Goal: Task Accomplishment & Management: Use online tool/utility

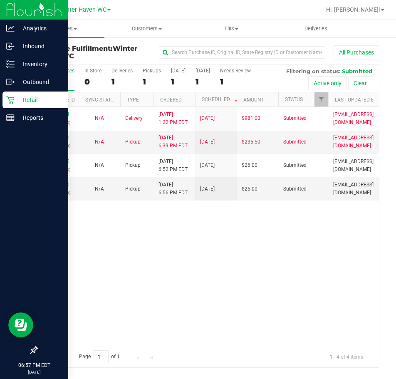
click at [8, 97] on icon at bounding box center [10, 100] width 8 height 8
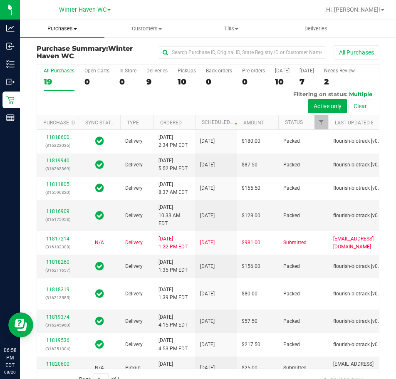
click at [70, 32] on uib-tab-heading "Purchases Summary of purchases Fulfillment All purchases" at bounding box center [62, 28] width 84 height 17
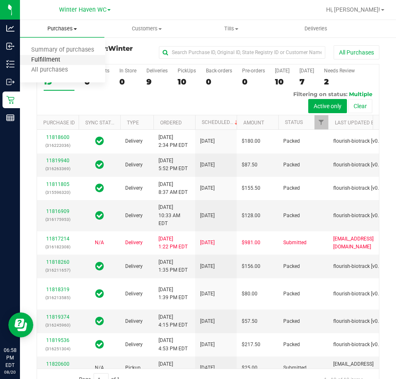
click at [49, 57] on span "Fulfillment" at bounding box center [46, 60] width 52 height 7
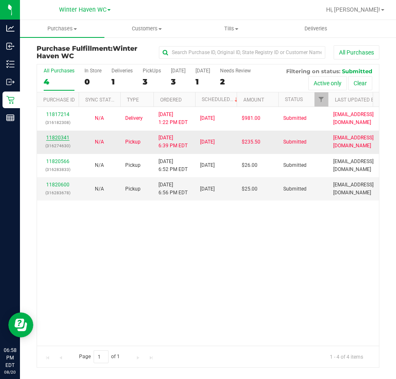
click at [52, 135] on link "11820341" at bounding box center [57, 138] width 23 height 6
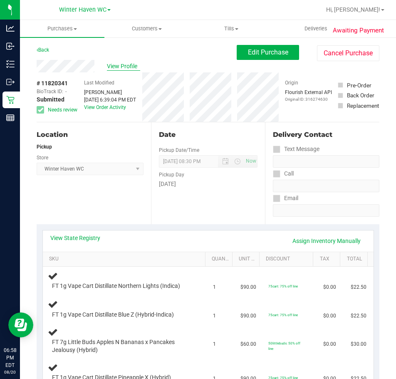
click at [117, 67] on span "View Profile" at bounding box center [123, 66] width 33 height 9
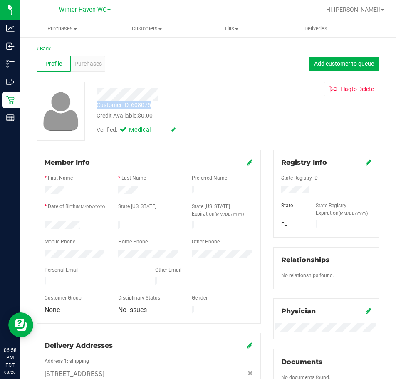
drag, startPoint x: 155, startPoint y: 103, endPoint x: 96, endPoint y: 107, distance: 58.8
click at [96, 107] on div "Customer ID: 608075 Credit Available: $0.00" at bounding box center [179, 111] width 178 height 20
copy div "Customer ID: 608075"
click at [269, 57] on div "Profile Purchases Add customer to queue" at bounding box center [208, 63] width 343 height 23
click at [88, 64] on span "Purchases" at bounding box center [87, 64] width 27 height 9
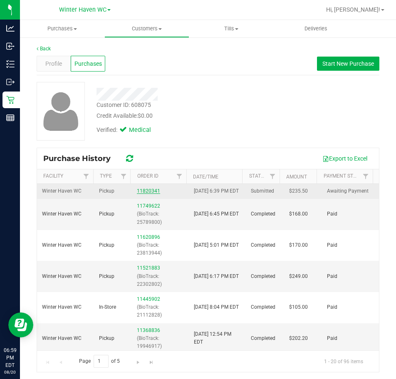
click at [145, 192] on link "11820341" at bounding box center [148, 191] width 23 height 6
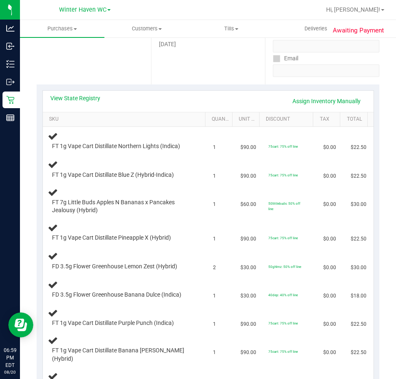
scroll to position [125, 0]
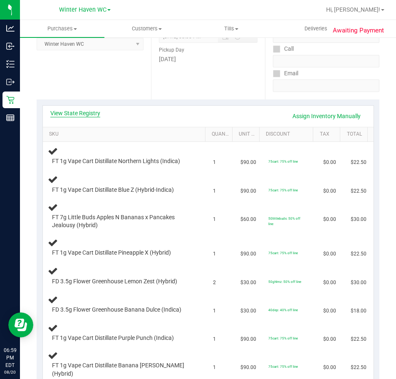
click at [75, 113] on link "View State Registry" at bounding box center [75, 113] width 50 height 8
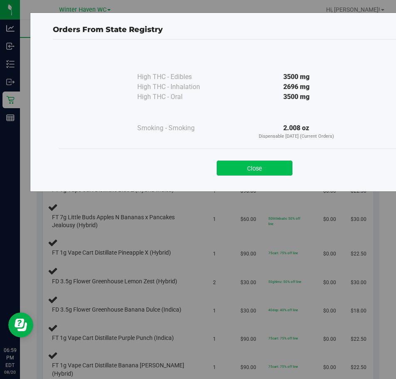
click at [266, 174] on button "Close" at bounding box center [255, 168] width 76 height 15
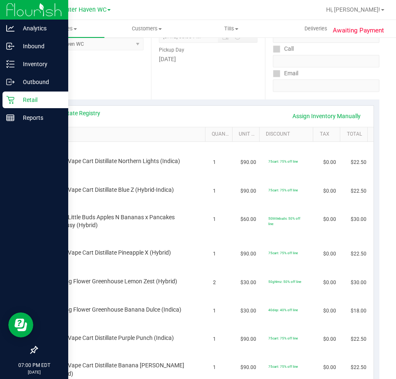
click at [30, 100] on p "Retail" at bounding box center [40, 100] width 50 height 10
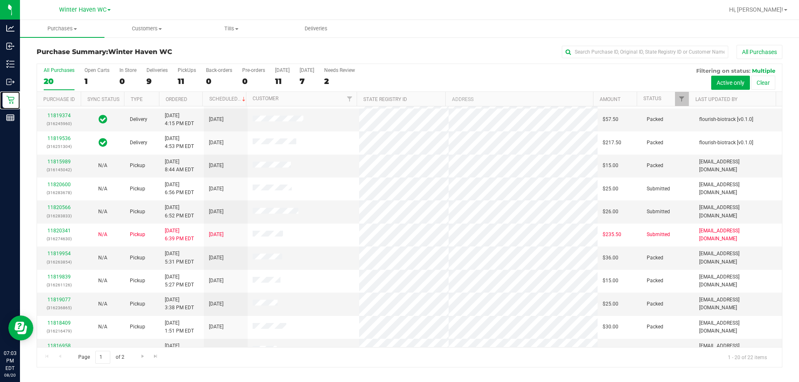
scroll to position [220, 0]
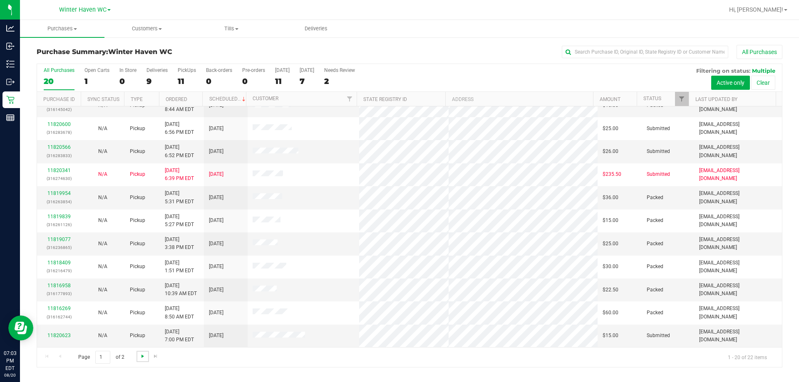
click at [142, 353] on span "Go to the next page" at bounding box center [142, 356] width 7 height 7
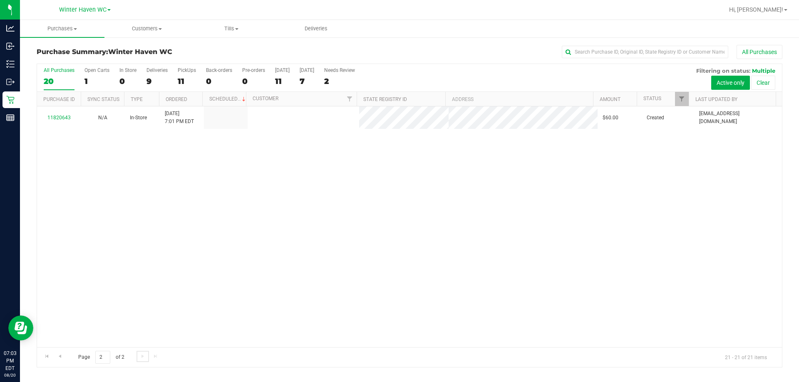
scroll to position [0, 0]
click at [336, 74] on label "Needs Review 2" at bounding box center [339, 78] width 31 height 23
click at [0, 0] on input "Needs Review 2" at bounding box center [0, 0] width 0 height 0
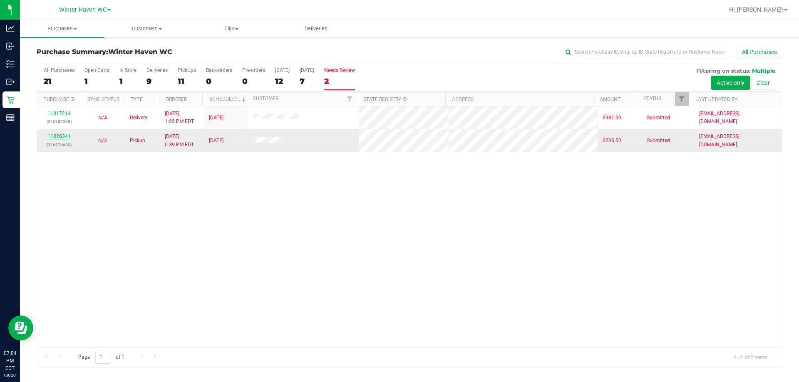
click at [59, 134] on link "11820341" at bounding box center [58, 137] width 23 height 6
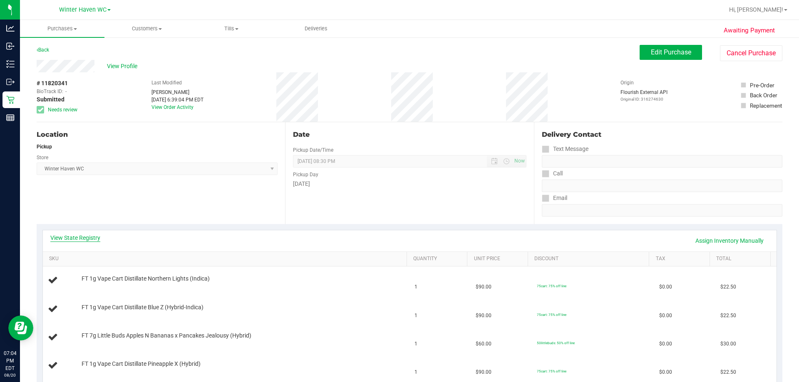
click at [99, 237] on link "View State Registry" at bounding box center [75, 238] width 50 height 8
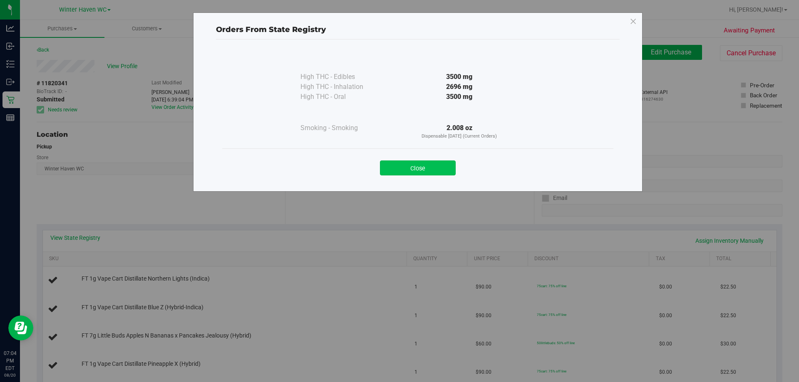
click at [396, 171] on button "Close" at bounding box center [418, 168] width 76 height 15
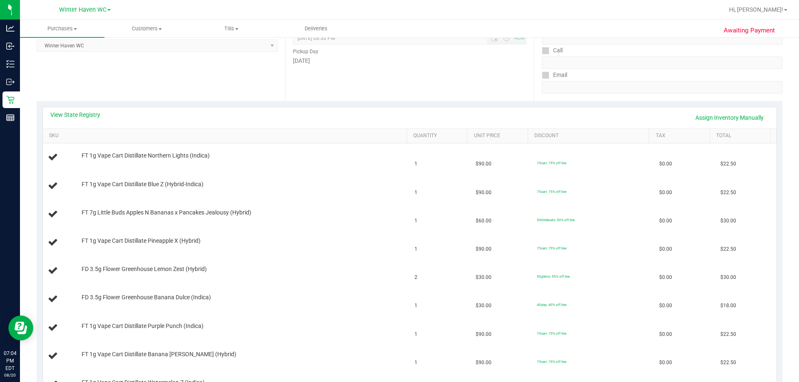
scroll to position [83, 0]
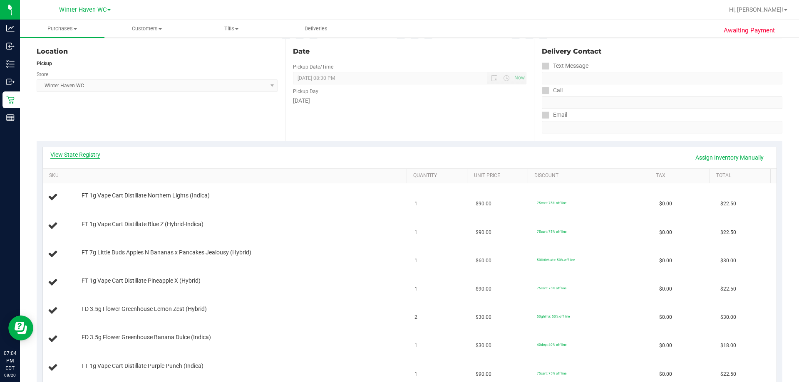
click at [84, 157] on link "View State Registry" at bounding box center [75, 155] width 50 height 8
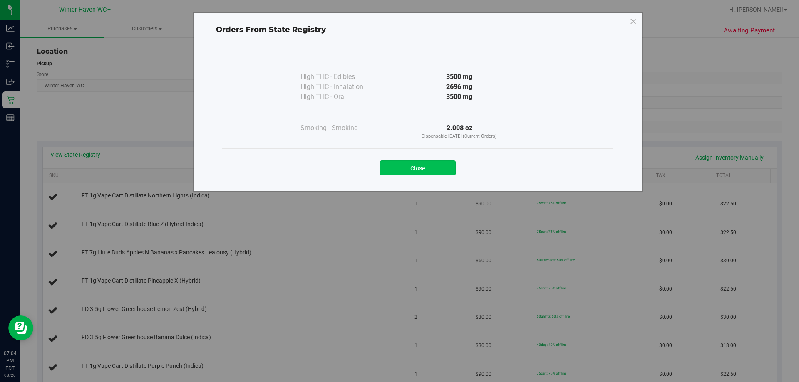
click at [396, 170] on button "Close" at bounding box center [418, 168] width 76 height 15
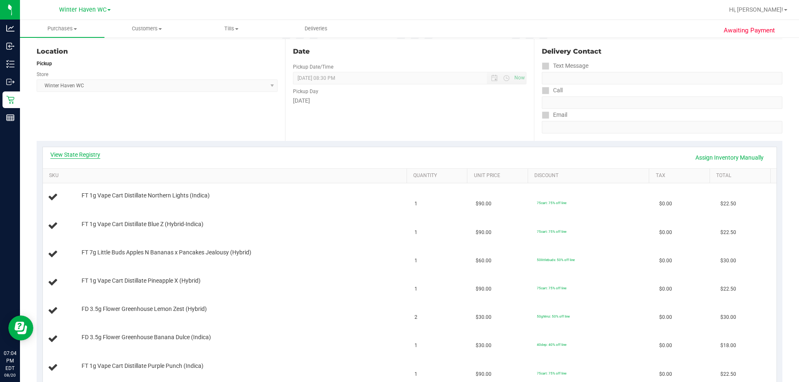
click at [84, 155] on link "View State Registry" at bounding box center [75, 155] width 50 height 8
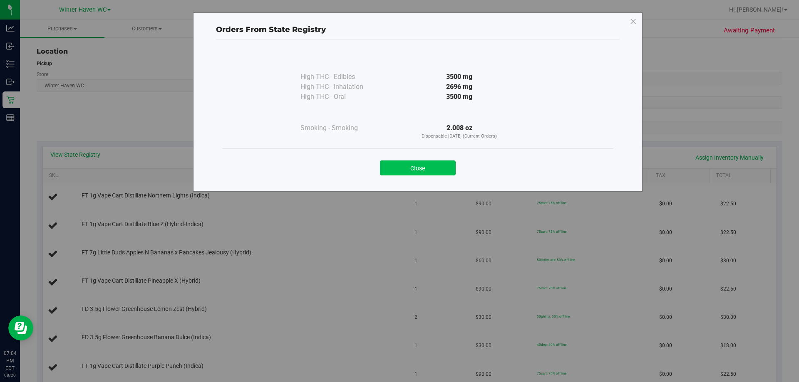
click at [396, 166] on button "Close" at bounding box center [418, 168] width 76 height 15
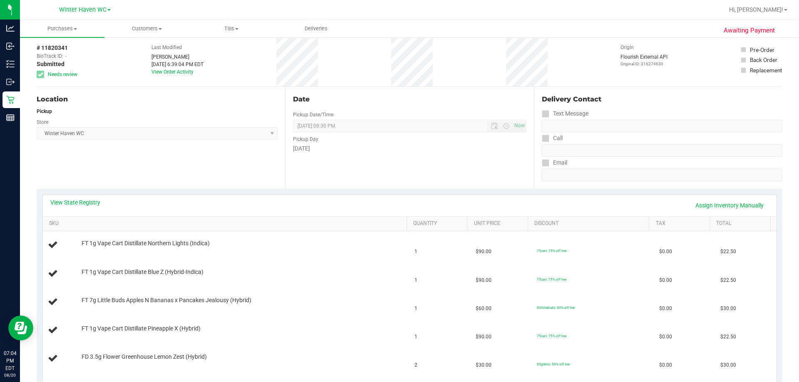
scroll to position [0, 0]
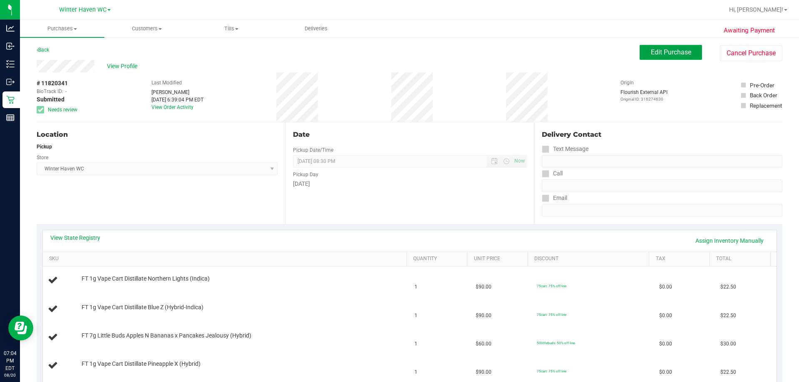
click at [396, 53] on button "Edit Purchase" at bounding box center [671, 52] width 62 height 15
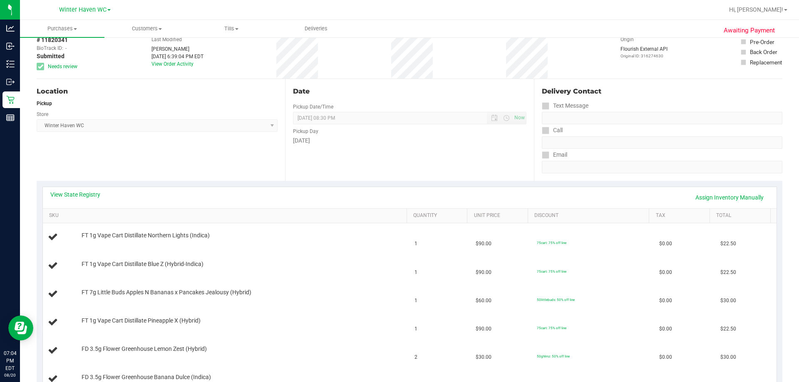
scroll to position [83, 0]
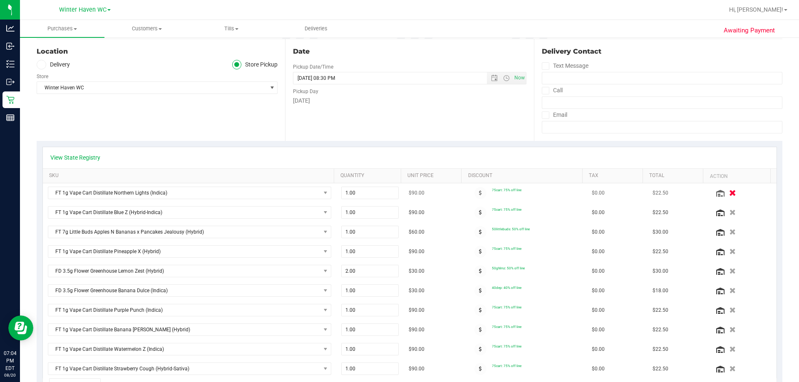
click at [396, 193] on icon "button" at bounding box center [732, 193] width 7 height 6
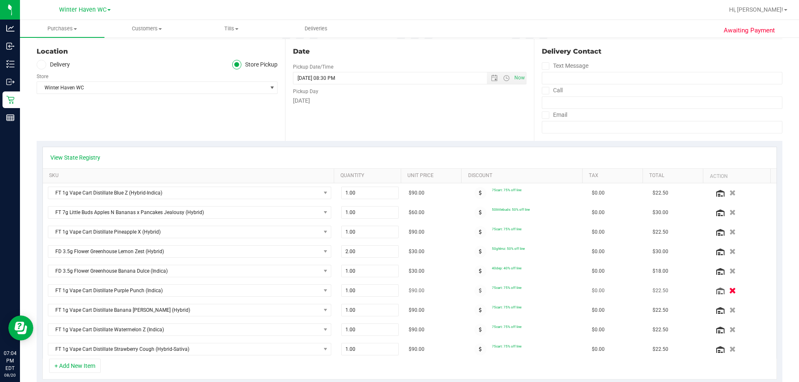
click at [396, 290] on icon "button" at bounding box center [732, 291] width 7 height 6
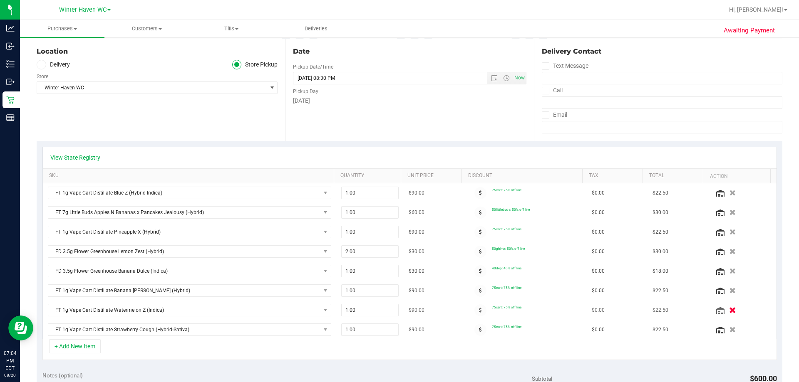
click at [396, 310] on icon "button" at bounding box center [732, 311] width 7 height 6
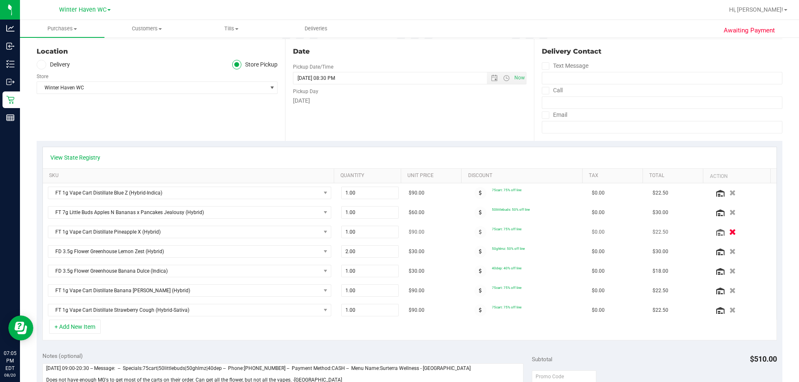
click at [396, 232] on icon "button" at bounding box center [732, 232] width 7 height 6
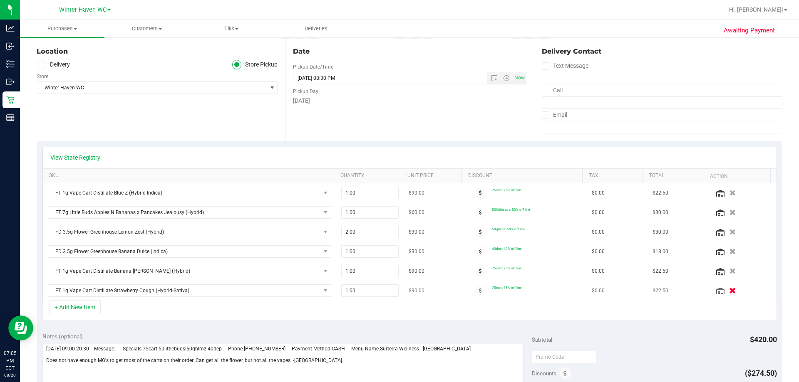
click at [396, 291] on icon "button" at bounding box center [732, 291] width 7 height 6
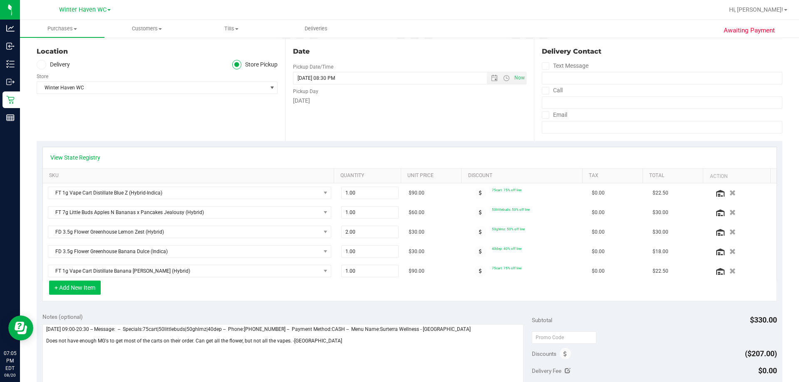
click at [95, 288] on button "+ Add New Item" at bounding box center [75, 288] width 52 height 14
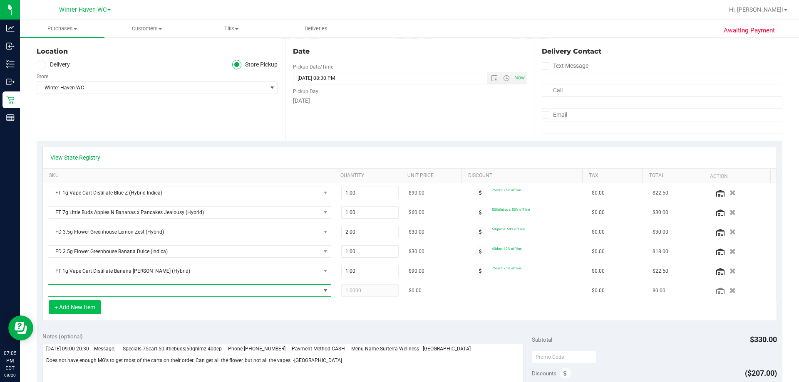
click at [95, 288] on span "NO DATA FOUND" at bounding box center [184, 291] width 272 height 12
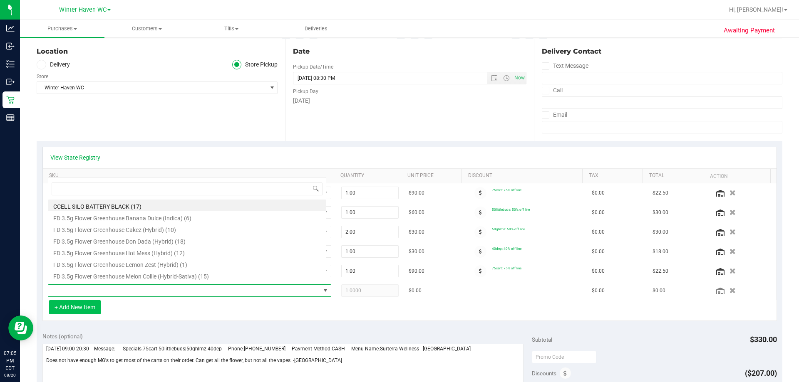
scroll to position [12, 276]
type input "sbc"
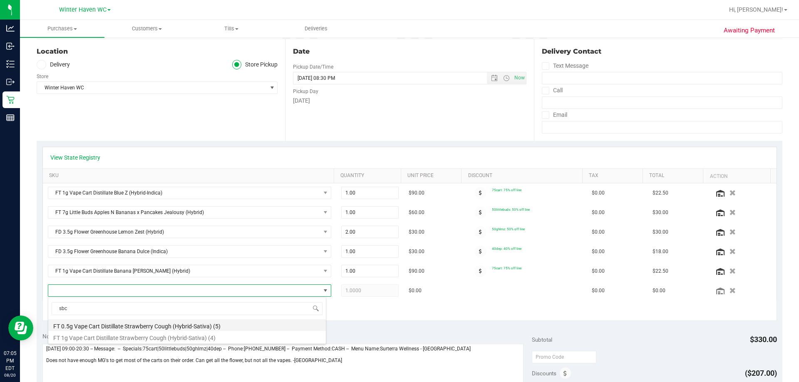
click at [109, 326] on li "FT 0.5g Vape Cart Distillate Strawberry Cough (Hybrid-Sativa) (5)" at bounding box center [187, 326] width 278 height 12
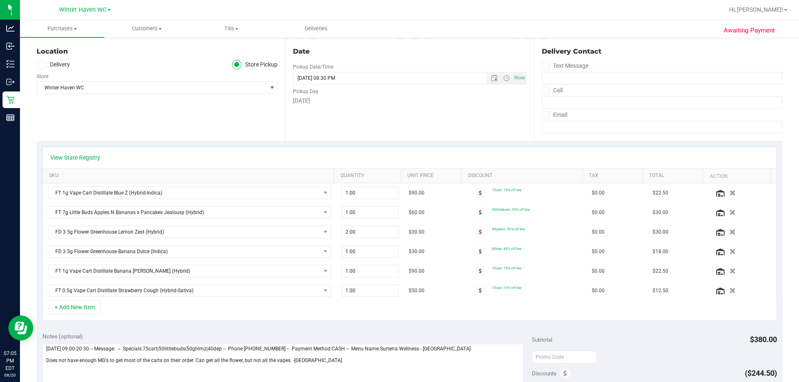
click at [211, 323] on div "View State Registry SKU Quantity Unit Price Discount Tax Total Action FT 1g Vap…" at bounding box center [410, 234] width 746 height 186
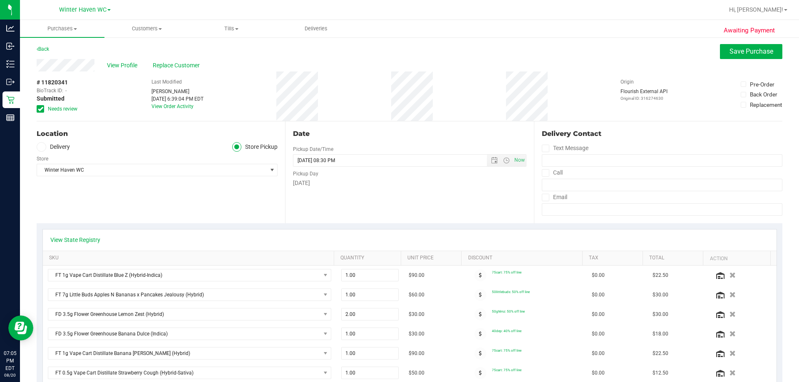
scroll to position [0, 0]
click at [396, 50] on span "Save Purchase" at bounding box center [752, 52] width 44 height 8
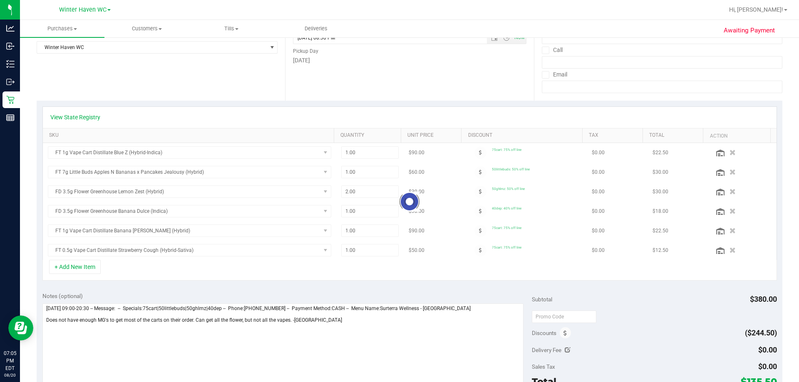
scroll to position [208, 0]
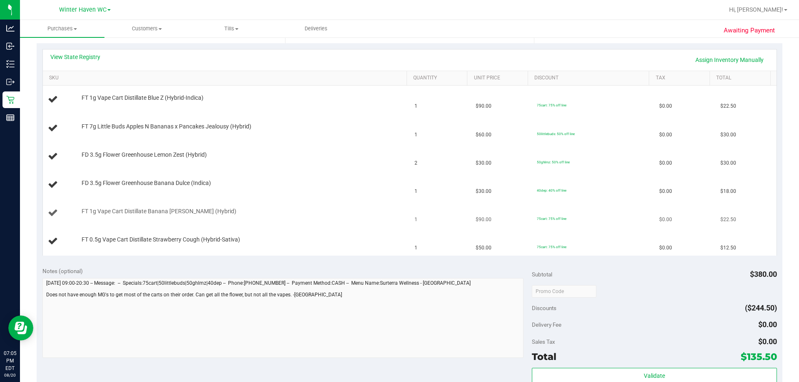
scroll to position [166, 0]
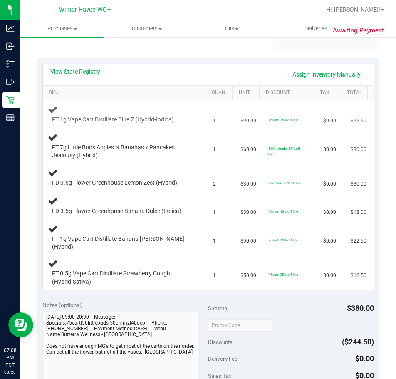
click at [189, 102] on td "FT 1g Vape Cart Distillate Blue Z (Hybrid-Indica)" at bounding box center [126, 114] width 166 height 28
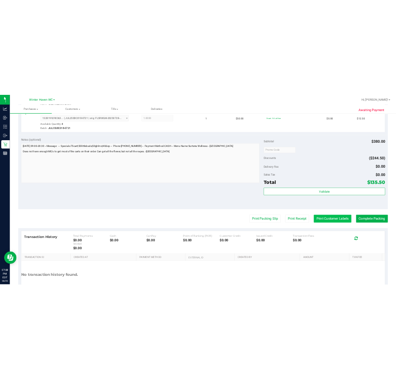
scroll to position [571, 0]
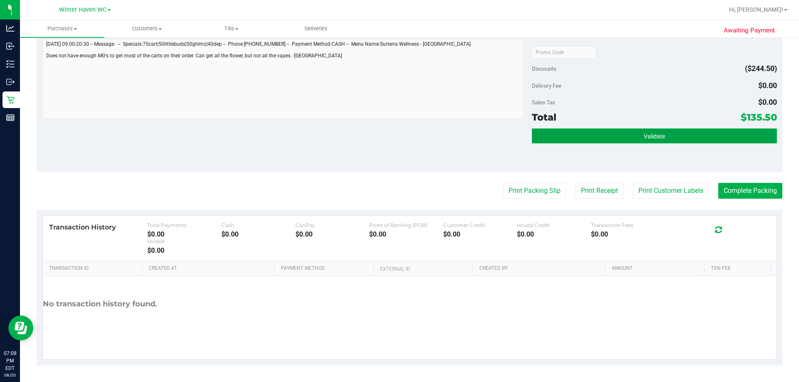
click at [396, 134] on button "Validate" at bounding box center [654, 136] width 245 height 15
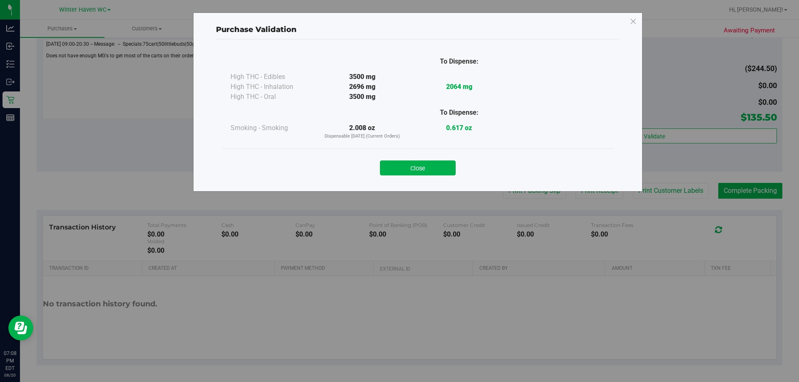
click at [396, 177] on div "Close" at bounding box center [417, 166] width 391 height 34
click at [396, 169] on button "Close" at bounding box center [418, 168] width 76 height 15
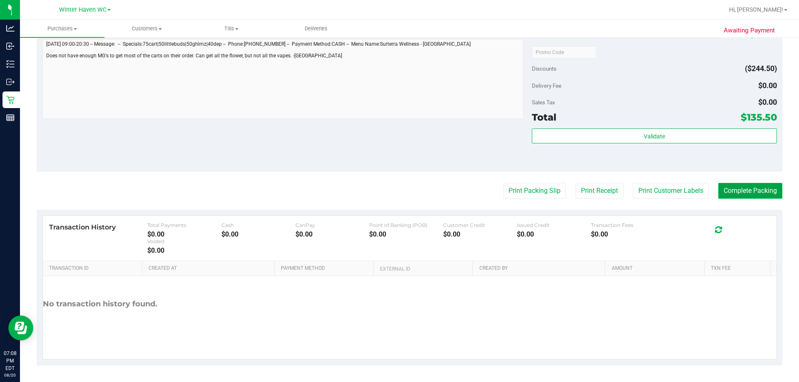
click at [396, 190] on button "Complete Packing" at bounding box center [750, 191] width 64 height 16
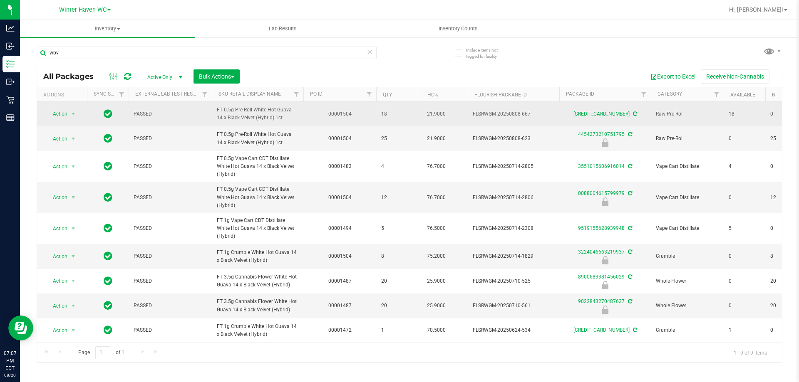
drag, startPoint x: 165, startPoint y: 55, endPoint x: 211, endPoint y: 102, distance: 66.5
click at [0, 102] on div "Analytics Inbound Inventory Outbound Retail Reports 07:07 PM EDT 08/20/2025 08/…" at bounding box center [399, 191] width 799 height 382
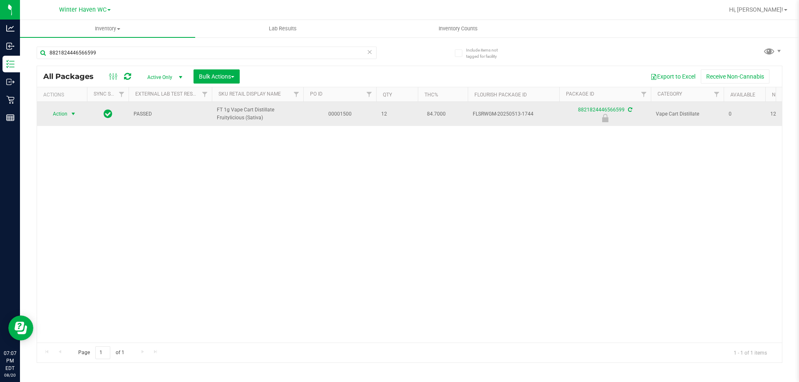
type input "8821824446566599"
click at [57, 113] on span "Action" at bounding box center [56, 114] width 22 height 12
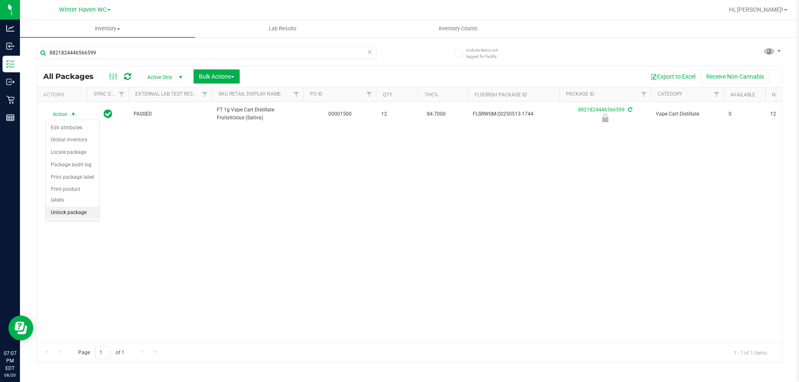
click at [85, 207] on li "Unlock package" at bounding box center [72, 213] width 53 height 12
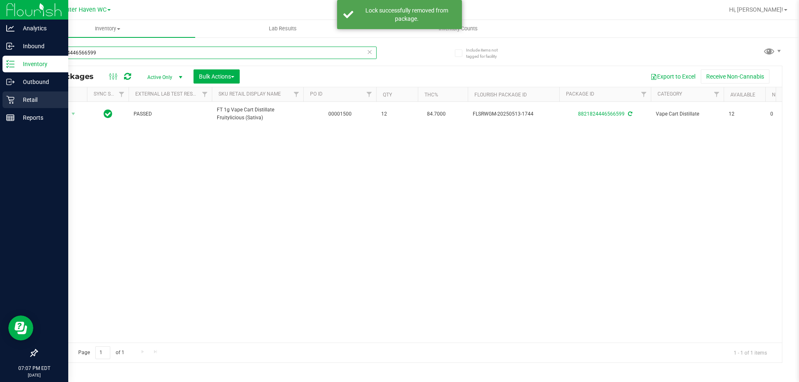
drag, startPoint x: 189, startPoint y: 55, endPoint x: 0, endPoint y: 104, distance: 195.6
click at [0, 104] on div "Analytics Inbound Inventory Outbound Retail Reports 07:07 PM EDT 08/20/2025 08/…" at bounding box center [399, 191] width 799 height 382
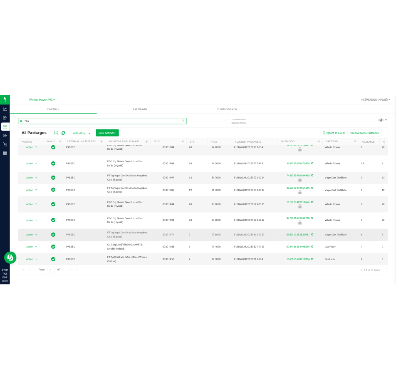
scroll to position [216, 0]
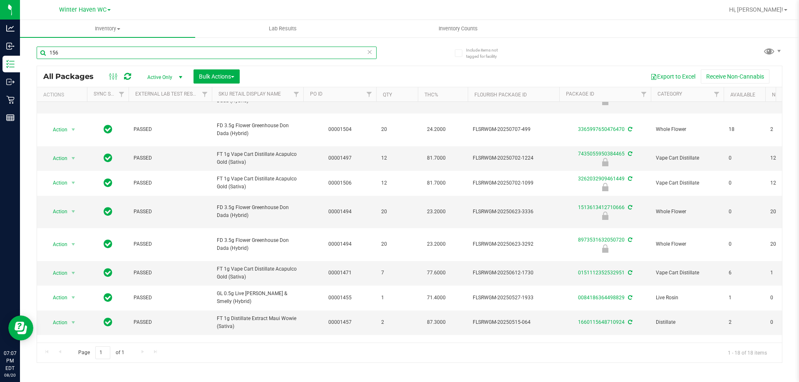
type input "156"
click at [70, 378] on span "select" at bounding box center [73, 384] width 10 height 12
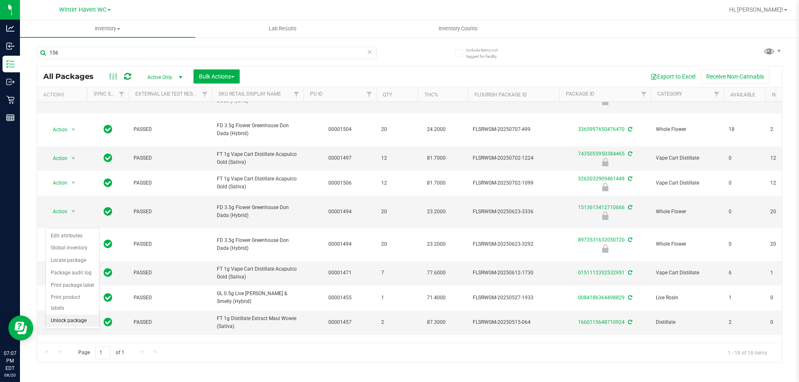
click at [71, 315] on li "Unlock package" at bounding box center [72, 321] width 53 height 12
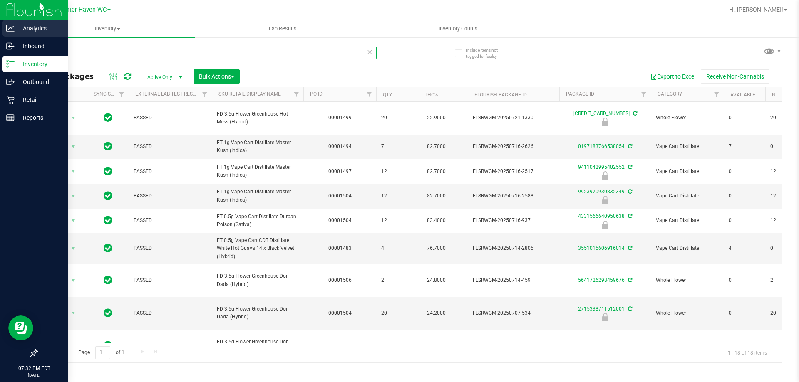
drag, startPoint x: 74, startPoint y: 54, endPoint x: 0, endPoint y: 31, distance: 77.5
click at [0, 33] on div "Analytics Inbound Inventory Outbound Retail Reports 07:32 PM EDT 08/20/2025 08/…" at bounding box center [399, 191] width 799 height 382
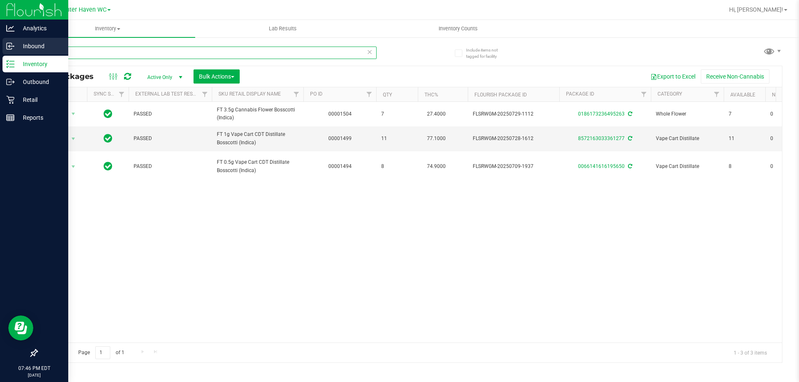
drag, startPoint x: 72, startPoint y: 55, endPoint x: 0, endPoint y: 54, distance: 72.0
click at [0, 54] on div "Analytics Inbound Inventory Outbound Retail Reports 07:46 PM EDT 08/20/2025 08/…" at bounding box center [399, 191] width 799 height 382
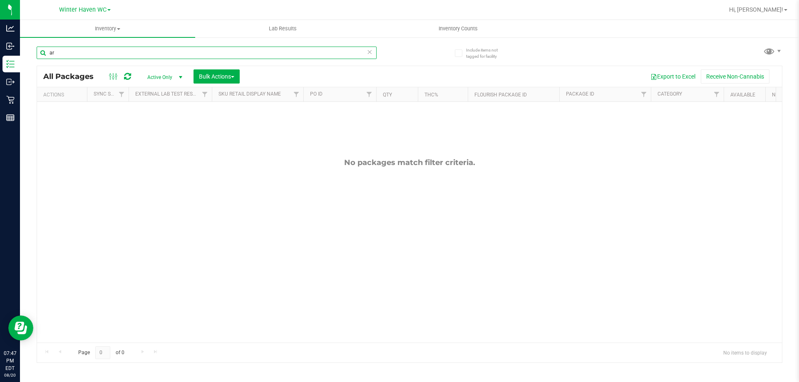
type input "a"
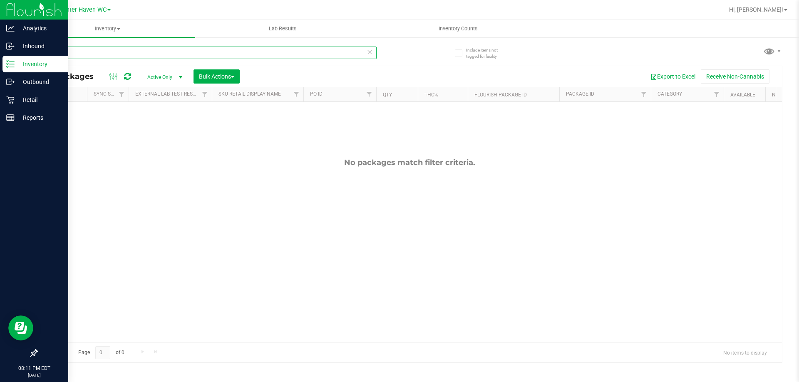
drag, startPoint x: 129, startPoint y: 52, endPoint x: 0, endPoint y: 61, distance: 129.7
click at [0, 61] on div "Analytics Inbound Inventory Outbound Retail Reports 08:11 PM EDT 08/20/2025 08/…" at bounding box center [399, 191] width 799 height 382
type input "w"
type input "cim"
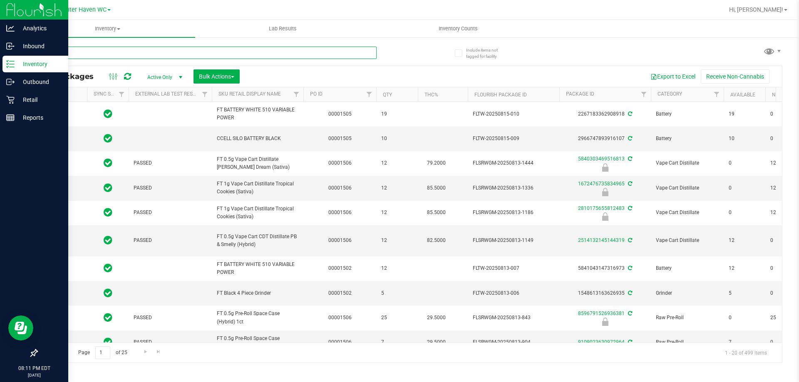
type input "[DATE]"
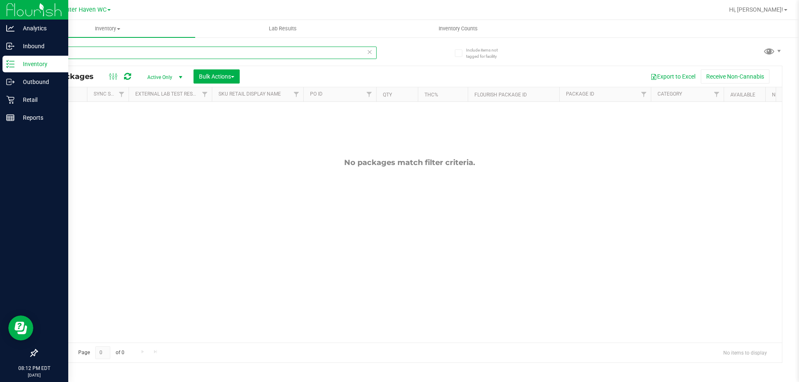
drag, startPoint x: 261, startPoint y: 54, endPoint x: 0, endPoint y: 70, distance: 261.4
click at [0, 70] on div "Analytics Inbound Inventory Outbound Retail Reports 08:12 PM EDT 08/20/2025 08/…" at bounding box center [399, 191] width 799 height 382
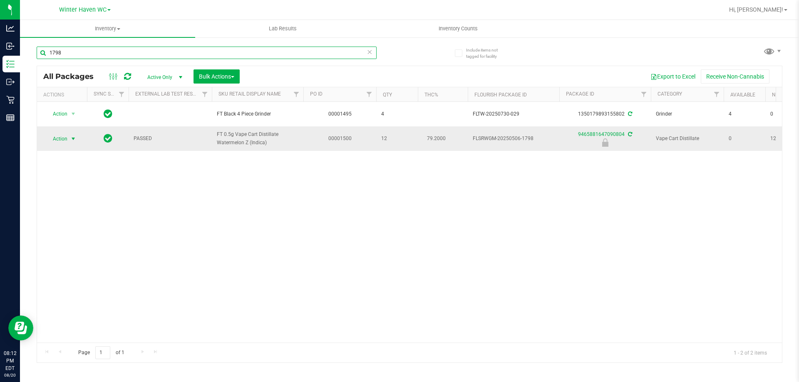
type input "1798"
click at [62, 140] on span "Action" at bounding box center [56, 139] width 22 height 12
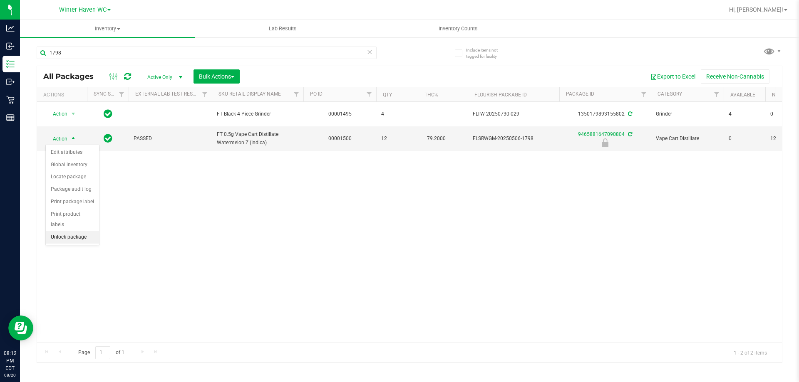
click at [89, 231] on li "Unlock package" at bounding box center [72, 237] width 53 height 12
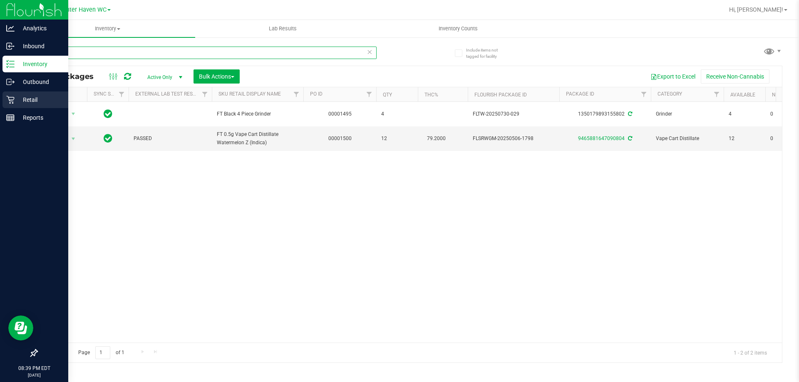
drag, startPoint x: 184, startPoint y: 51, endPoint x: 0, endPoint y: 107, distance: 191.7
click at [0, 107] on div "Analytics Inbound Inventory Outbound Retail Reports 08:39 PM EDT 08/20/2025 08/…" at bounding box center [399, 191] width 799 height 382
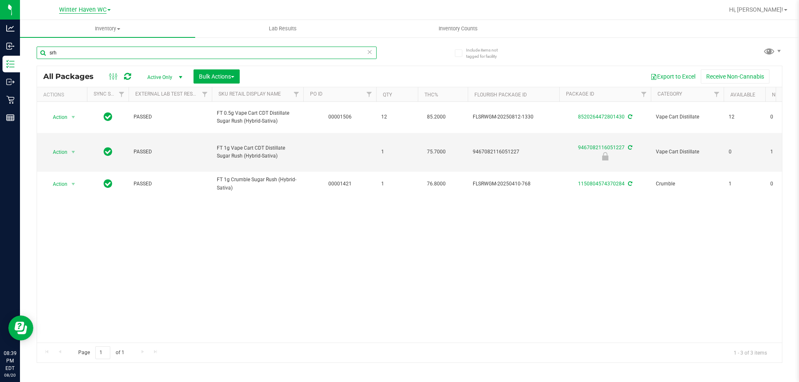
type input "srh"
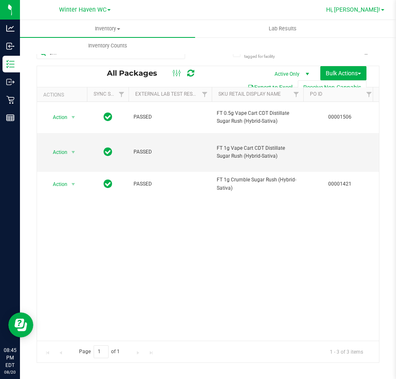
click at [375, 9] on span "Hi, [PERSON_NAME]!" at bounding box center [353, 9] width 54 height 7
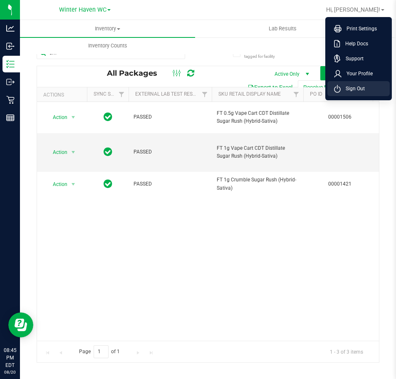
click at [355, 85] on span "Sign Out" at bounding box center [353, 88] width 24 height 8
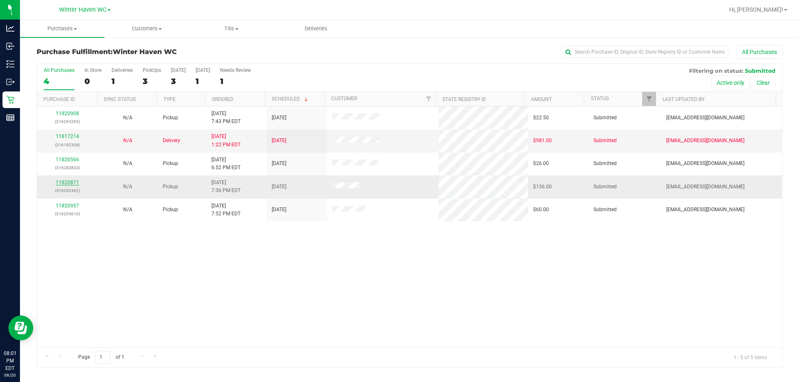
click at [74, 184] on link "11820871" at bounding box center [67, 183] width 23 height 6
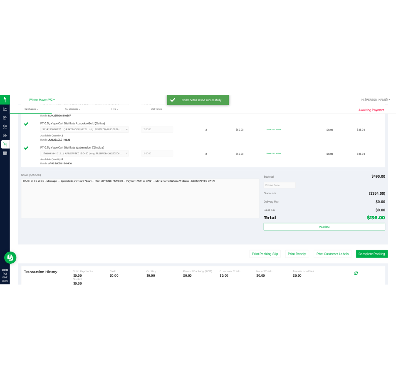
scroll to position [458, 0]
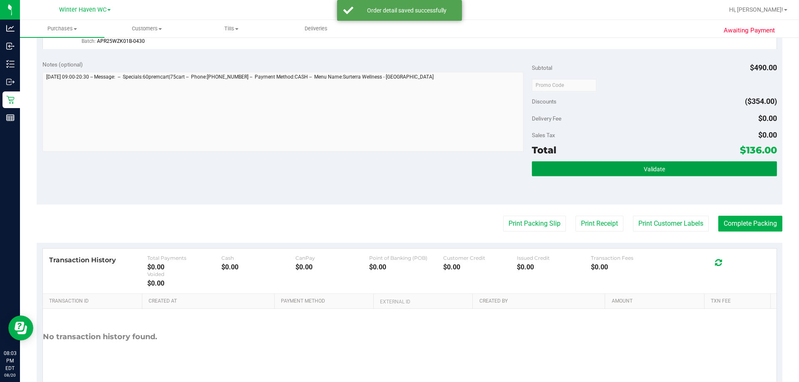
click at [623, 171] on button "Validate" at bounding box center [654, 168] width 245 height 15
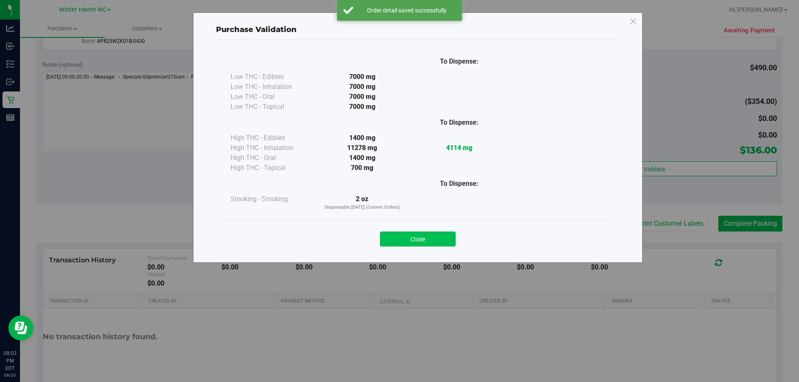
click at [444, 243] on button "Close" at bounding box center [418, 239] width 76 height 15
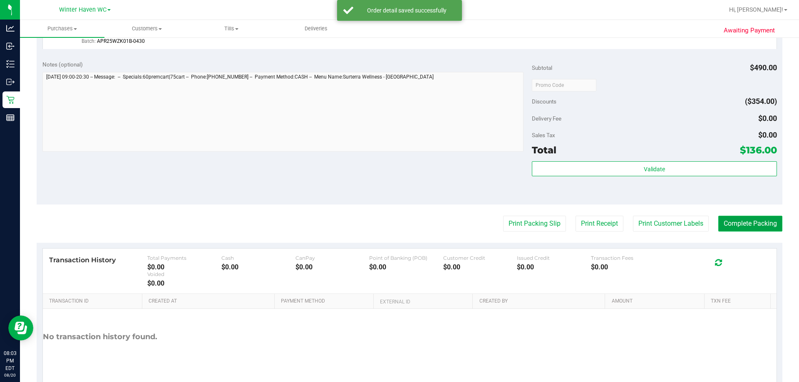
click at [741, 226] on button "Complete Packing" at bounding box center [750, 224] width 64 height 16
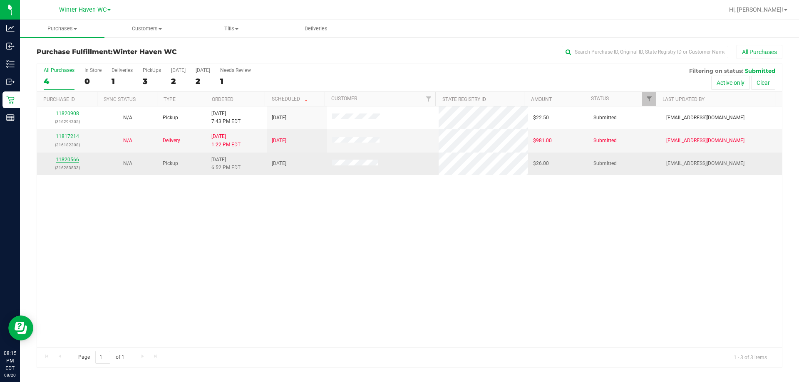
click at [72, 159] on link "11820566" at bounding box center [67, 160] width 23 height 6
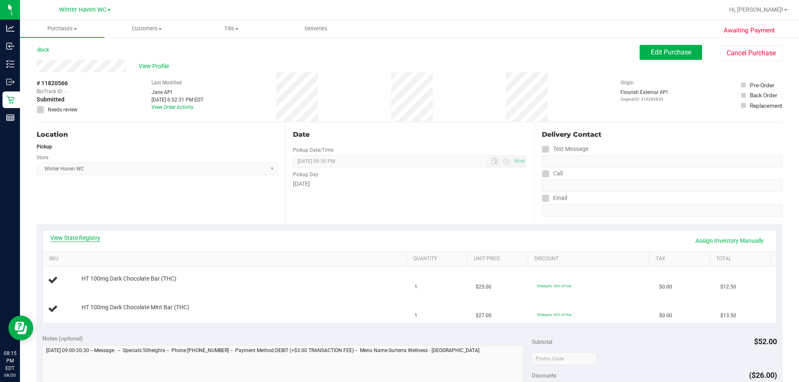
click at [90, 237] on link "View State Registry" at bounding box center [75, 238] width 50 height 8
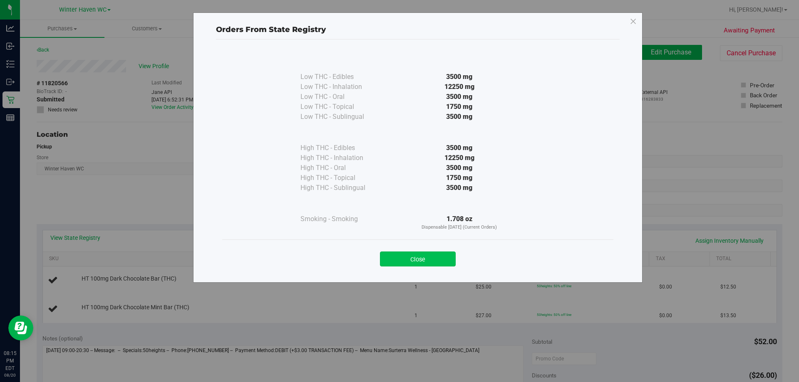
click at [431, 264] on button "Close" at bounding box center [418, 259] width 76 height 15
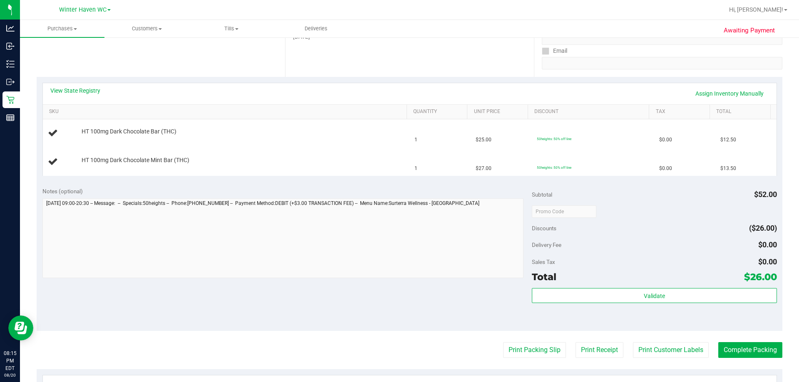
scroll to position [42, 0]
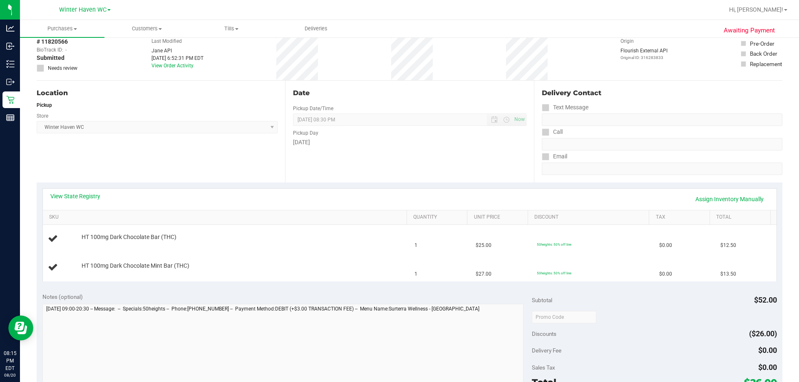
click at [443, 179] on div "Date Pickup Date/Time [DATE] Now [DATE] 08:30 PM Now Pickup Day [DATE]" at bounding box center [409, 132] width 248 height 102
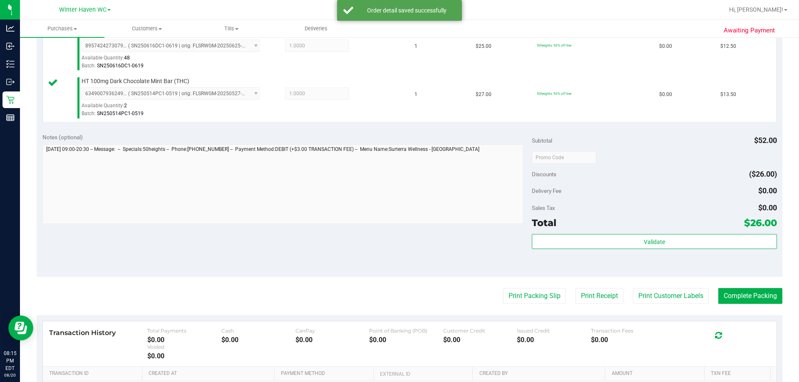
scroll to position [250, 0]
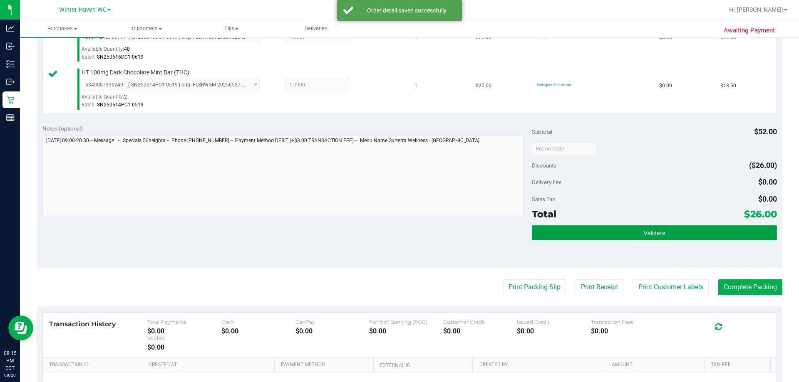
click at [653, 229] on button "Validate" at bounding box center [654, 233] width 245 height 15
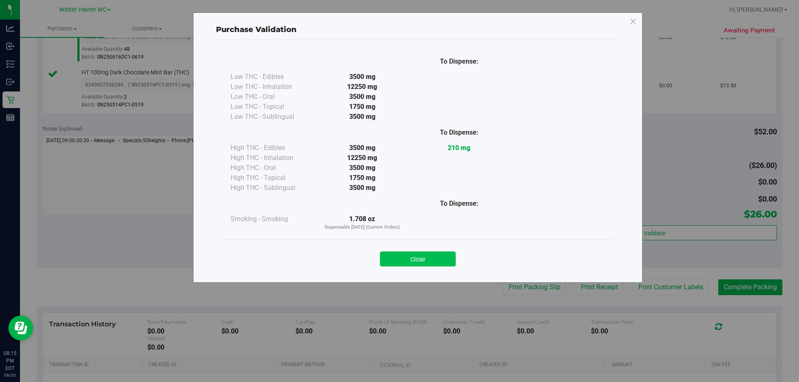
click at [437, 258] on button "Close" at bounding box center [418, 259] width 76 height 15
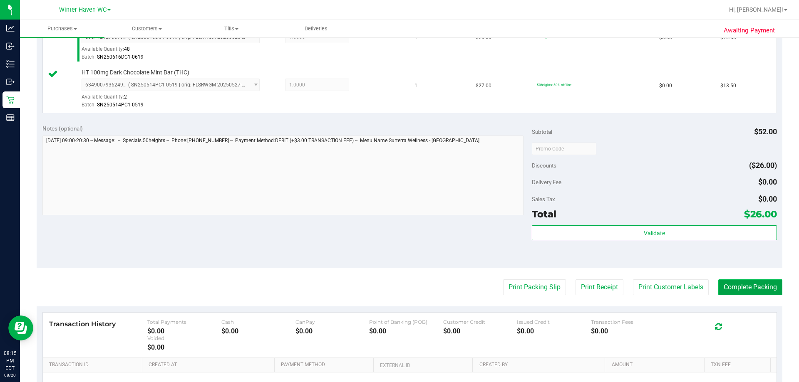
click at [726, 282] on button "Complete Packing" at bounding box center [750, 288] width 64 height 16
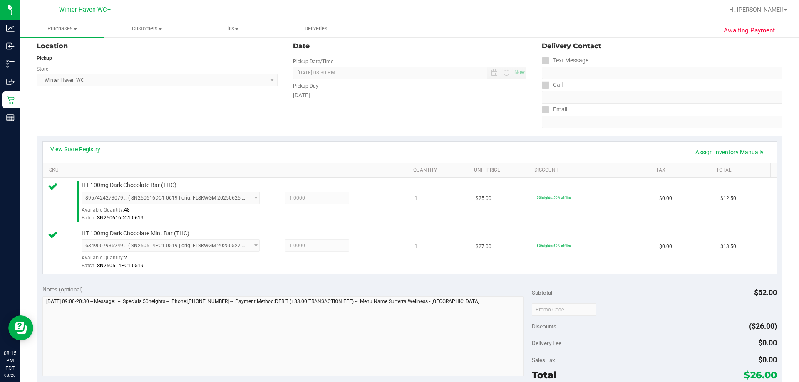
scroll to position [0, 0]
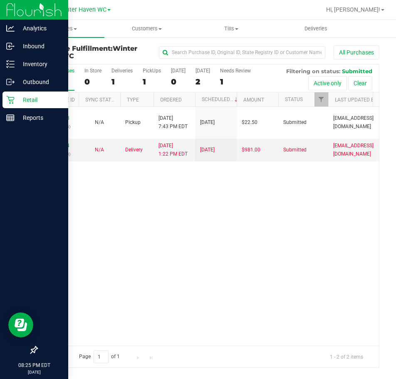
click at [14, 101] on icon at bounding box center [10, 100] width 8 height 8
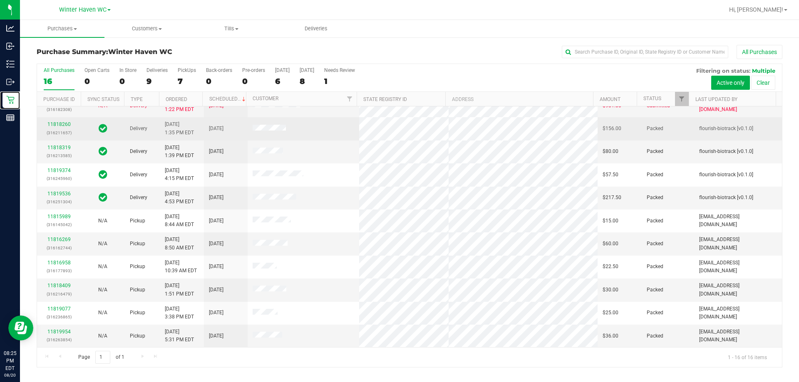
scroll to position [128, 0]
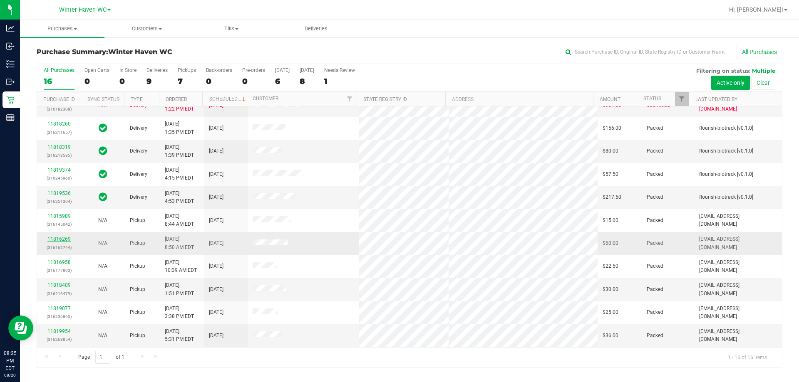
click at [65, 242] on link "11816269" at bounding box center [58, 239] width 23 height 6
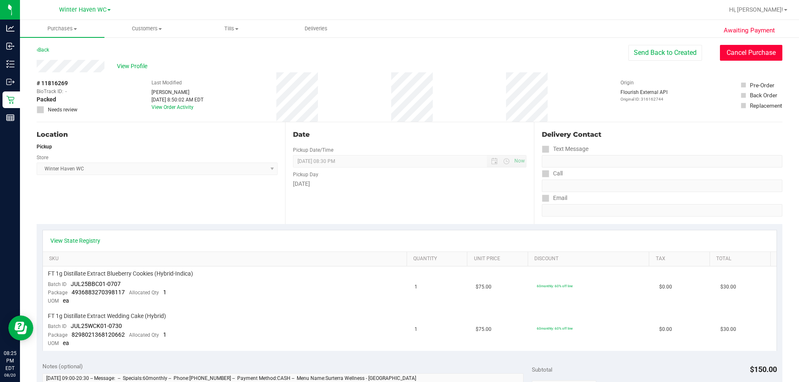
click at [739, 56] on button "Cancel Purchase" at bounding box center [751, 53] width 62 height 16
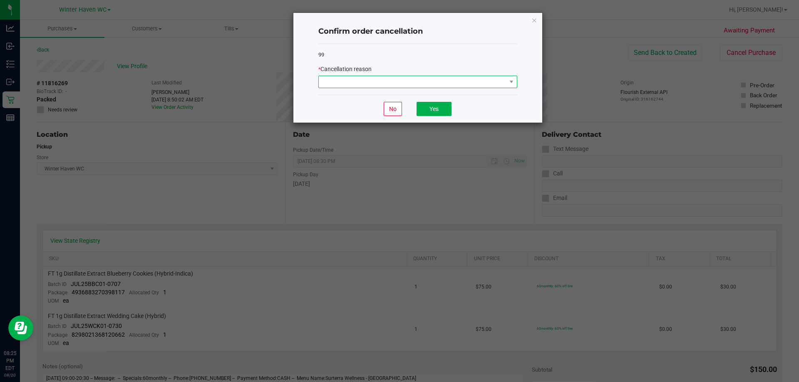
click at [455, 83] on span at bounding box center [413, 82] width 188 height 12
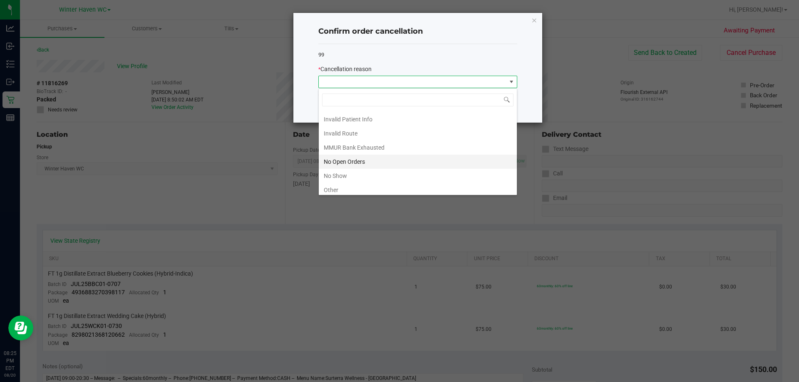
scroll to position [42, 0]
click at [353, 159] on li "No Show" at bounding box center [418, 161] width 198 height 14
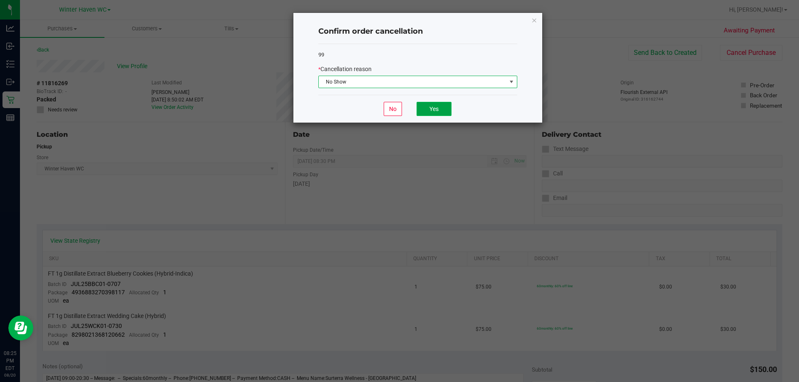
click at [442, 109] on button "Yes" at bounding box center [434, 109] width 35 height 14
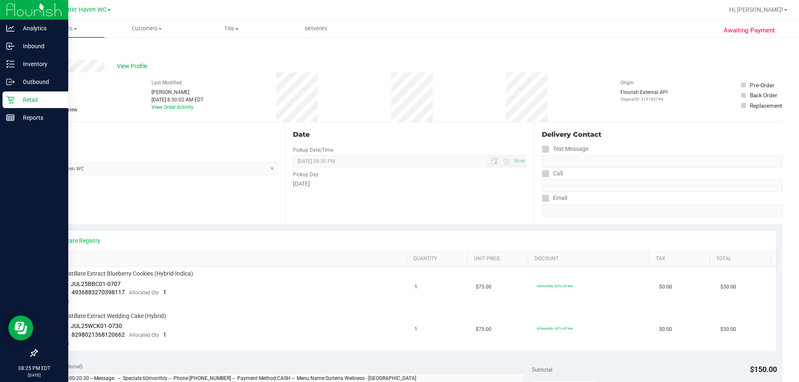
click at [7, 104] on div "Retail" at bounding box center [35, 100] width 66 height 17
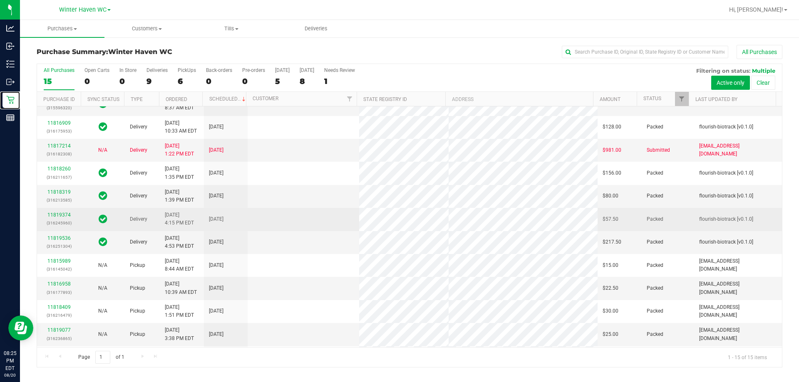
scroll to position [104, 0]
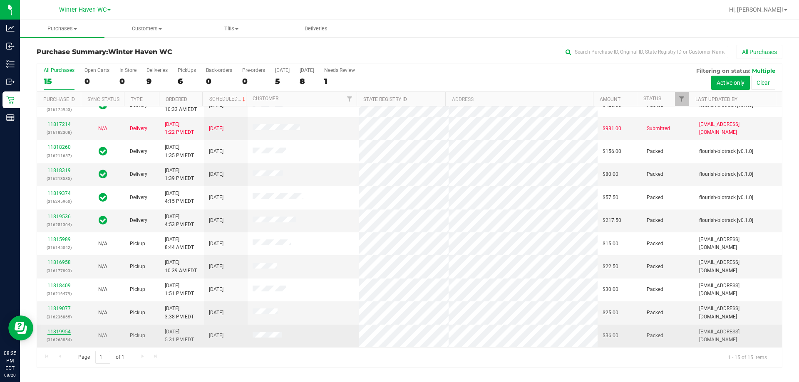
click at [67, 332] on link "11819954" at bounding box center [58, 332] width 23 height 6
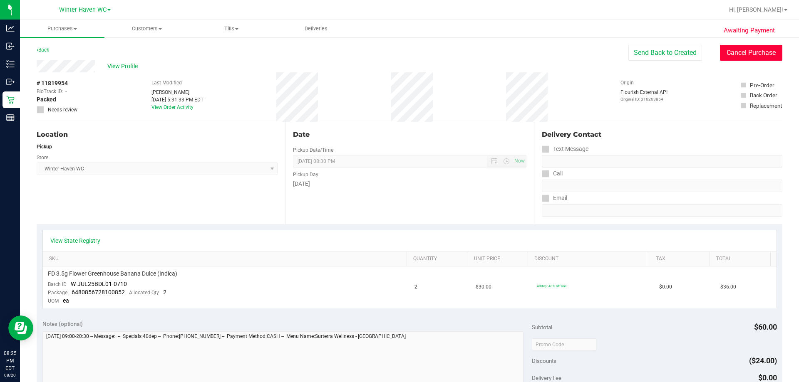
click at [746, 54] on button "Cancel Purchase" at bounding box center [751, 53] width 62 height 16
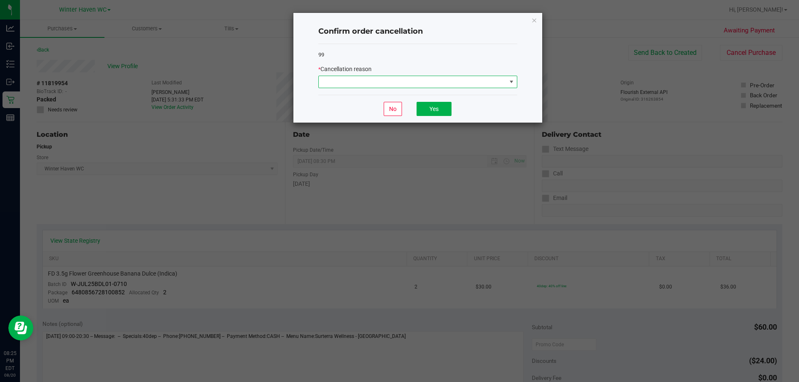
click at [427, 82] on span at bounding box center [413, 82] width 188 height 12
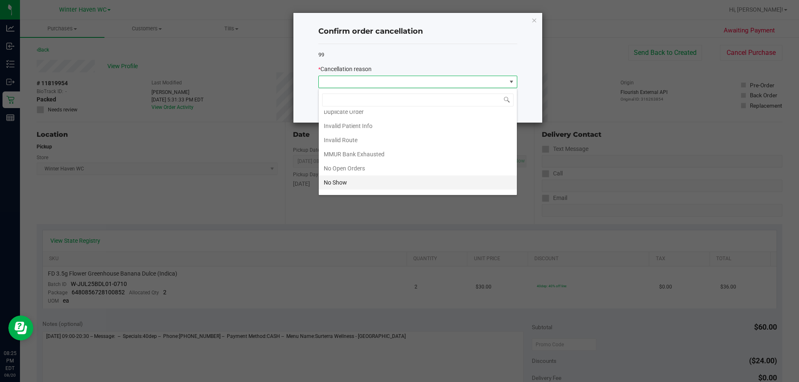
scroll to position [58, 0]
click at [362, 146] on li "No Show" at bounding box center [418, 144] width 198 height 14
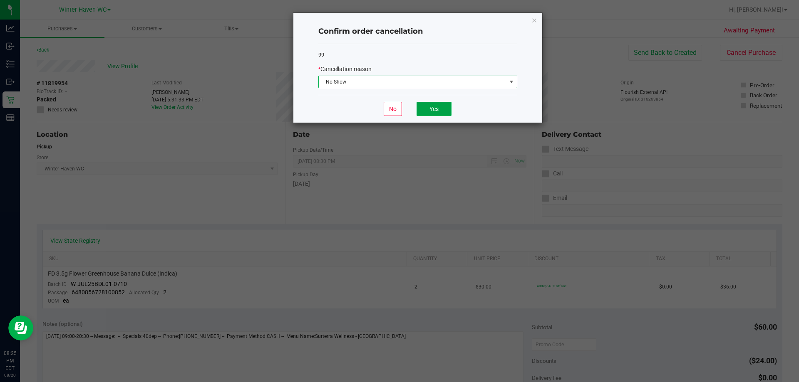
click at [448, 109] on button "Yes" at bounding box center [434, 109] width 35 height 14
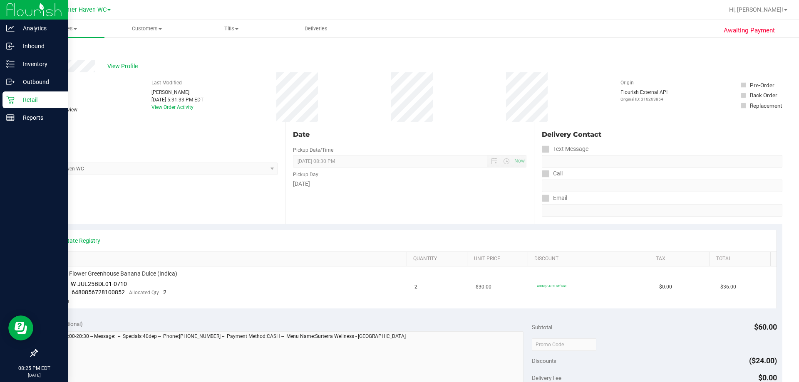
click at [8, 97] on icon at bounding box center [10, 100] width 8 height 8
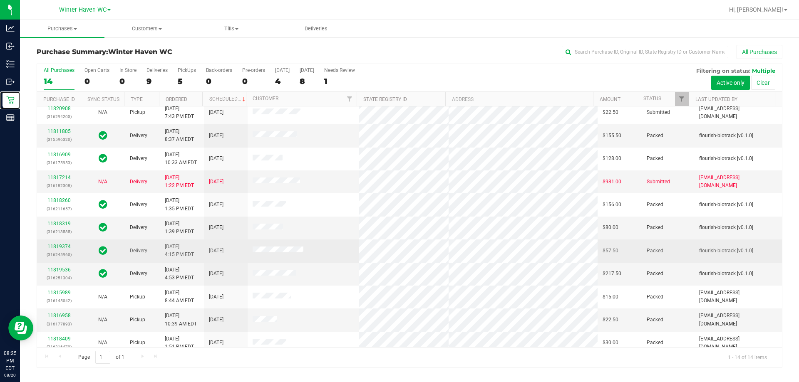
scroll to position [82, 0]
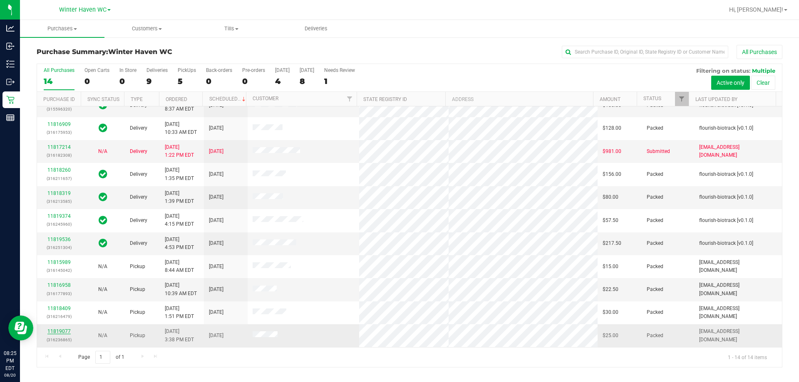
click at [56, 330] on link "11819077" at bounding box center [58, 332] width 23 height 6
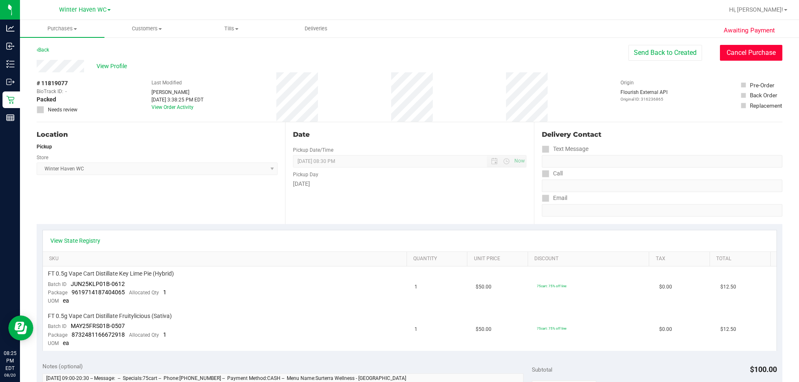
click at [724, 49] on button "Cancel Purchase" at bounding box center [751, 53] width 62 height 16
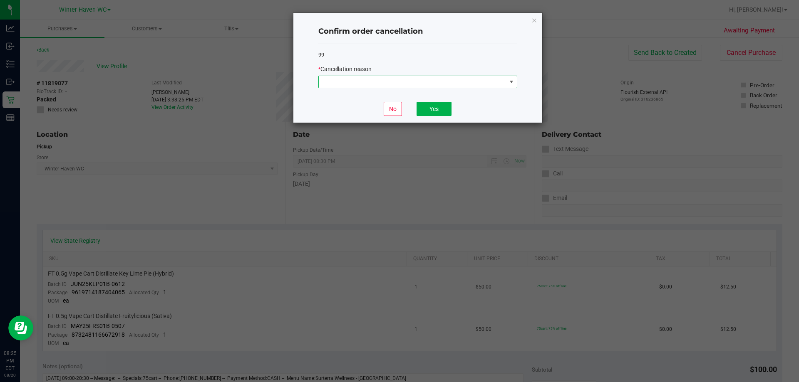
click at [465, 77] on span at bounding box center [413, 82] width 188 height 12
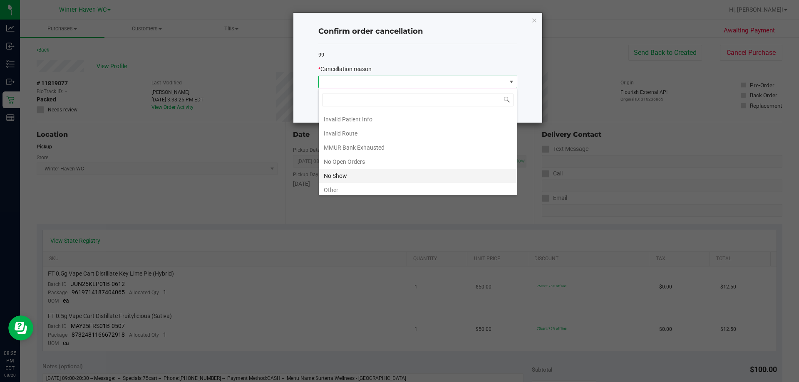
scroll to position [42, 0]
click at [363, 163] on li "No Show" at bounding box center [418, 161] width 198 height 14
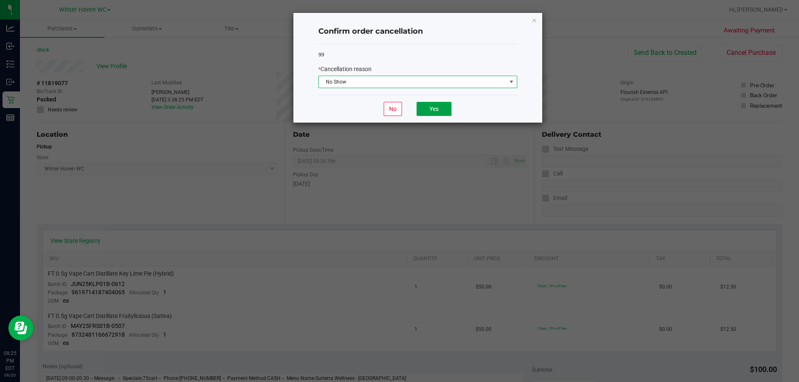
click at [440, 108] on button "Yes" at bounding box center [434, 109] width 35 height 14
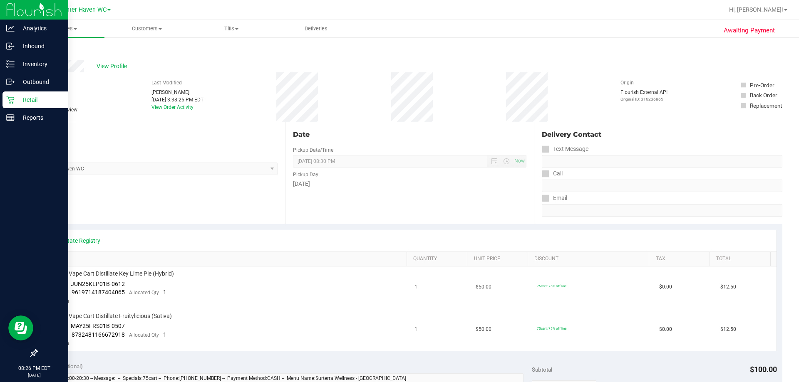
click at [13, 106] on div "Retail" at bounding box center [35, 100] width 66 height 17
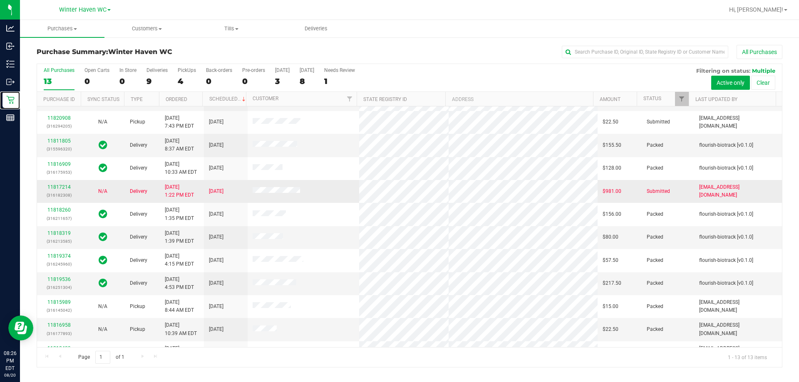
scroll to position [58, 0]
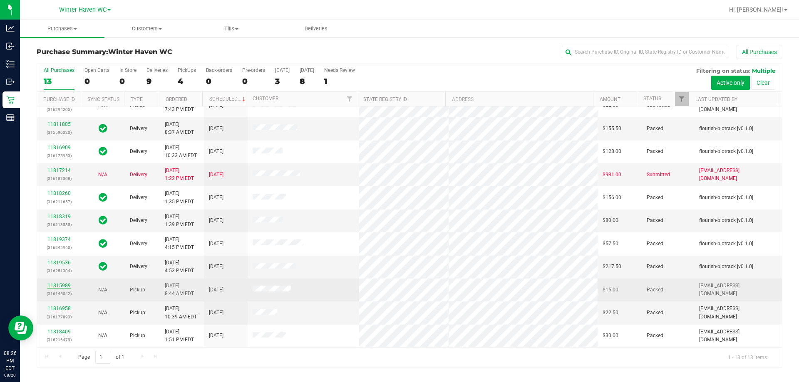
click at [59, 288] on link "11815989" at bounding box center [58, 286] width 23 height 6
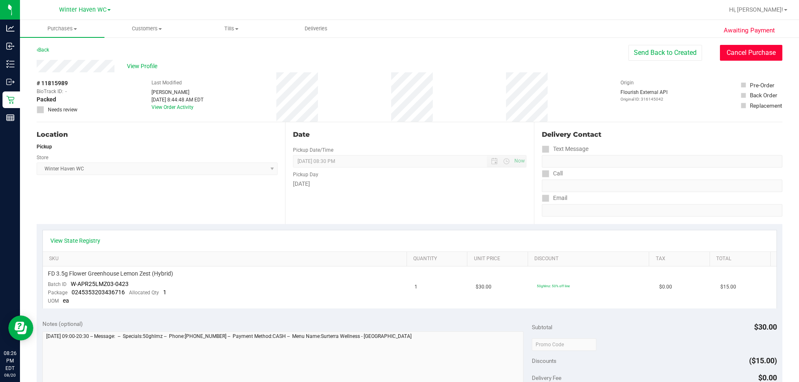
click at [749, 51] on button "Cancel Purchase" at bounding box center [751, 53] width 62 height 16
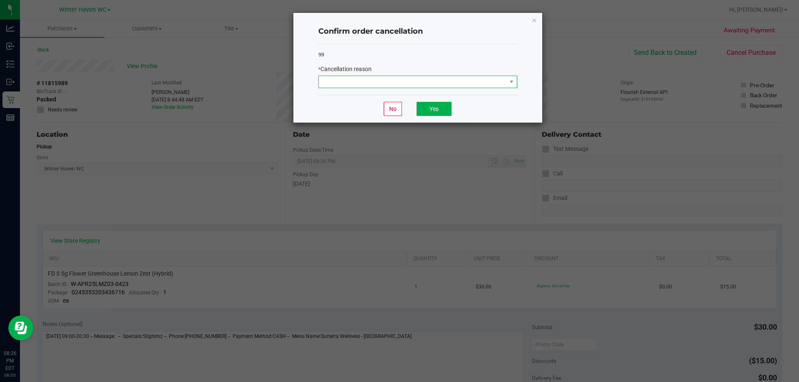
click at [497, 77] on span at bounding box center [413, 82] width 188 height 12
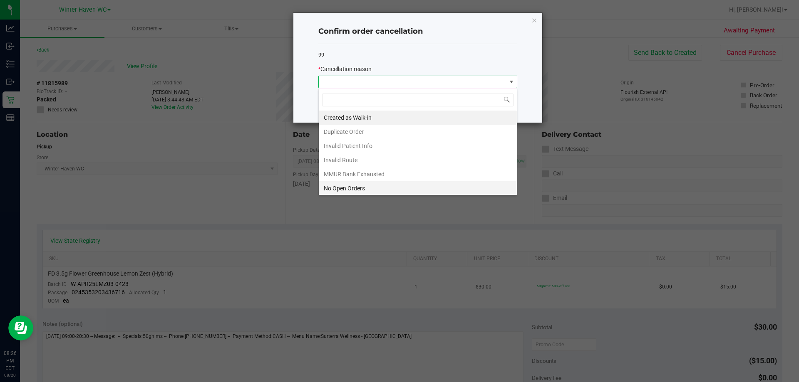
scroll to position [42, 0]
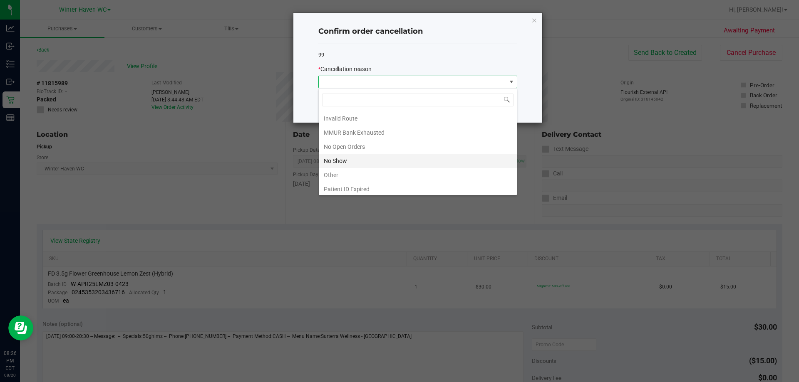
click at [339, 159] on li "No Show" at bounding box center [418, 161] width 198 height 14
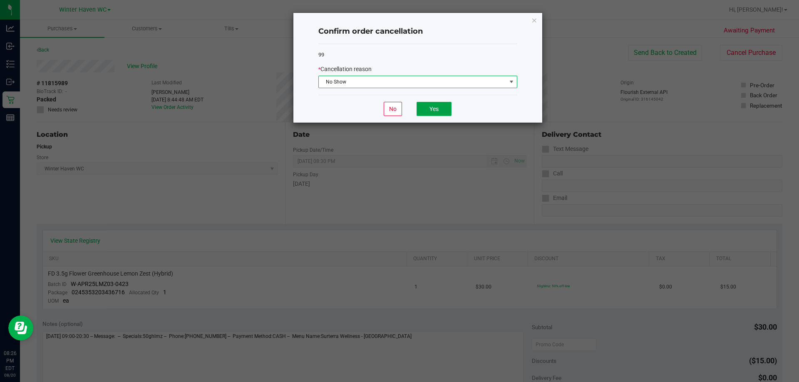
click at [447, 109] on button "Yes" at bounding box center [434, 109] width 35 height 14
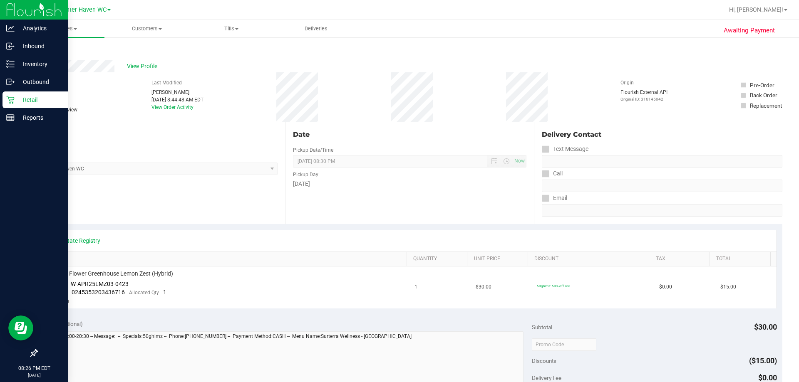
click at [17, 107] on div "Retail" at bounding box center [35, 100] width 66 height 17
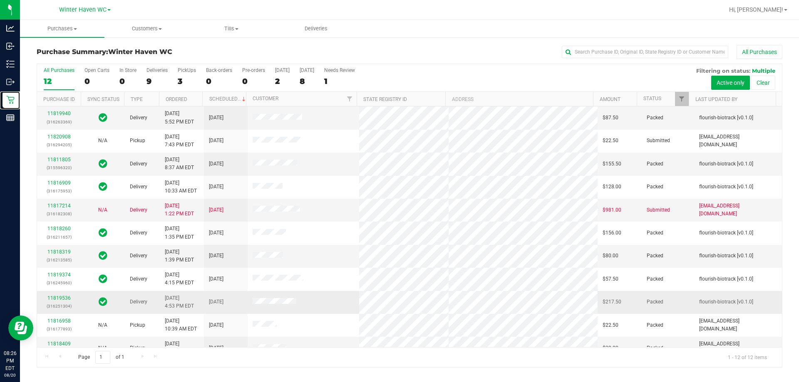
scroll to position [35, 0]
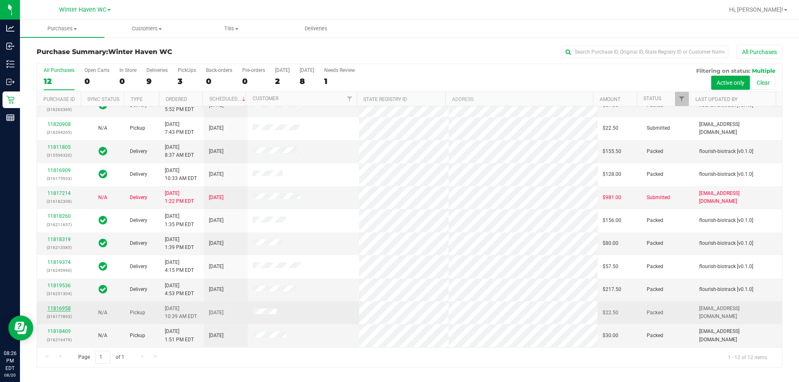
click at [57, 309] on link "11816958" at bounding box center [58, 309] width 23 height 6
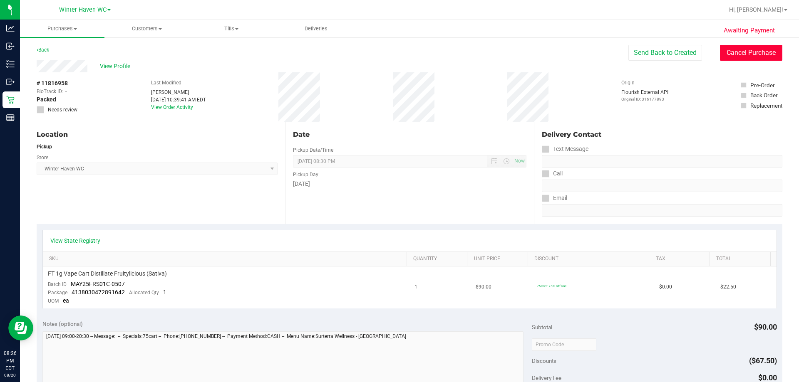
click at [746, 50] on button "Cancel Purchase" at bounding box center [751, 53] width 62 height 16
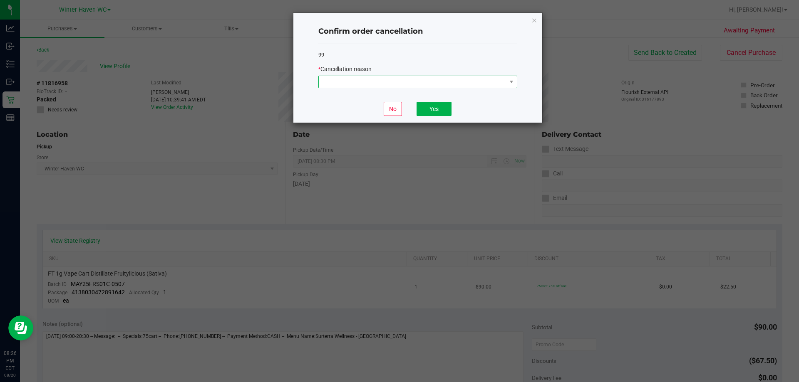
click at [397, 77] on span at bounding box center [413, 82] width 188 height 12
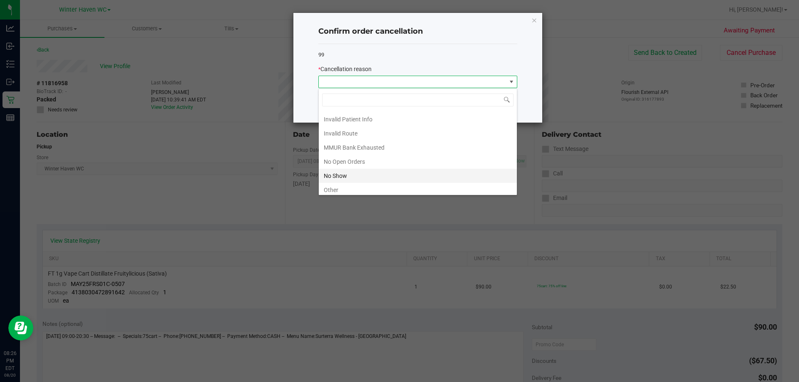
scroll to position [42, 0]
click at [363, 154] on li "No Show" at bounding box center [418, 161] width 198 height 14
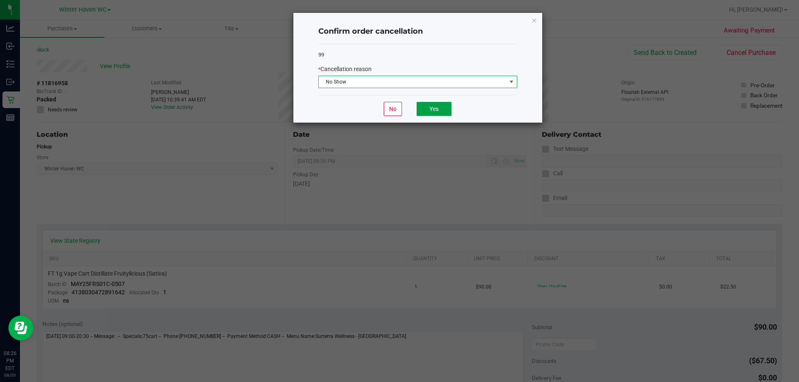
click at [422, 109] on button "Yes" at bounding box center [434, 109] width 35 height 14
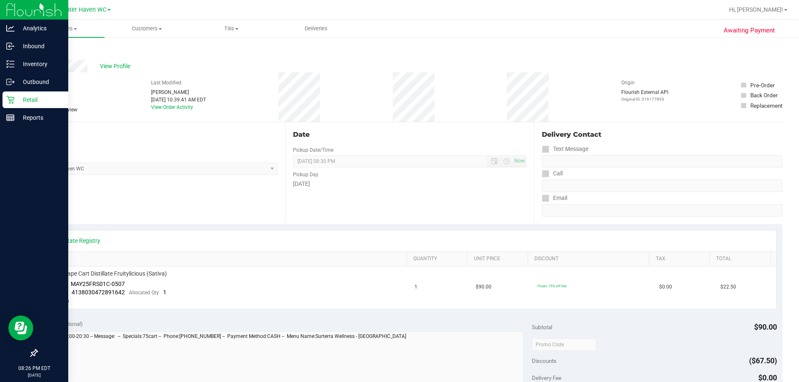
click at [15, 99] on p "Retail" at bounding box center [40, 100] width 50 height 10
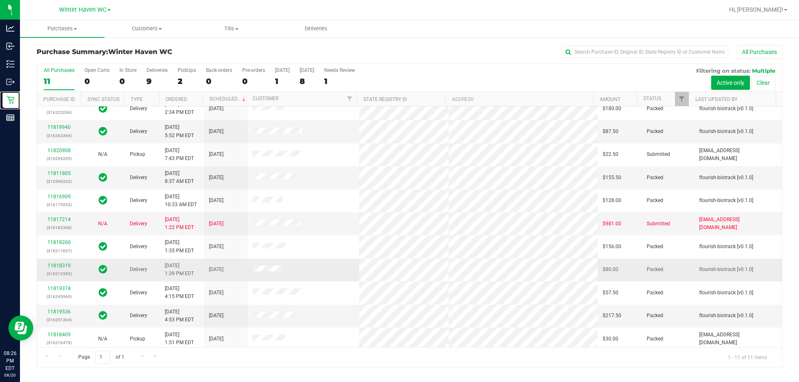
scroll to position [12, 0]
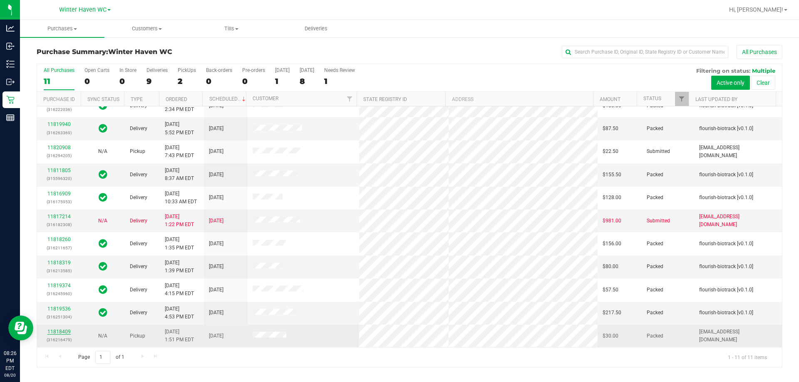
click at [60, 332] on link "11818409" at bounding box center [58, 332] width 23 height 6
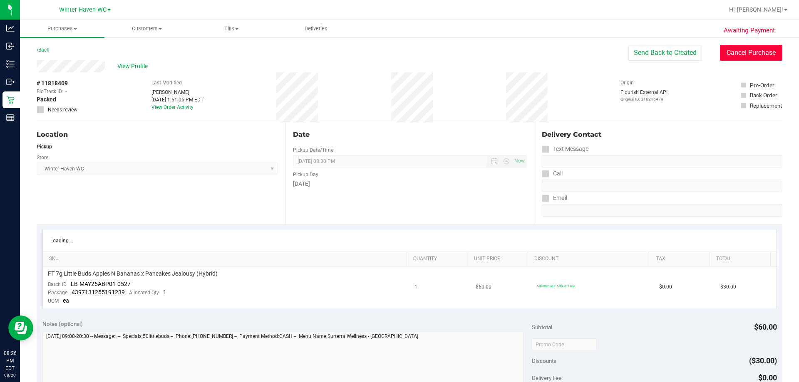
click at [740, 55] on button "Cancel Purchase" at bounding box center [751, 53] width 62 height 16
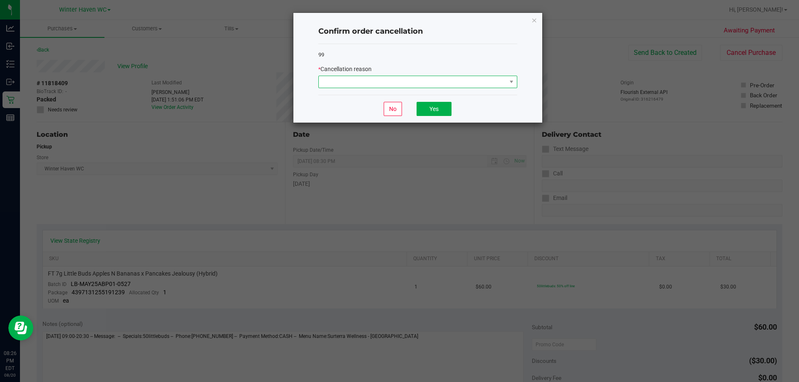
click at [472, 84] on span at bounding box center [413, 82] width 188 height 12
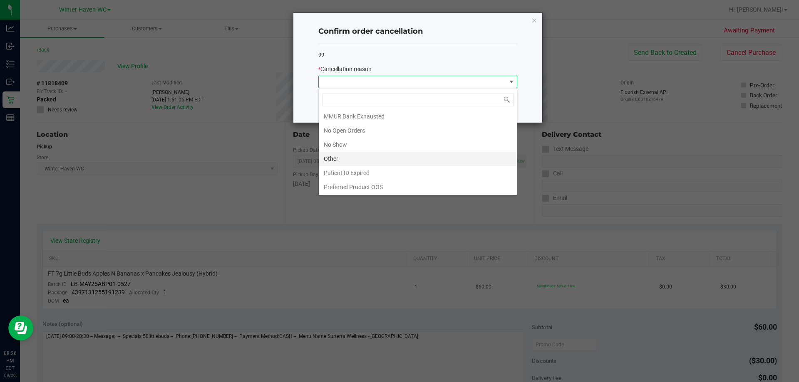
scroll to position [58, 0]
click at [353, 146] on li "No Show" at bounding box center [418, 144] width 198 height 14
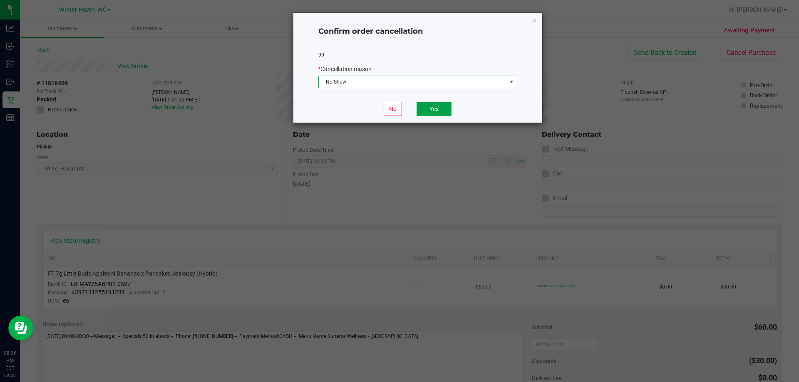
click at [434, 110] on button "Yes" at bounding box center [434, 109] width 35 height 14
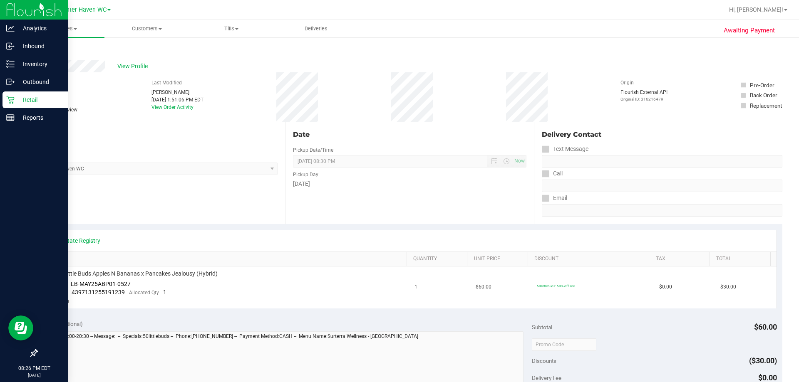
click at [10, 99] on icon at bounding box center [10, 100] width 8 height 8
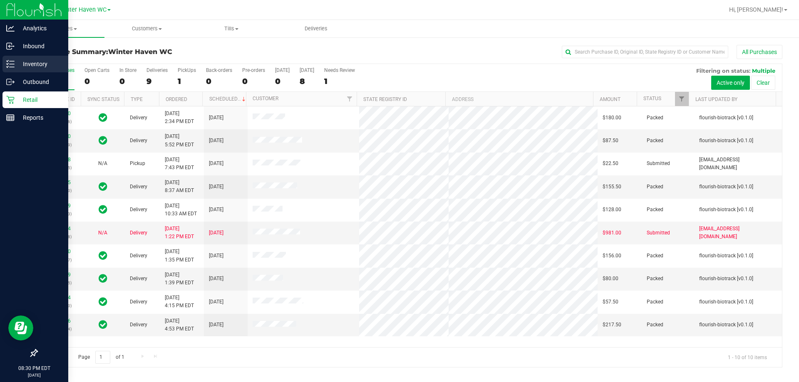
click at [40, 67] on p "Inventory" at bounding box center [40, 64] width 50 height 10
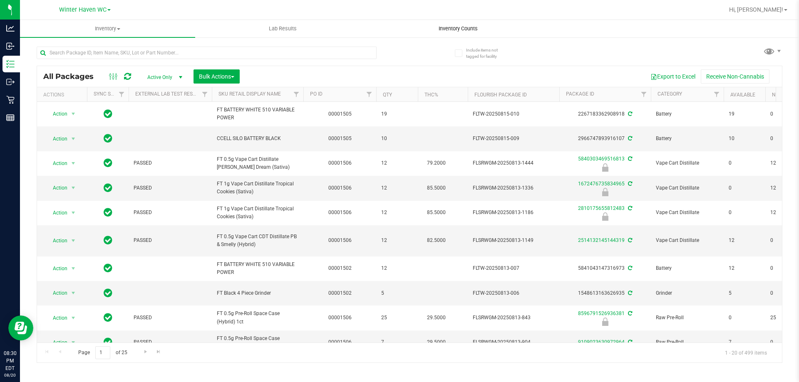
click at [445, 29] on span "Inventory Counts" at bounding box center [458, 28] width 62 height 7
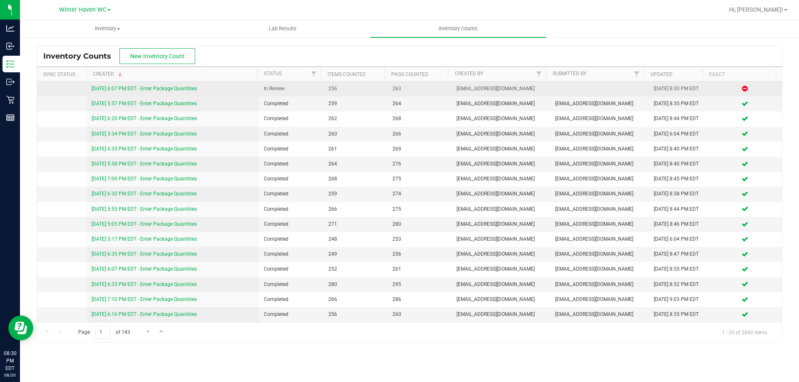
click at [175, 89] on link "[DATE] 6:07 PM EDT - Enter Package Quantities" at bounding box center [144, 89] width 105 height 6
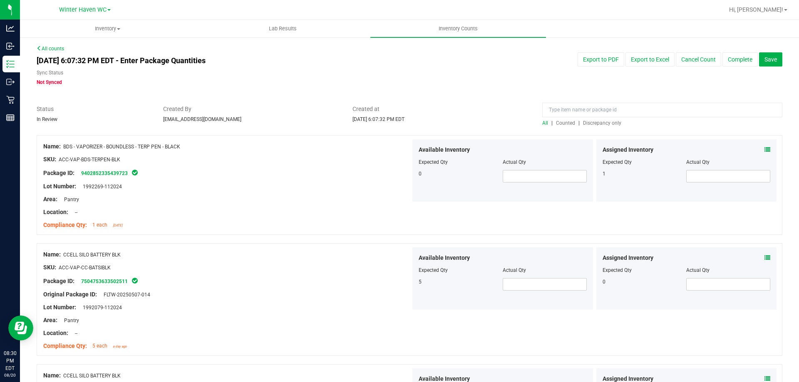
click at [603, 121] on span "Discrepancy only" at bounding box center [602, 123] width 38 height 6
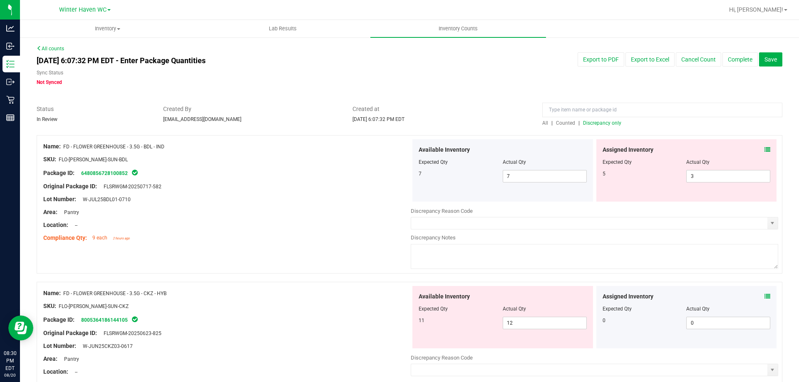
click at [765, 147] on icon at bounding box center [768, 150] width 6 height 6
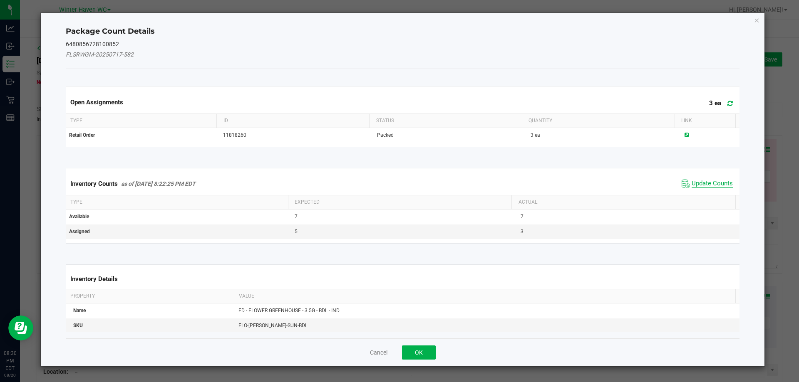
click at [717, 184] on span "Update Counts" at bounding box center [712, 184] width 41 height 8
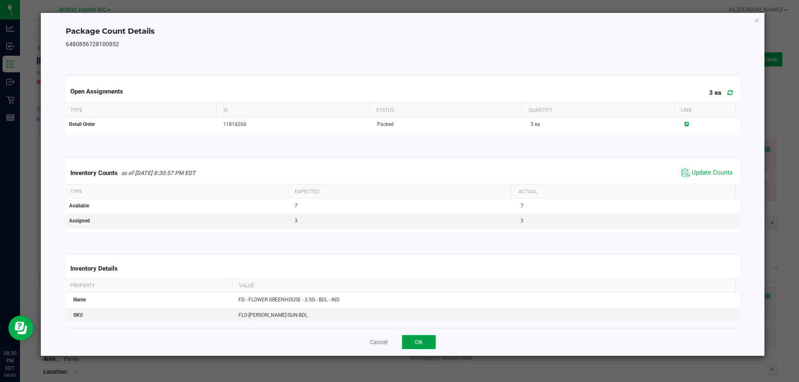
click at [423, 338] on button "OK" at bounding box center [419, 342] width 34 height 14
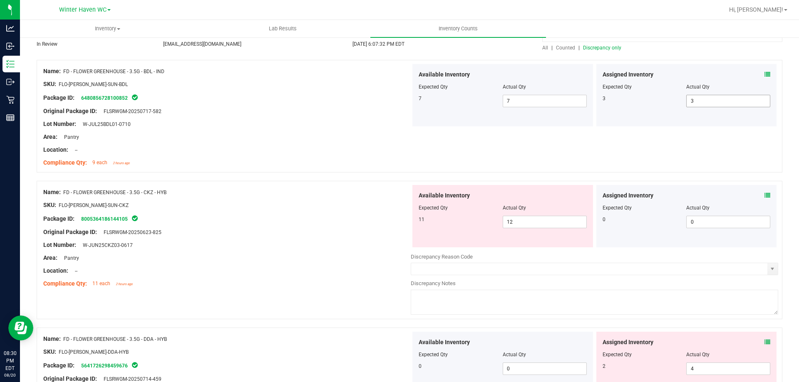
scroll to position [166, 0]
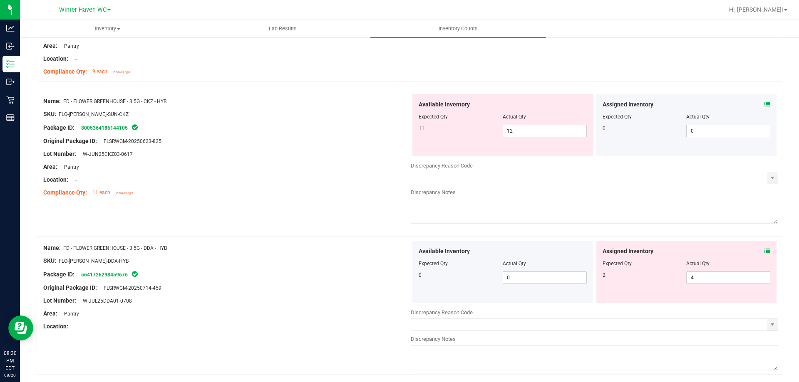
click at [765, 102] on icon at bounding box center [768, 105] width 6 height 6
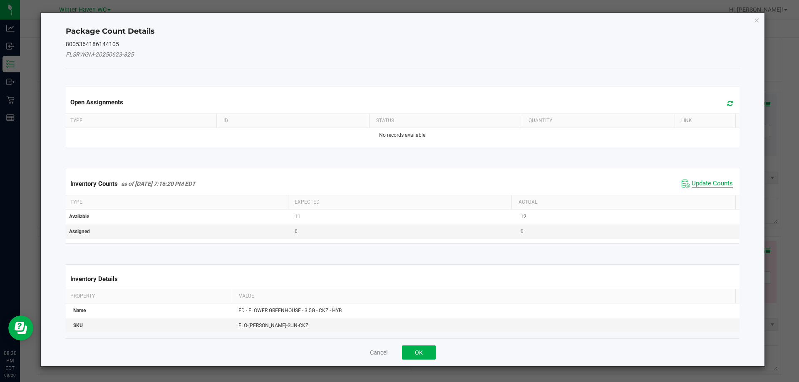
click at [710, 181] on span "Update Counts" at bounding box center [712, 184] width 41 height 8
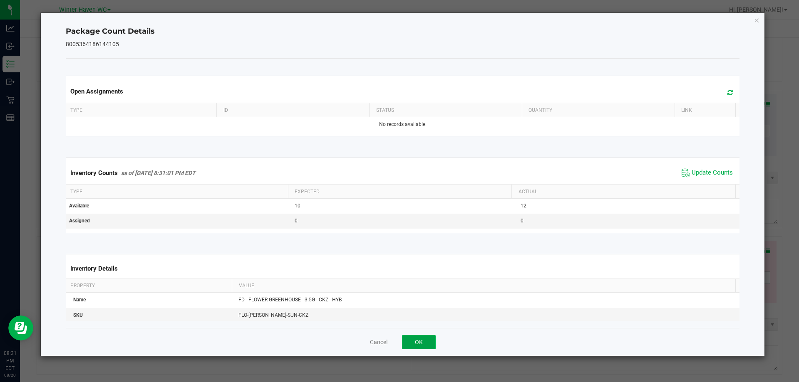
click at [424, 336] on button "OK" at bounding box center [419, 342] width 34 height 14
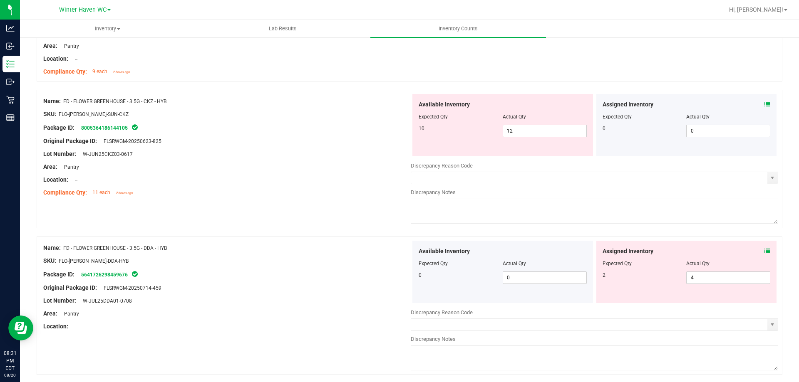
click at [765, 249] on icon at bounding box center [768, 251] width 6 height 6
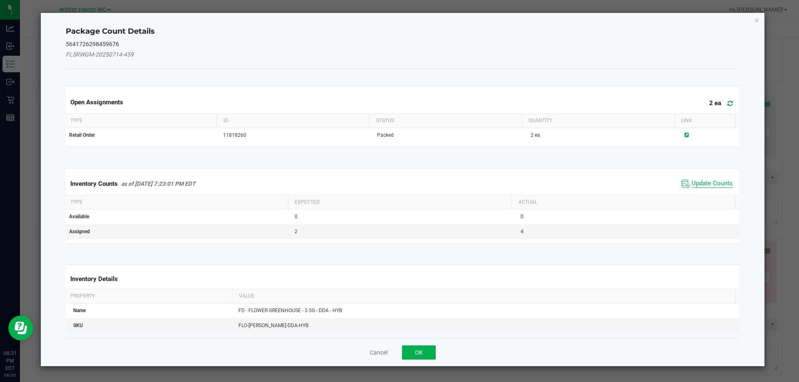
click at [703, 185] on span "Update Counts" at bounding box center [712, 184] width 41 height 8
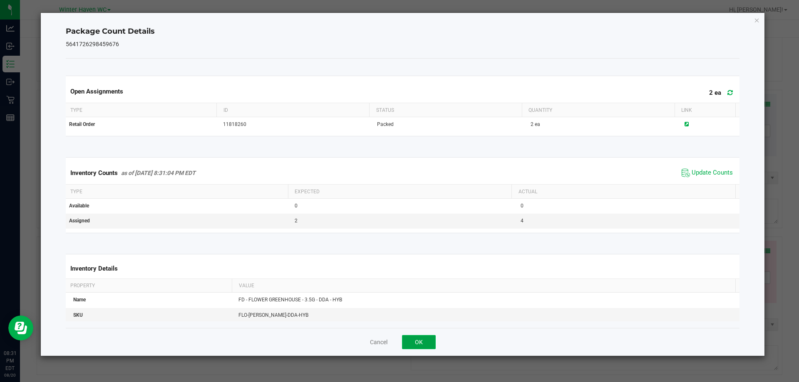
click at [429, 343] on button "OK" at bounding box center [419, 342] width 34 height 14
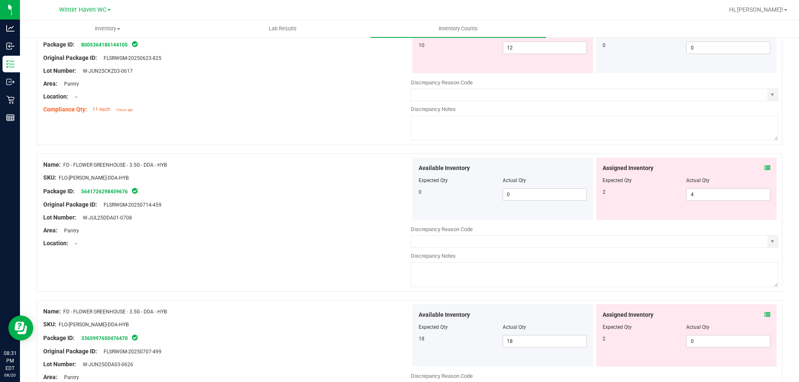
scroll to position [291, 0]
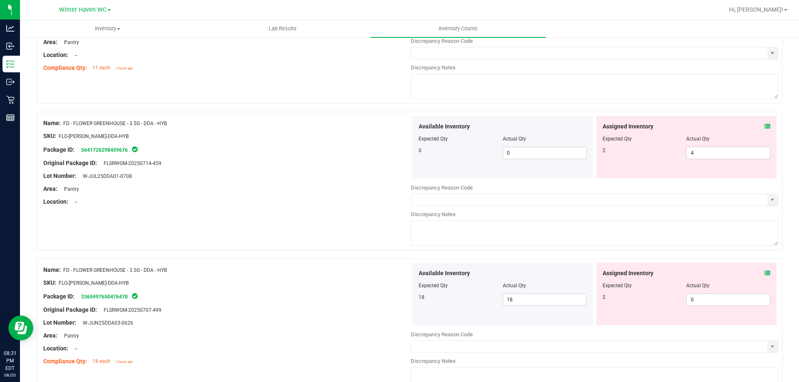
click at [765, 273] on icon at bounding box center [768, 274] width 6 height 6
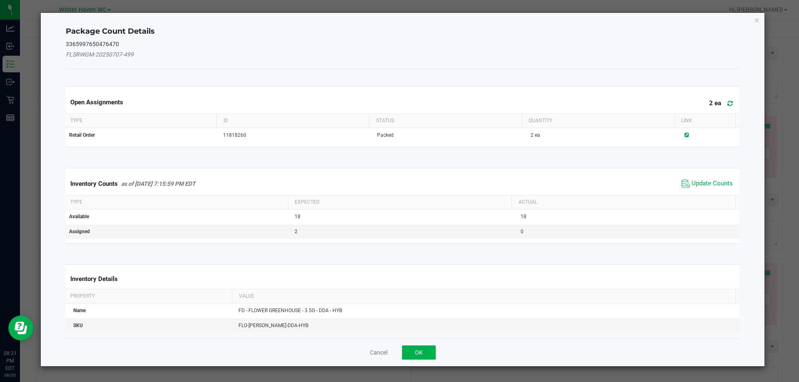
click at [703, 175] on div "Inventory Counts as of [DATE] 7:15:59 PM EDT Update Counts" at bounding box center [403, 184] width 678 height 22
click at [703, 180] on span "Update Counts" at bounding box center [712, 184] width 41 height 8
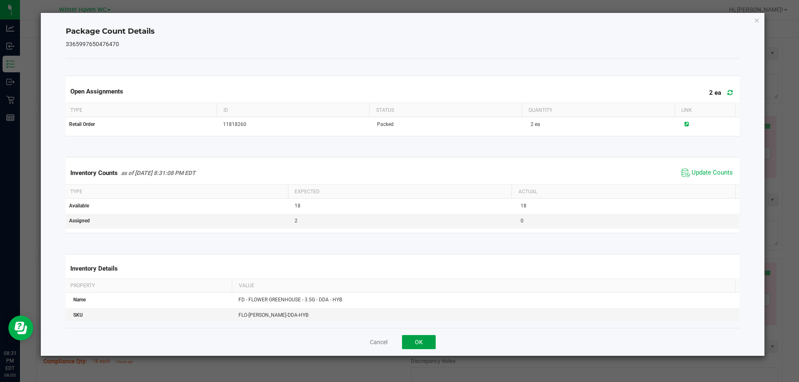
click at [421, 342] on button "OK" at bounding box center [419, 342] width 34 height 14
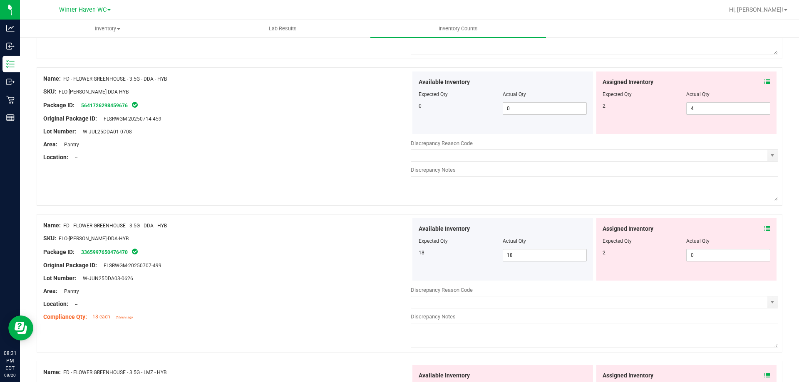
scroll to position [333, 0]
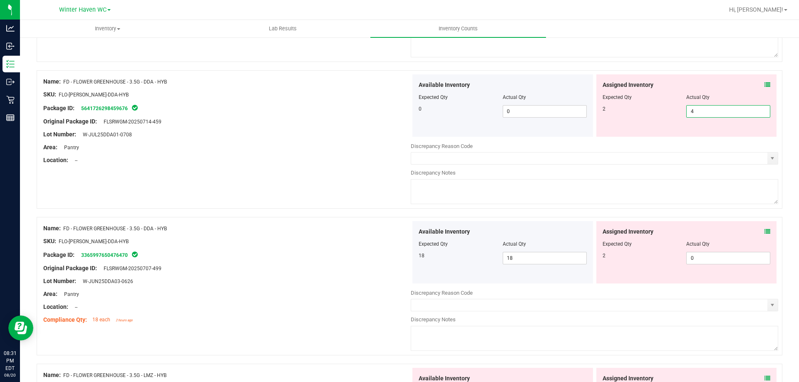
drag, startPoint x: 736, startPoint y: 111, endPoint x: 541, endPoint y: 139, distance: 197.6
click at [541, 139] on div "Available Inventory Expected Qty Actual Qty 0 0 0" at bounding box center [594, 140] width 367 height 132
type input "2"
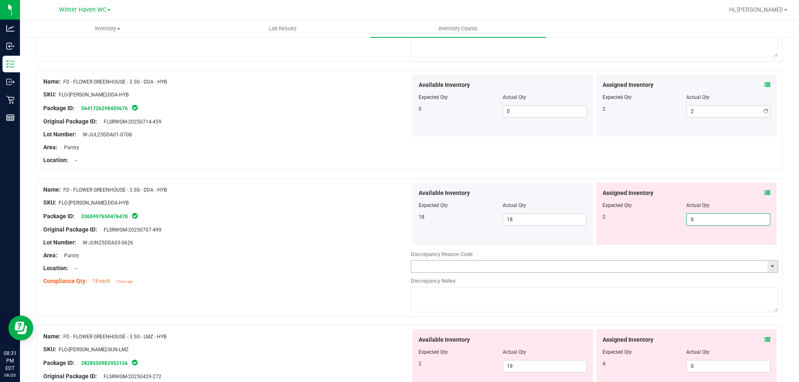
drag, startPoint x: 679, startPoint y: 263, endPoint x: 655, endPoint y: 263, distance: 23.7
click at [655, 263] on div "Available Inventory Expected Qty Actual Qty 18 18 18" at bounding box center [594, 249] width 367 height 132
type input "2"
click at [380, 249] on div at bounding box center [226, 249] width 367 height 4
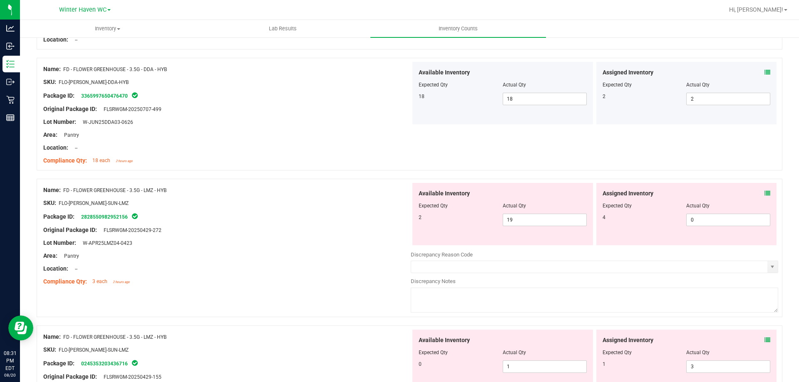
scroll to position [499, 0]
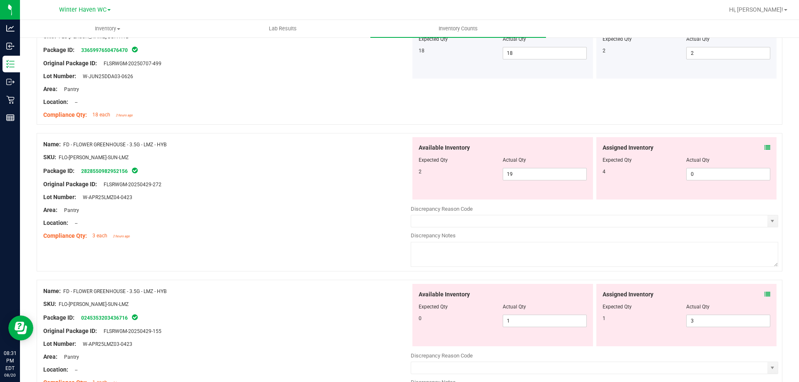
click at [765, 147] on icon at bounding box center [768, 148] width 6 height 6
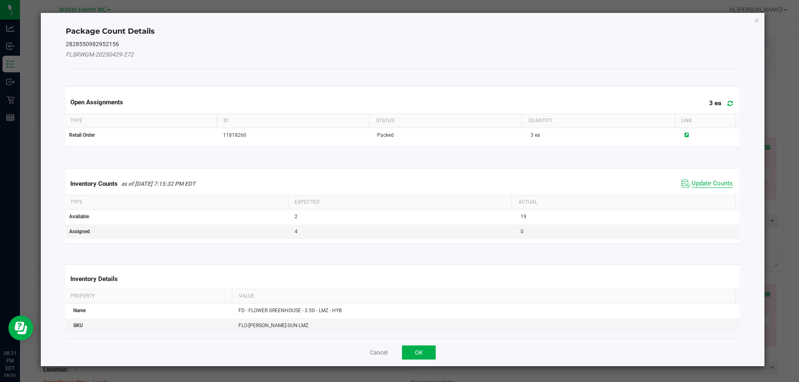
click at [713, 184] on span "Update Counts" at bounding box center [712, 184] width 41 height 8
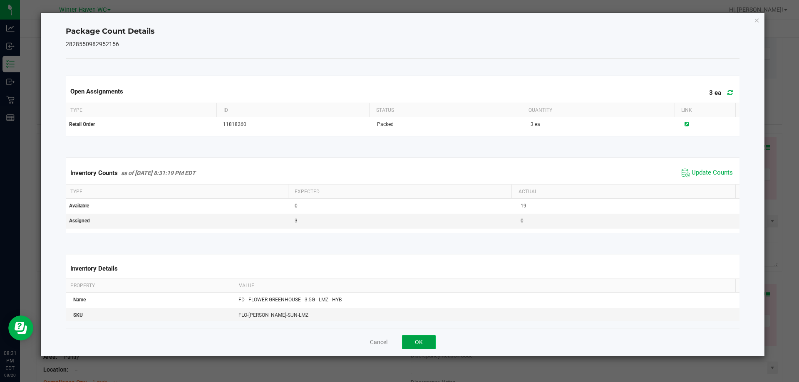
click at [421, 342] on button "OK" at bounding box center [419, 342] width 34 height 14
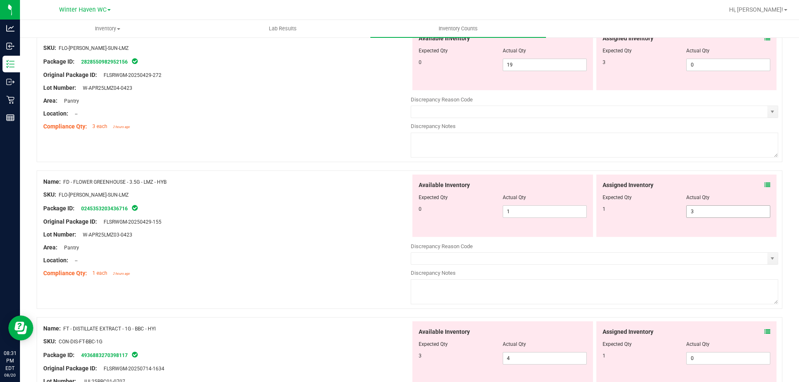
scroll to position [583, 0]
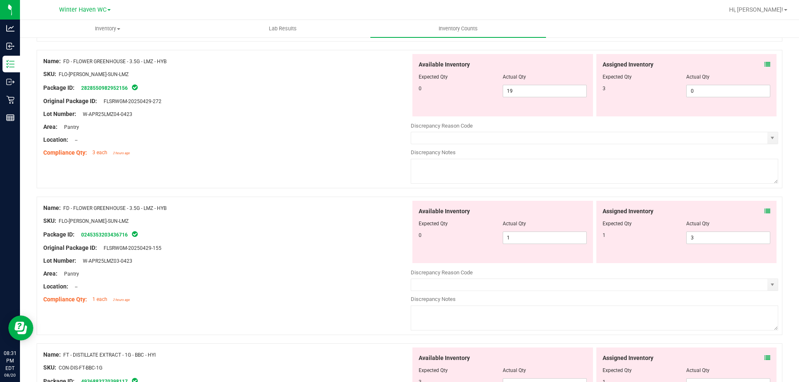
click at [765, 212] on icon at bounding box center [768, 212] width 6 height 6
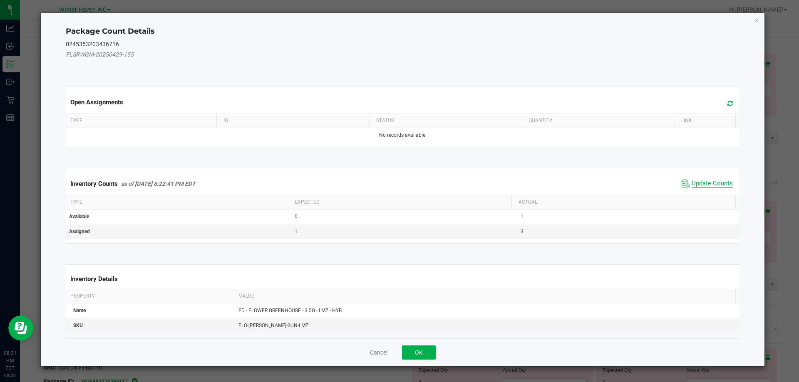
click at [716, 184] on span "Update Counts" at bounding box center [712, 184] width 41 height 8
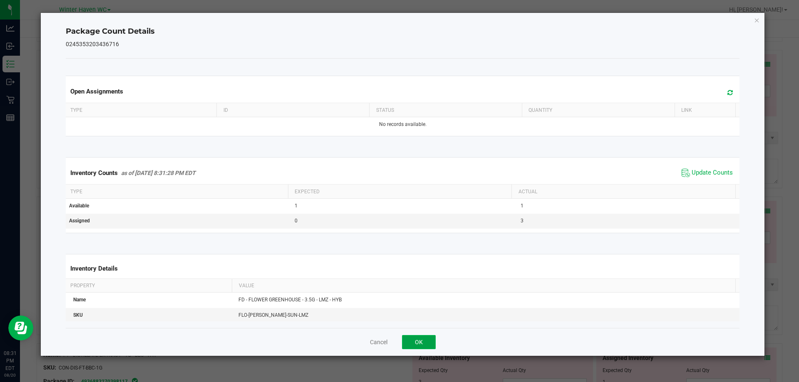
click at [430, 344] on button "OK" at bounding box center [419, 342] width 34 height 14
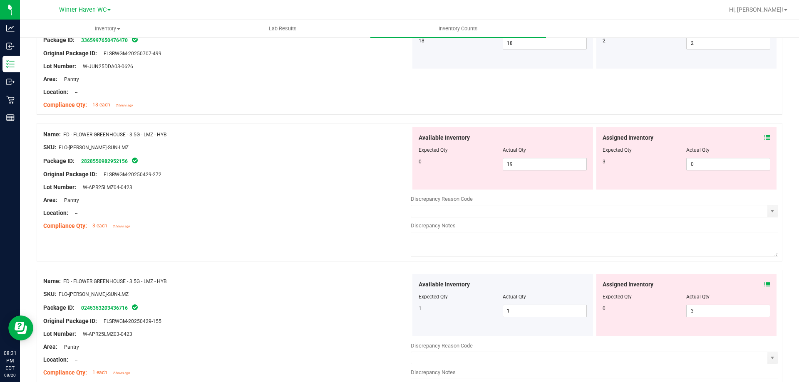
scroll to position [499, 0]
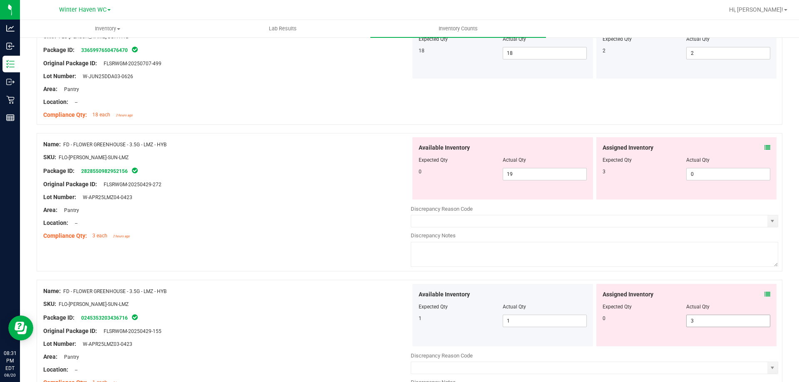
drag, startPoint x: 745, startPoint y: 319, endPoint x: 408, endPoint y: 388, distance: 343.6
click at [408, 382] on html "Analytics Inbound Inventory Outbound Retail Reports 08:31 PM EDT [DATE] 08/20 W…" at bounding box center [399, 191] width 799 height 382
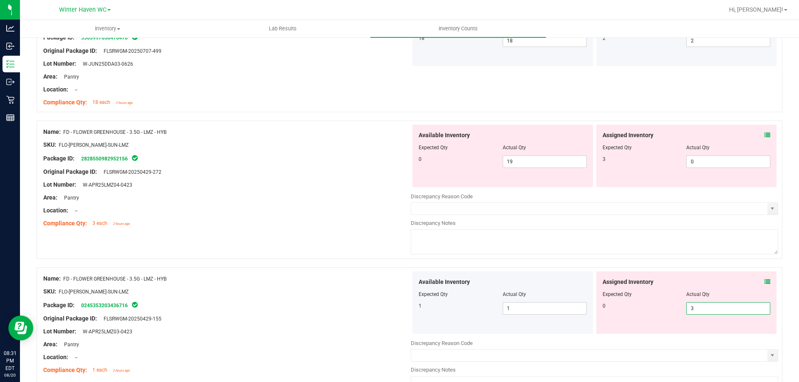
type input "0"
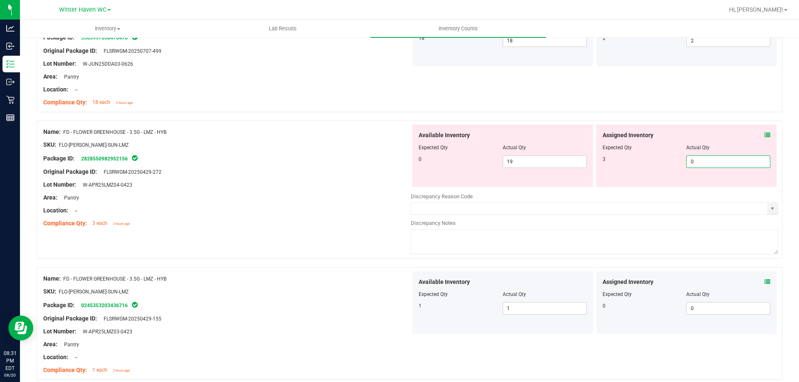
drag, startPoint x: 713, startPoint y: 164, endPoint x: 571, endPoint y: 172, distance: 142.6
click at [571, 172] on div "Available Inventory Expected Qty Actual Qty 0 19 19 0 0" at bounding box center [594, 156] width 367 height 62
type input "3"
click at [328, 172] on div "Original Package ID: FLSRWGM-20250429-272" at bounding box center [226, 172] width 367 height 9
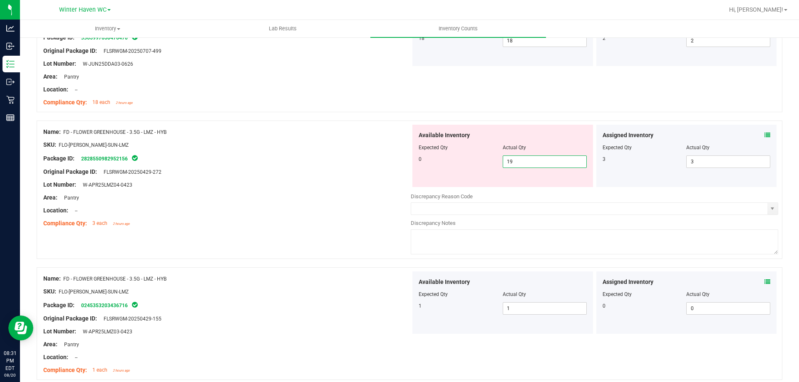
drag, startPoint x: 545, startPoint y: 163, endPoint x: 380, endPoint y: 180, distance: 166.5
click at [375, 184] on div "Name: FD - FLOWER GREENHOUSE - 3.5G - LMZ - HYB SKU: FLO-[PERSON_NAME]-SUN-LMZ …" at bounding box center [410, 190] width 746 height 139
type input "0"
click at [381, 179] on div at bounding box center [226, 178] width 367 height 4
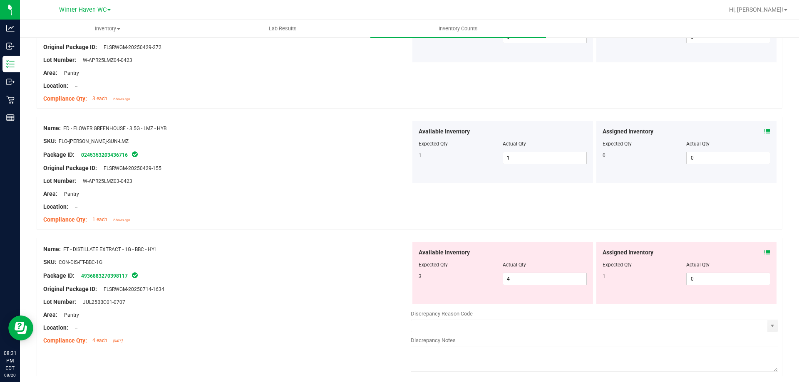
scroll to position [720, 0]
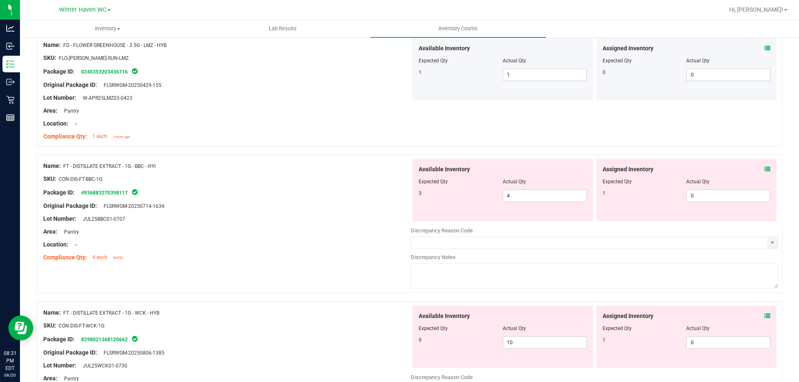
click at [765, 170] on icon at bounding box center [768, 169] width 6 height 6
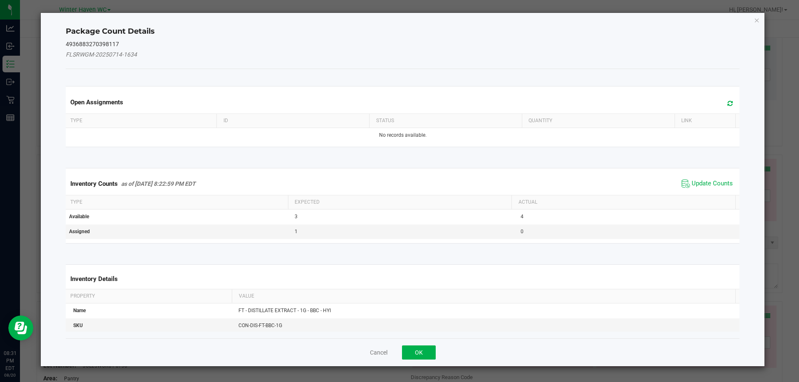
click at [710, 188] on span "Update Counts" at bounding box center [707, 184] width 55 height 12
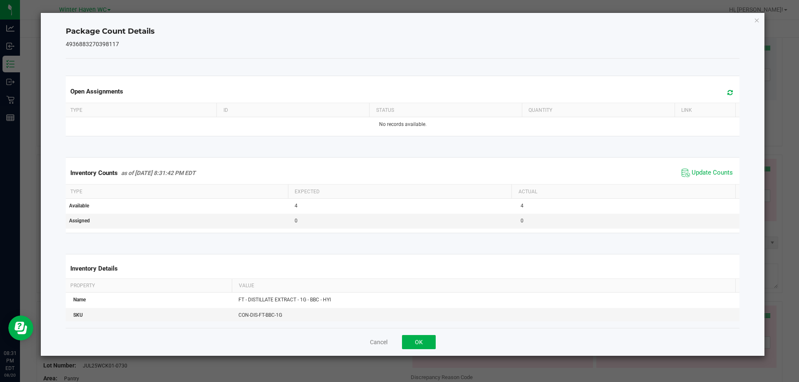
click at [710, 184] on div "Inventory Counts as of [DATE] 8:31:42 PM EDT Update Counts" at bounding box center [403, 173] width 678 height 22
click at [429, 340] on button "OK" at bounding box center [419, 342] width 34 height 14
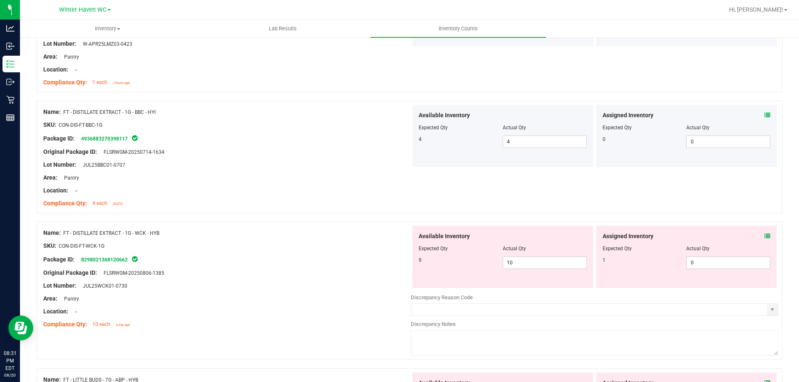
scroll to position [845, 0]
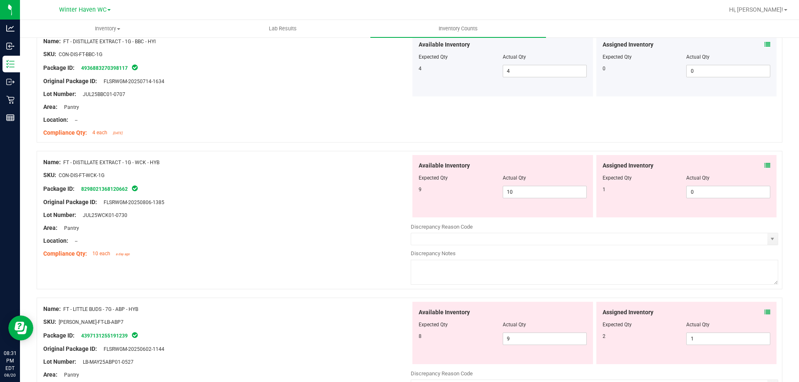
click at [765, 164] on icon at bounding box center [768, 166] width 6 height 6
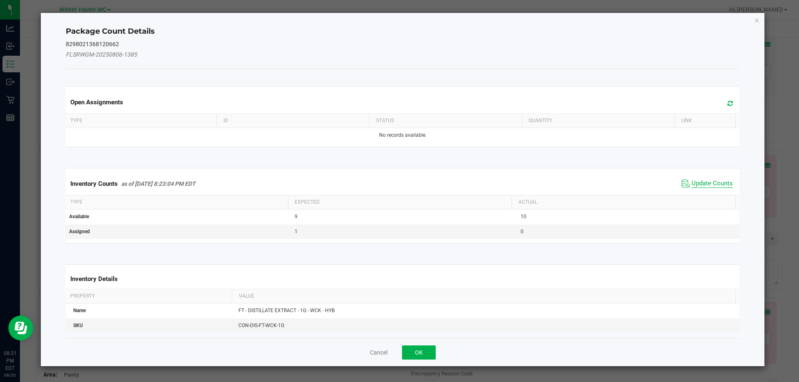
click at [701, 181] on span "Update Counts" at bounding box center [712, 184] width 41 height 8
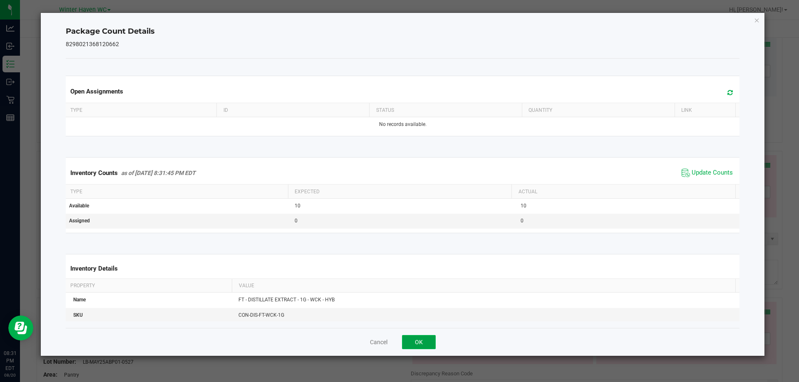
click at [430, 335] on button "OK" at bounding box center [419, 342] width 34 height 14
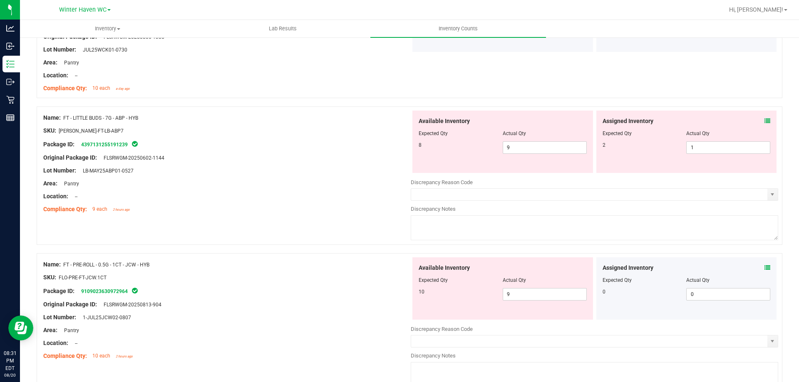
scroll to position [1011, 0]
click at [765, 121] on icon at bounding box center [768, 120] width 6 height 6
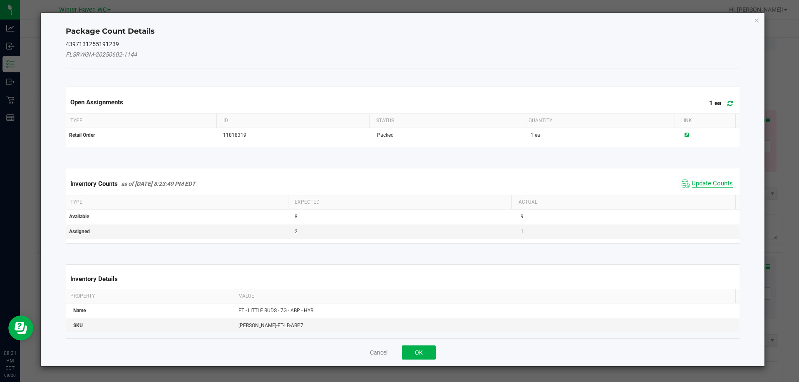
click at [692, 181] on span "Update Counts" at bounding box center [712, 184] width 41 height 8
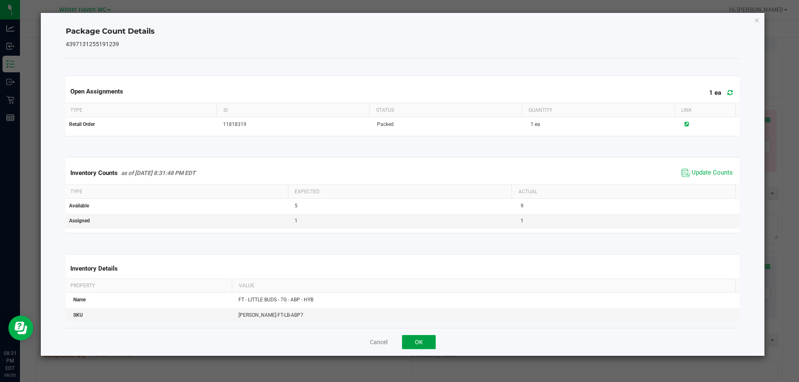
click at [428, 343] on button "OK" at bounding box center [419, 342] width 34 height 14
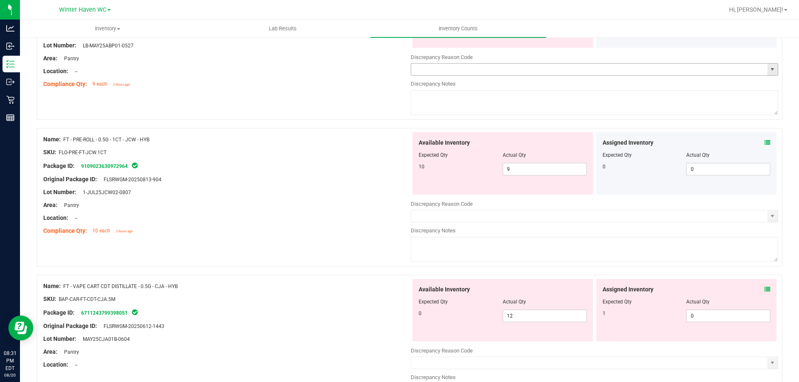
scroll to position [1136, 0]
click at [765, 141] on icon at bounding box center [768, 142] width 6 height 6
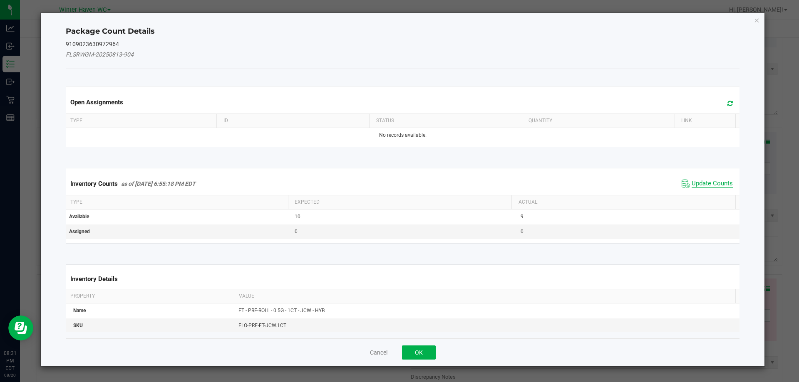
click at [711, 181] on span "Update Counts" at bounding box center [712, 184] width 41 height 8
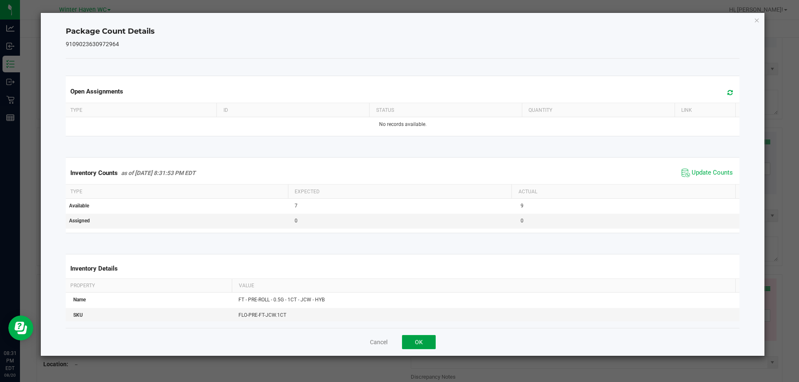
click at [433, 341] on button "OK" at bounding box center [419, 342] width 34 height 14
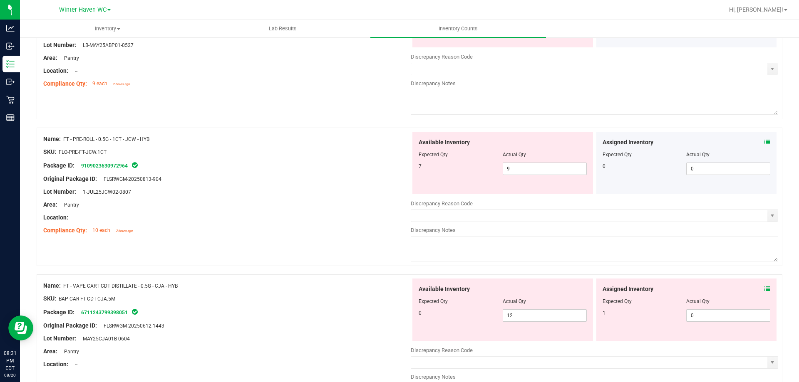
scroll to position [1261, 0]
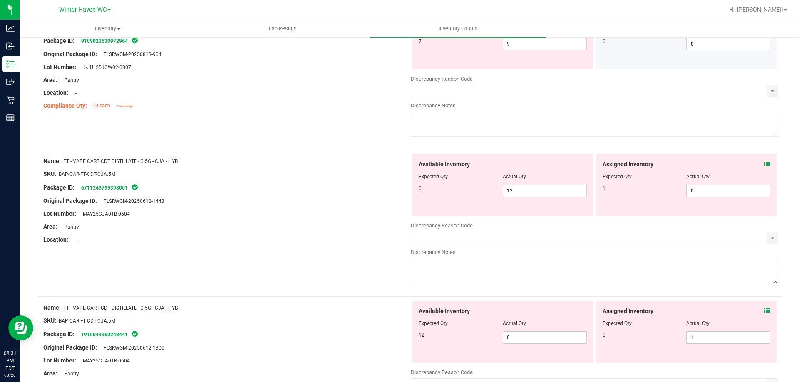
click at [765, 166] on icon at bounding box center [768, 164] width 6 height 6
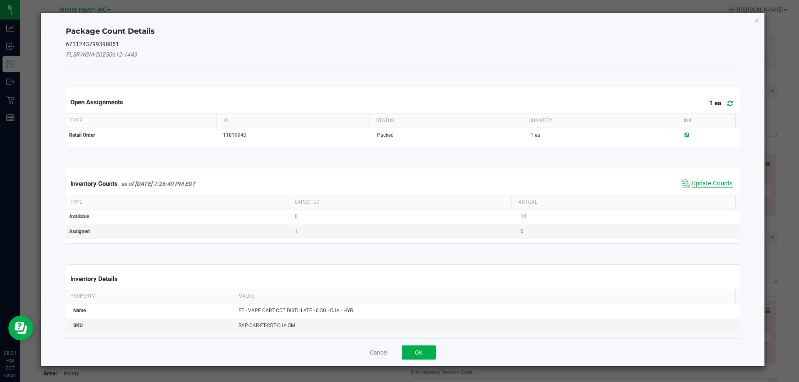
click at [710, 180] on span "Update Counts" at bounding box center [712, 184] width 41 height 8
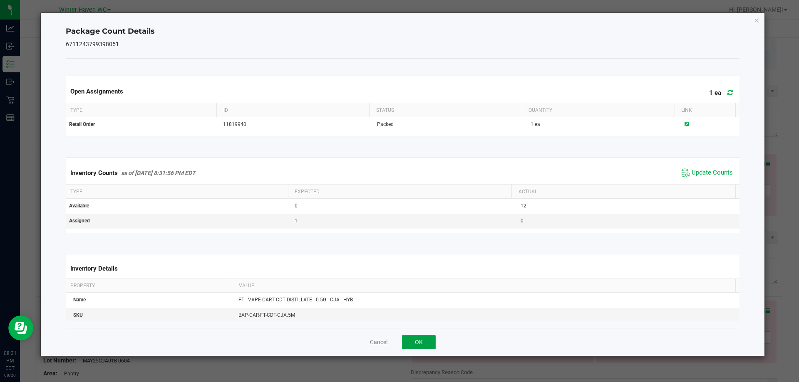
click at [423, 345] on button "OK" at bounding box center [419, 342] width 34 height 14
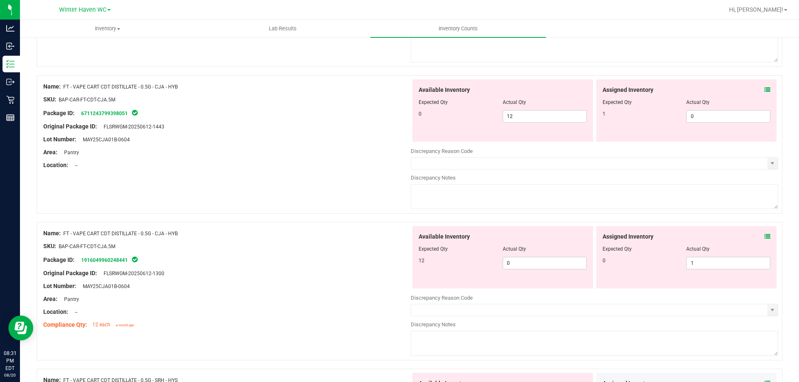
scroll to position [1344, 0]
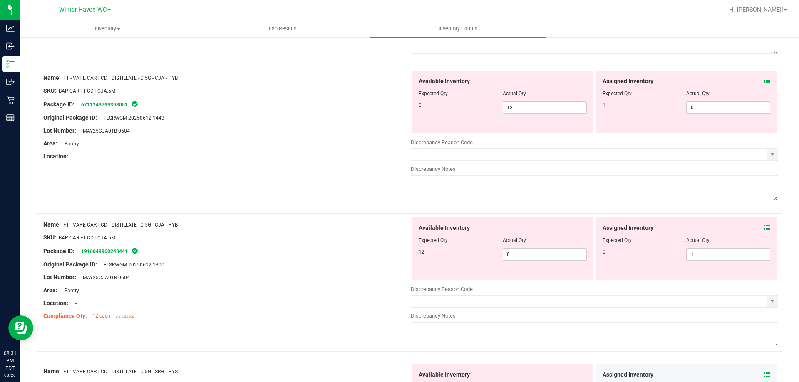
click at [765, 227] on icon at bounding box center [768, 228] width 6 height 6
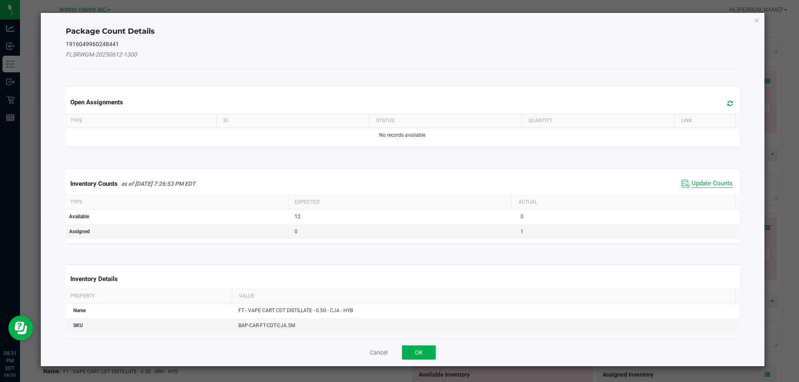
click at [722, 183] on span "Update Counts" at bounding box center [712, 184] width 41 height 8
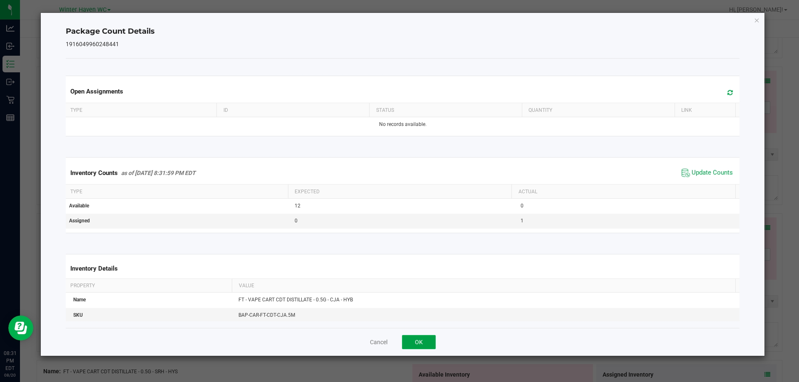
click at [427, 348] on button "OK" at bounding box center [419, 342] width 34 height 14
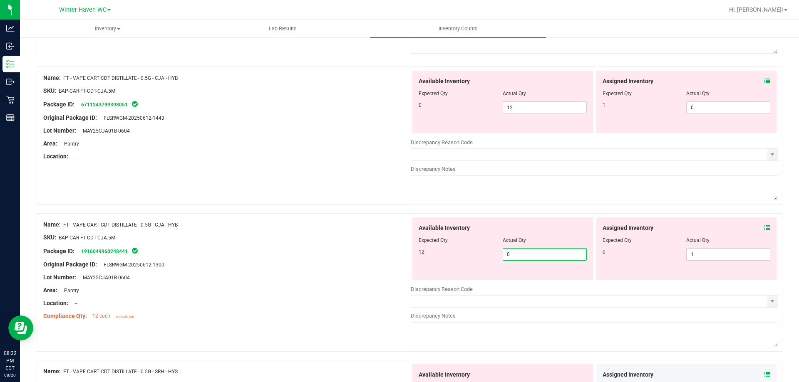
drag, startPoint x: 548, startPoint y: 256, endPoint x: 451, endPoint y: 268, distance: 98.2
click at [451, 268] on div "Available Inventory Expected Qty Actual Qty 12 0 0" at bounding box center [502, 249] width 181 height 62
type input "12"
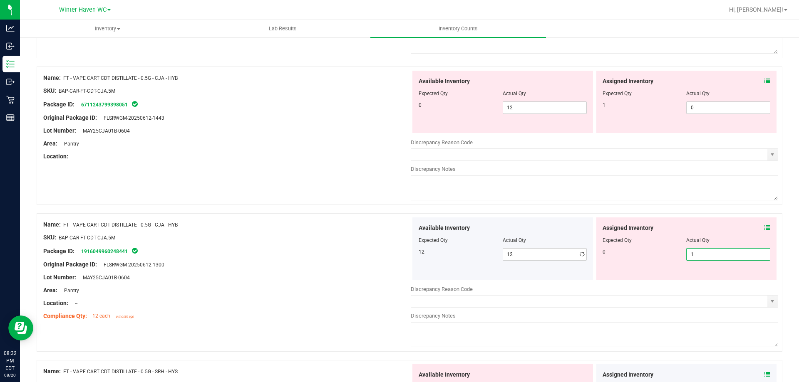
drag, startPoint x: 728, startPoint y: 256, endPoint x: 549, endPoint y: 263, distance: 179.5
click at [557, 264] on div "Available Inventory Expected Qty Actual Qty 12 12 12 1 1" at bounding box center [594, 249] width 367 height 62
type input "0"
drag, startPoint x: 556, startPoint y: 109, endPoint x: 148, endPoint y: 107, distance: 408.3
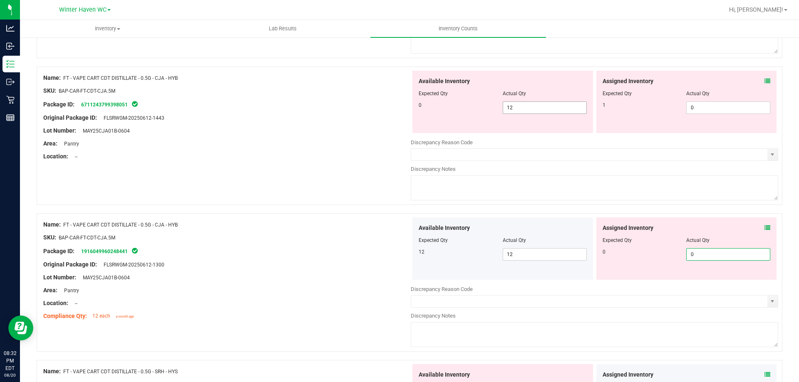
click at [202, 109] on div "Name: FT - VAPE CART CDT DISTILLATE - 0.5G - CJA - HYB SKU: BAP-CAR-FT-CDT-CJA.…" at bounding box center [410, 136] width 746 height 139
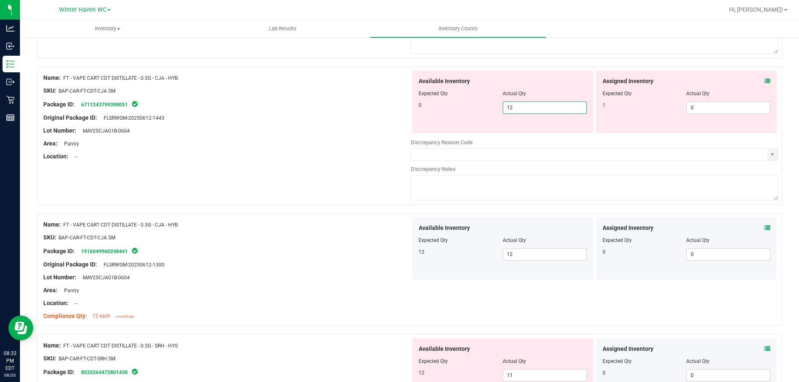
type input "0"
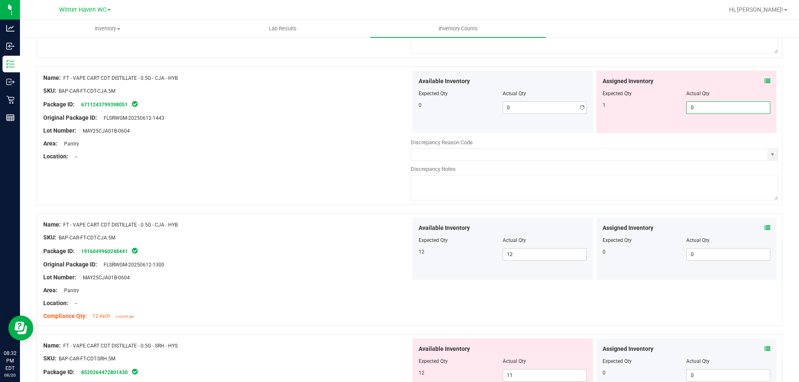
drag, startPoint x: 704, startPoint y: 107, endPoint x: 390, endPoint y: 74, distance: 315.4
click at [406, 95] on div "Name: FT - VAPE CART CDT DISTILLATE - 0.5G - CJA - HYB SKU: BAP-CAR-FT-CDT-CJA.…" at bounding box center [410, 136] width 746 height 139
type input "1"
click at [373, 87] on div "SKU: BAP-CAR-FT-CDT-CJA.5M" at bounding box center [226, 91] width 367 height 9
type input "1"
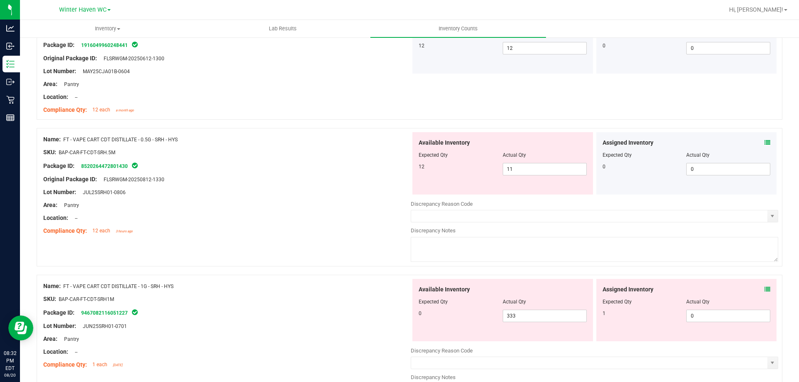
scroll to position [1552, 0]
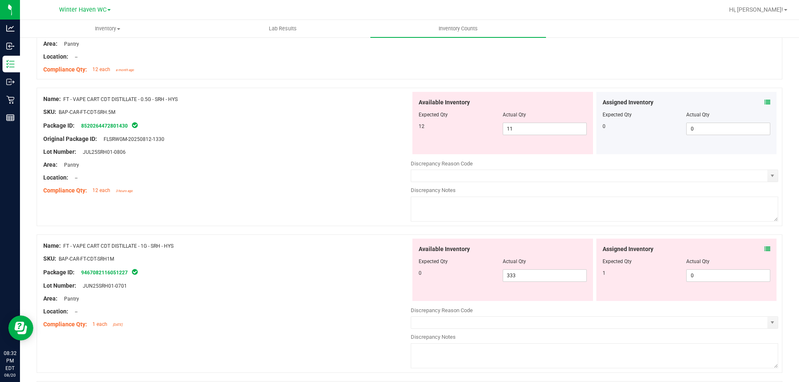
click at [765, 102] on icon at bounding box center [768, 102] width 6 height 6
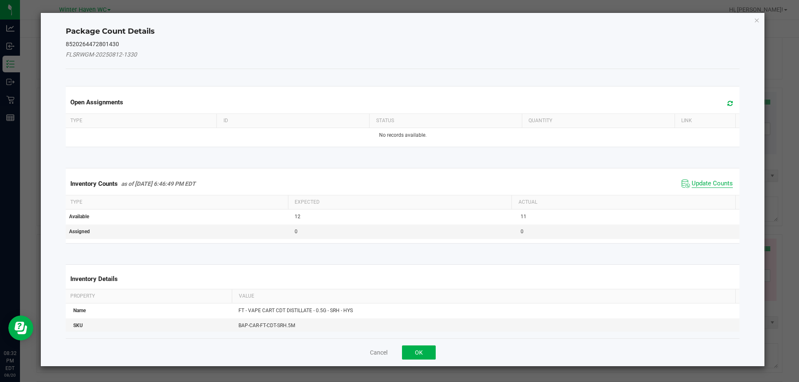
click at [700, 181] on span "Update Counts" at bounding box center [712, 184] width 41 height 8
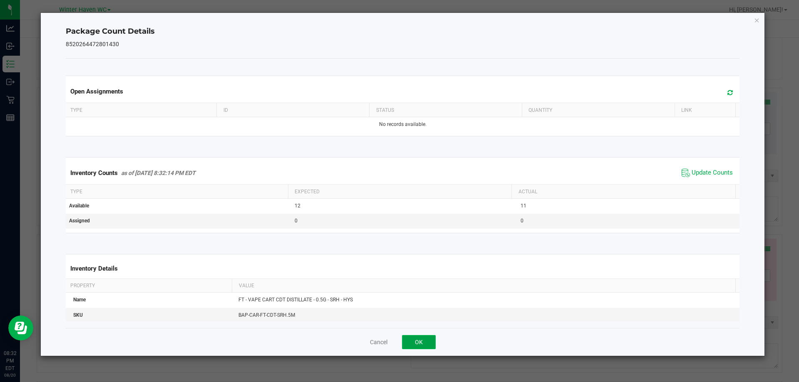
click at [429, 340] on button "OK" at bounding box center [419, 342] width 34 height 14
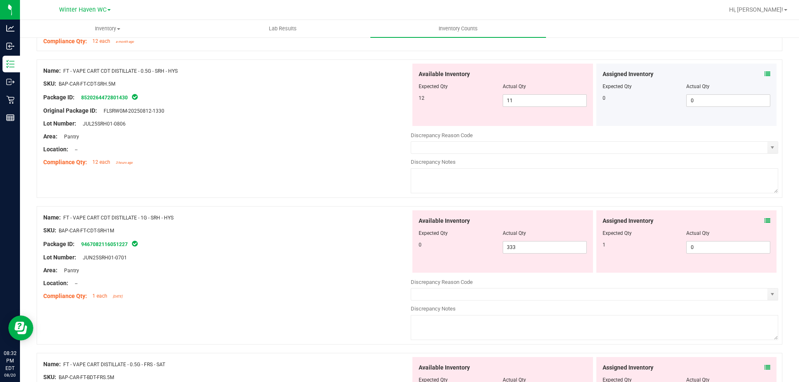
scroll to position [1594, 0]
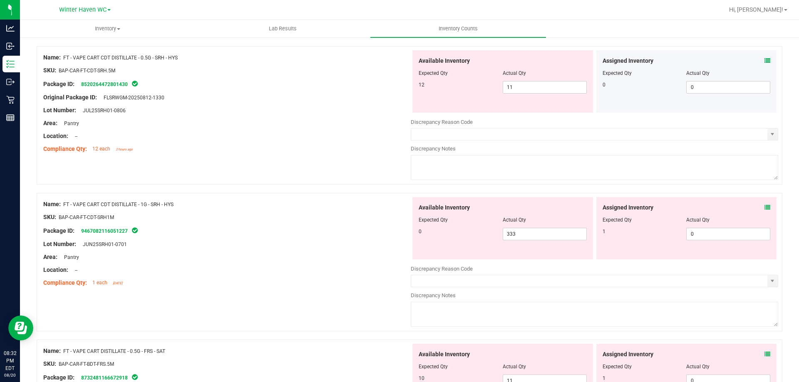
click at [765, 210] on icon at bounding box center [768, 208] width 6 height 6
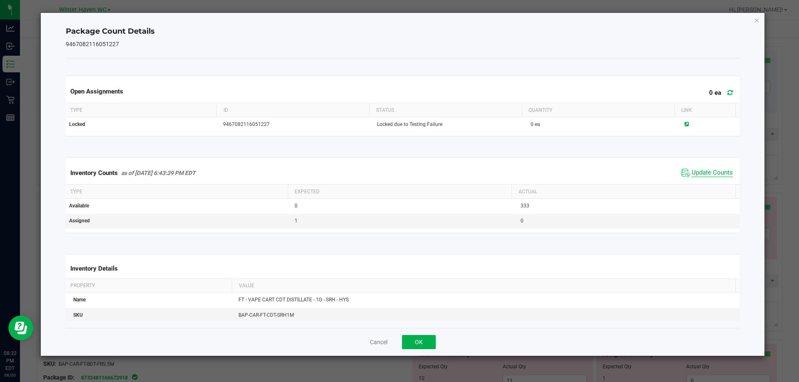
click at [699, 177] on span "Update Counts" at bounding box center [712, 173] width 41 height 8
click at [420, 343] on button "OK" at bounding box center [419, 342] width 34 height 14
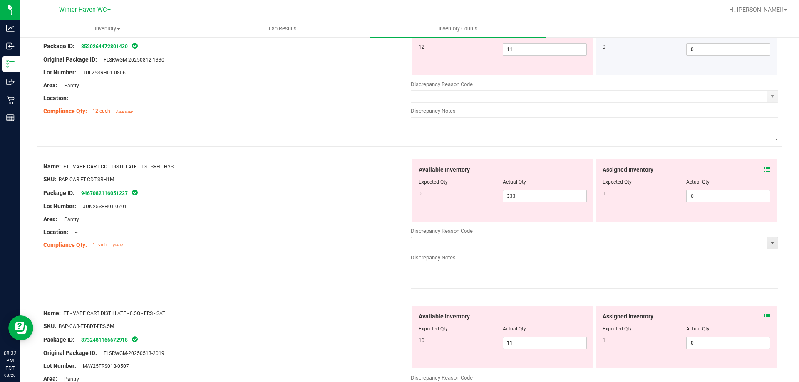
scroll to position [1677, 0]
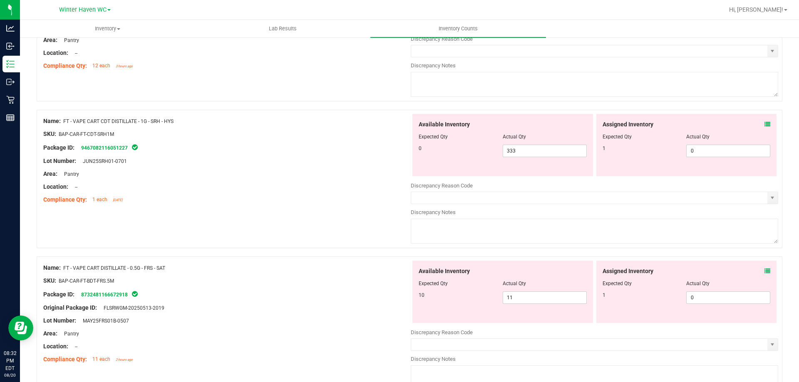
click at [765, 273] on icon at bounding box center [768, 271] width 6 height 6
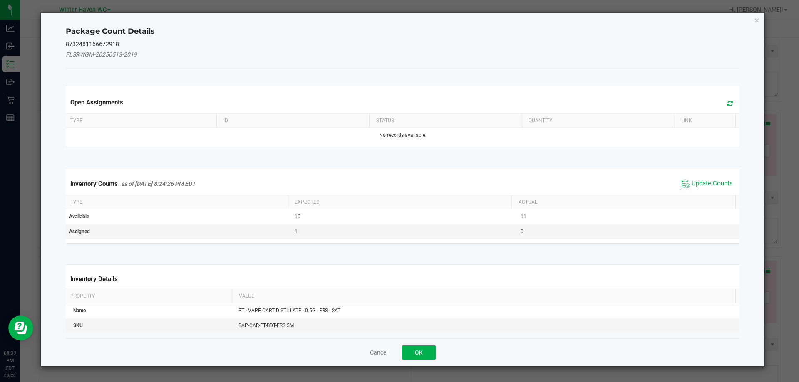
click at [718, 175] on div "Inventory Counts as of [DATE] 8:24:26 PM EDT Update Counts" at bounding box center [403, 184] width 678 height 22
click at [694, 184] on span "Update Counts" at bounding box center [712, 184] width 41 height 8
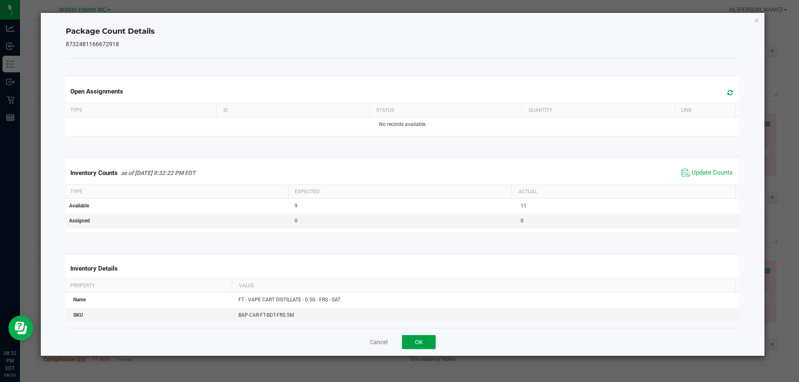
click at [432, 341] on button "OK" at bounding box center [419, 342] width 34 height 14
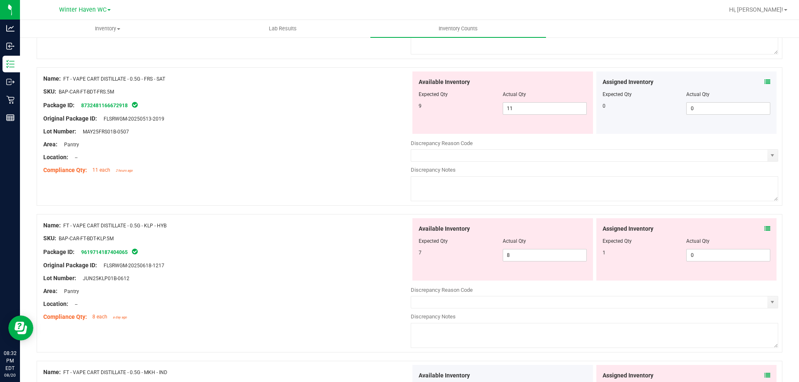
scroll to position [1885, 0]
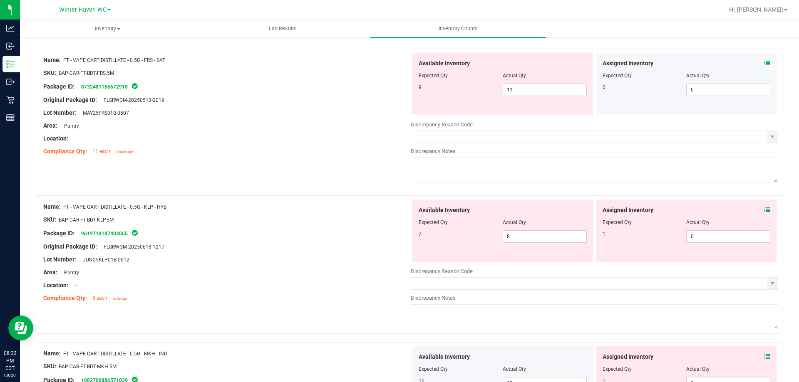
click at [765, 212] on icon at bounding box center [768, 210] width 6 height 6
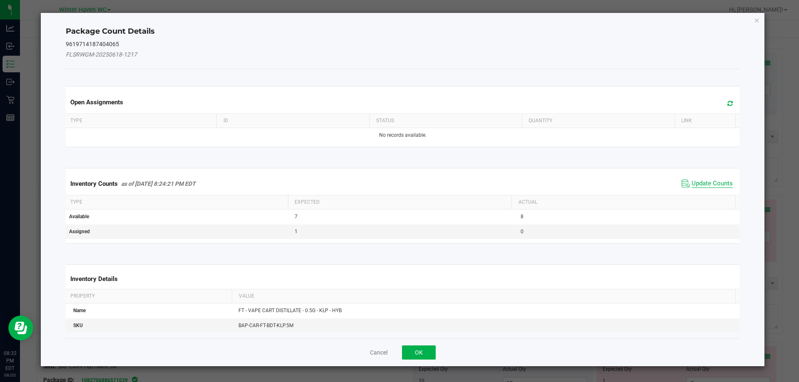
click at [714, 184] on span "Update Counts" at bounding box center [712, 184] width 41 height 8
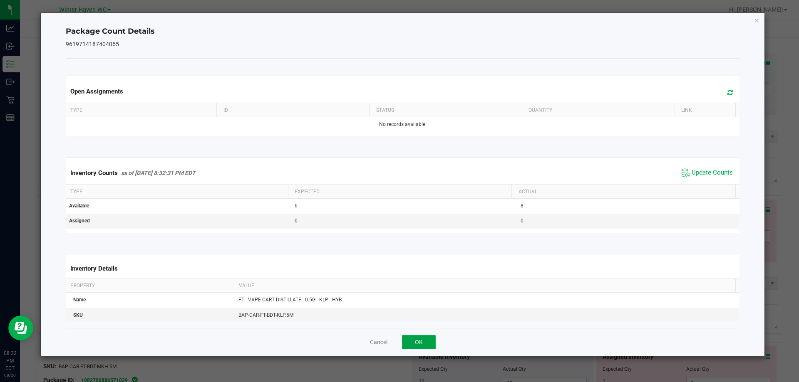
click at [421, 340] on button "OK" at bounding box center [419, 342] width 34 height 14
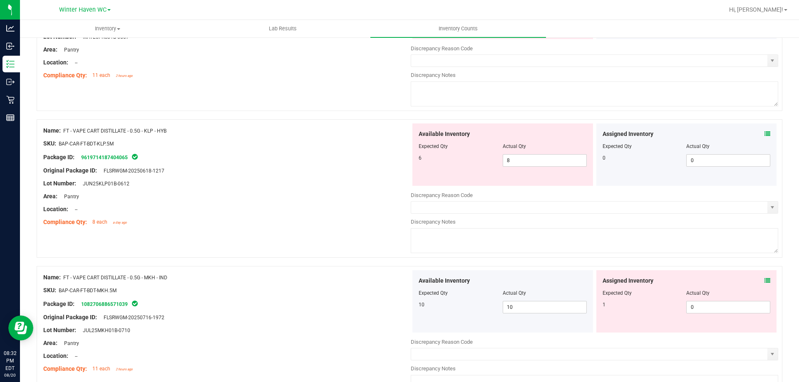
scroll to position [1969, 0]
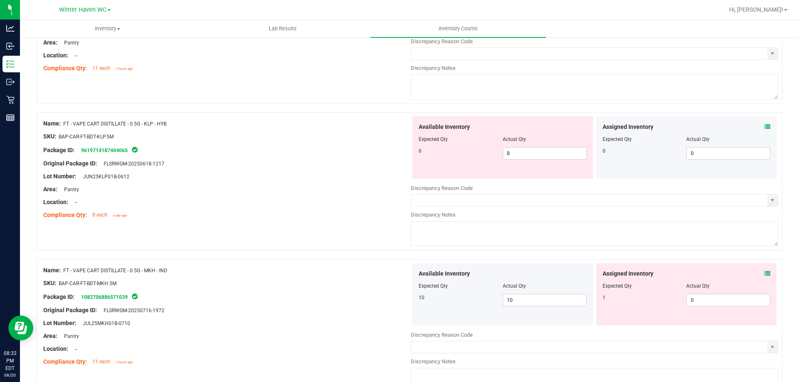
click at [765, 276] on icon at bounding box center [768, 274] width 6 height 6
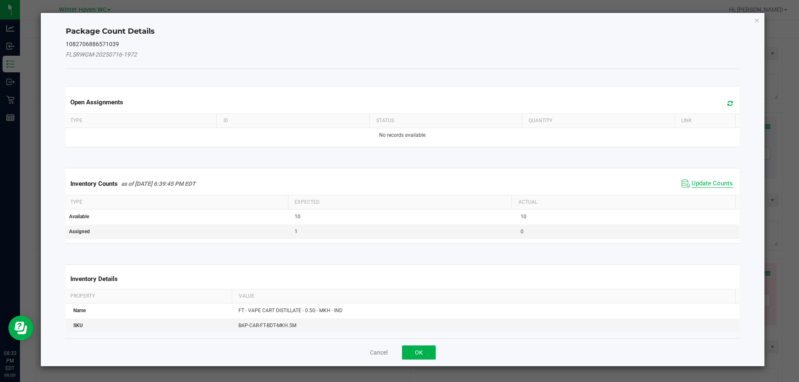
click at [703, 180] on span "Update Counts" at bounding box center [712, 184] width 41 height 8
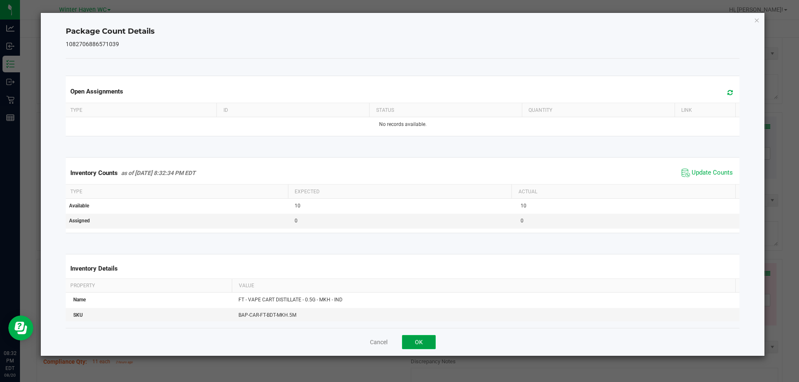
click at [432, 341] on button "OK" at bounding box center [419, 342] width 34 height 14
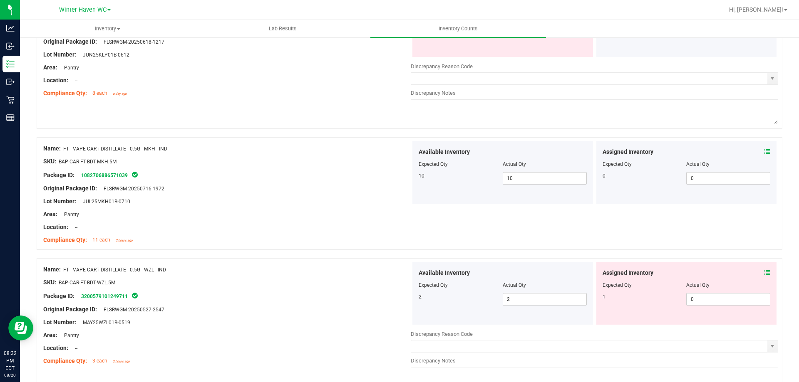
scroll to position [2093, 0]
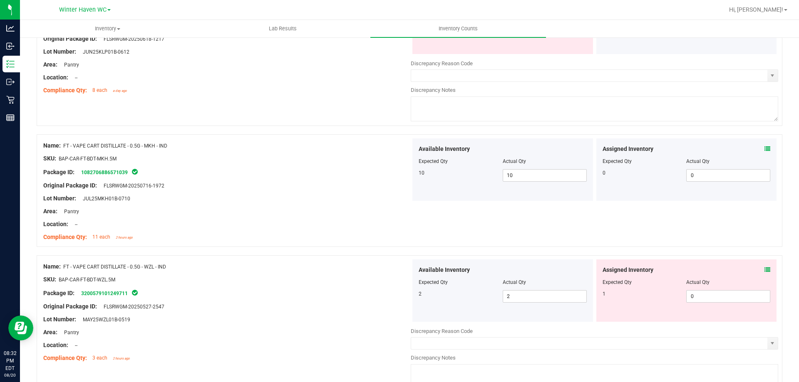
click at [765, 269] on icon at bounding box center [768, 270] width 6 height 6
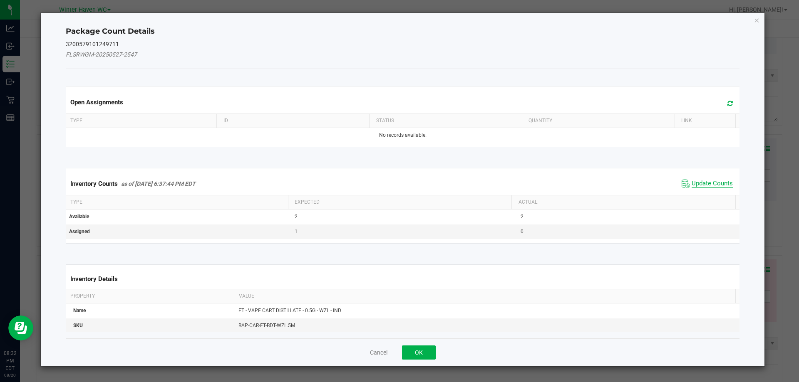
click at [710, 184] on span "Update Counts" at bounding box center [712, 184] width 41 height 8
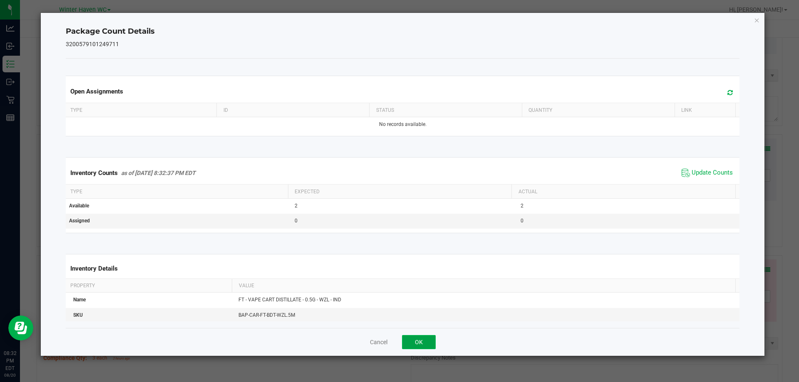
click at [425, 341] on button "OK" at bounding box center [419, 342] width 34 height 14
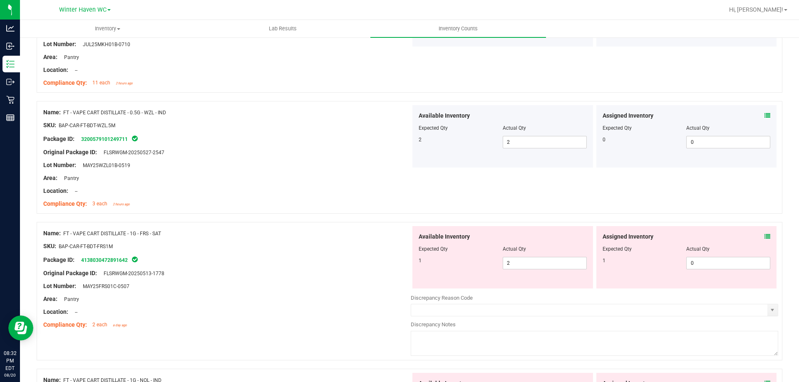
scroll to position [2260, 0]
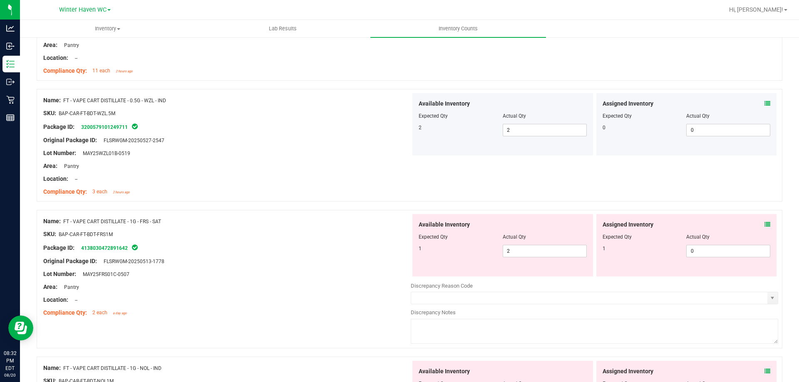
click at [765, 225] on icon at bounding box center [768, 225] width 6 height 6
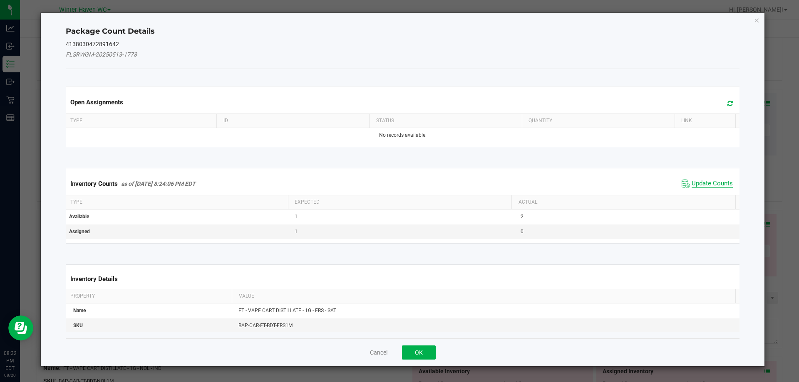
click at [717, 184] on span "Update Counts" at bounding box center [712, 184] width 41 height 8
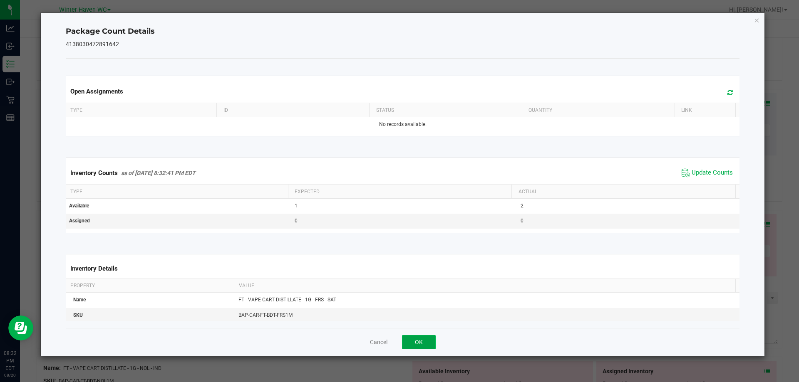
click at [429, 343] on button "OK" at bounding box center [419, 342] width 34 height 14
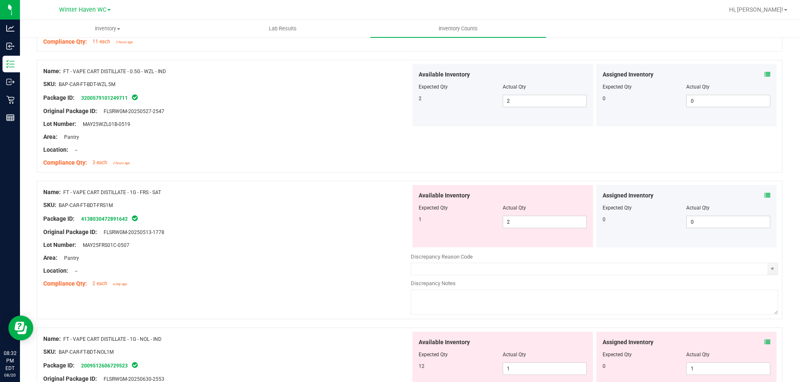
scroll to position [2385, 0]
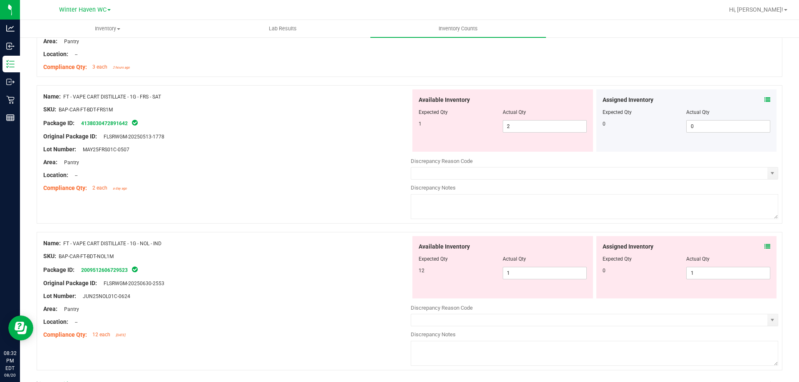
click at [765, 246] on icon at bounding box center [768, 247] width 6 height 6
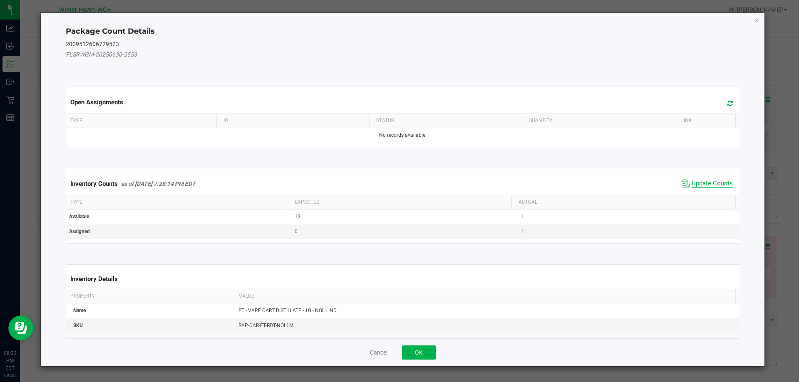
click at [699, 181] on span "Update Counts" at bounding box center [712, 184] width 41 height 8
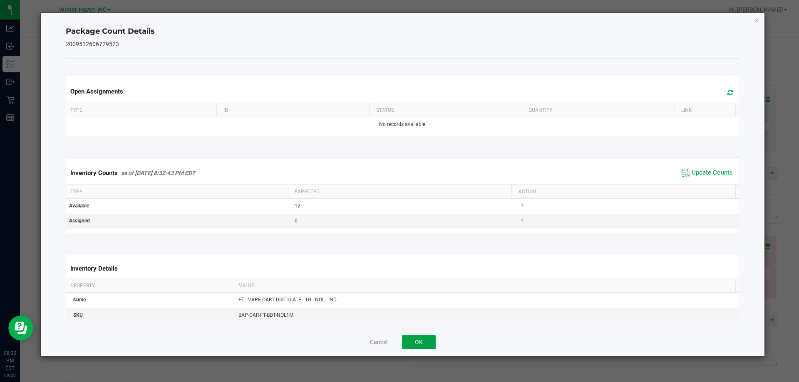
click at [405, 340] on button "OK" at bounding box center [419, 342] width 34 height 14
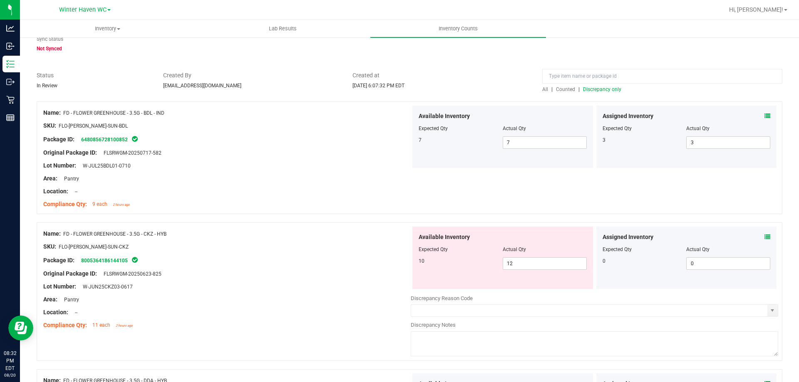
scroll to position [0, 0]
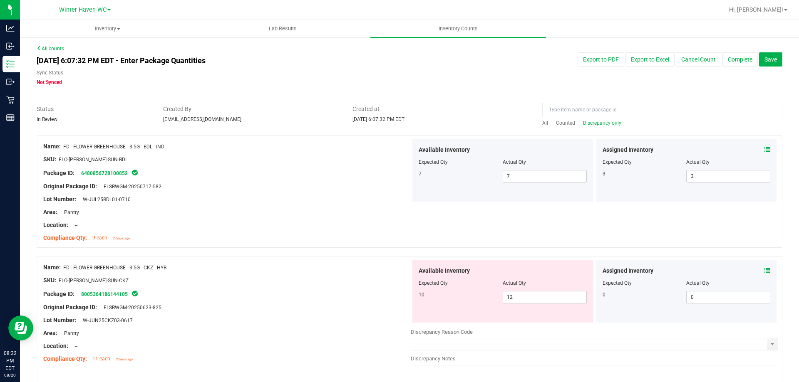
click at [611, 123] on span "Discrepancy only" at bounding box center [602, 123] width 38 height 6
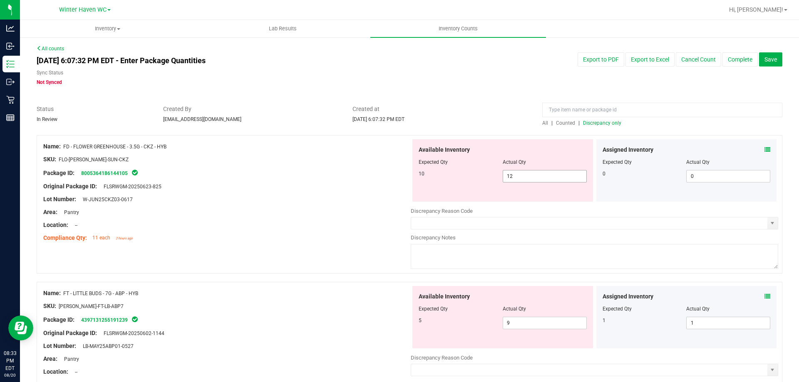
click at [529, 176] on span "12 12" at bounding box center [545, 176] width 84 height 12
type input "10"
click at [349, 199] on div "Lot Number: W-JUN25CKZ03-0617" at bounding box center [226, 199] width 367 height 9
type input "10"
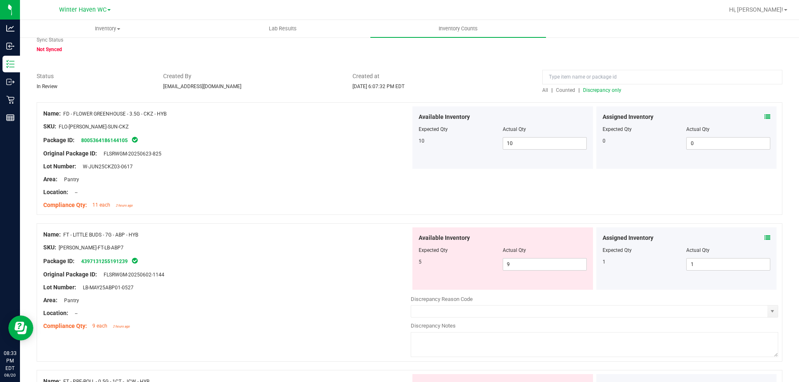
scroll to position [83, 0]
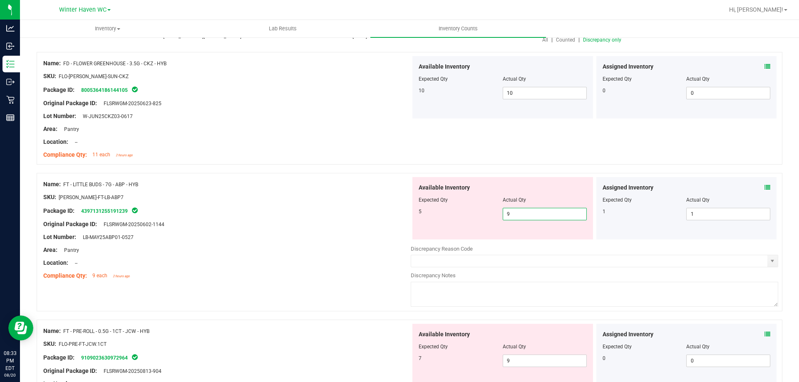
drag, startPoint x: 529, startPoint y: 212, endPoint x: 302, endPoint y: 182, distance: 228.8
click at [299, 191] on div "Name: FT - LITTLE BUDS - 7G - ABP - HYB SKU: [PERSON_NAME]-FT-LB-ABP7 Package I…" at bounding box center [410, 242] width 746 height 139
type input "5"
click at [265, 180] on div "Name: FT - LITTLE BUDS - 7G - ABP - HYB" at bounding box center [226, 184] width 367 height 9
type input "5"
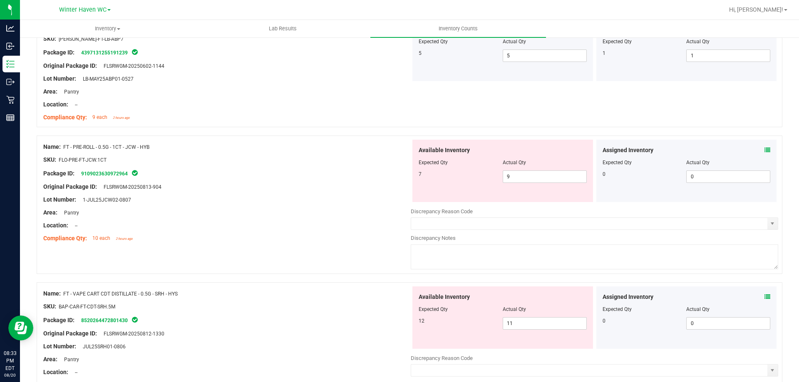
scroll to position [250, 0]
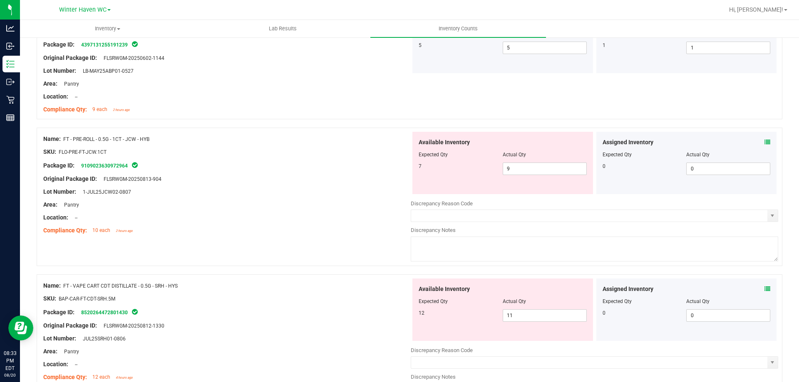
click at [765, 142] on icon at bounding box center [768, 142] width 6 height 6
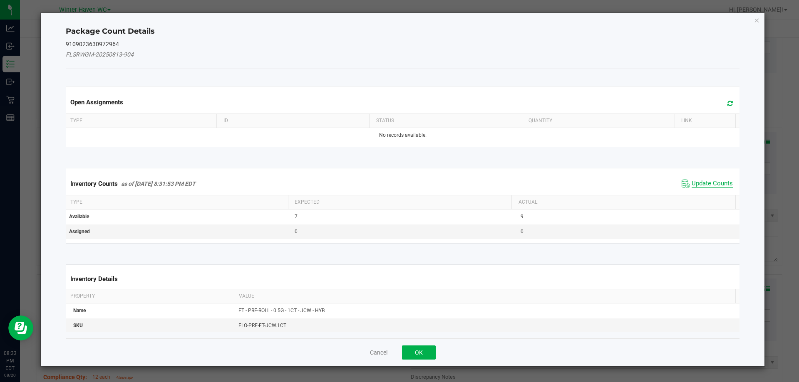
click at [705, 180] on span "Update Counts" at bounding box center [712, 184] width 41 height 8
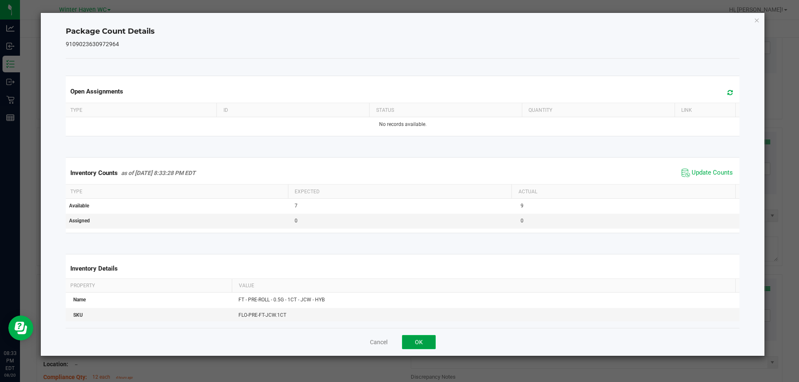
click at [429, 341] on button "OK" at bounding box center [419, 342] width 34 height 14
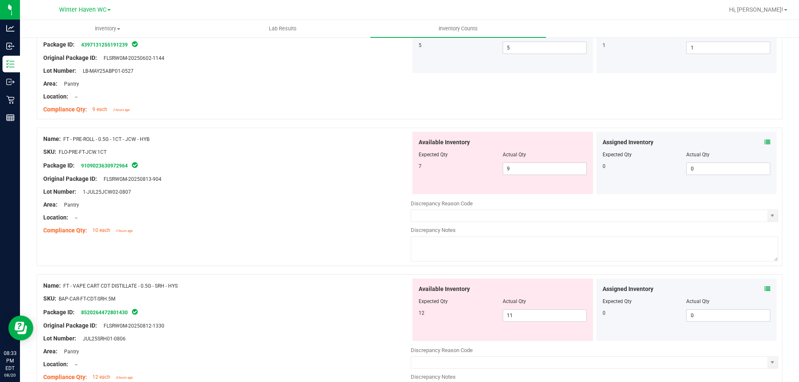
scroll to position [291, 0]
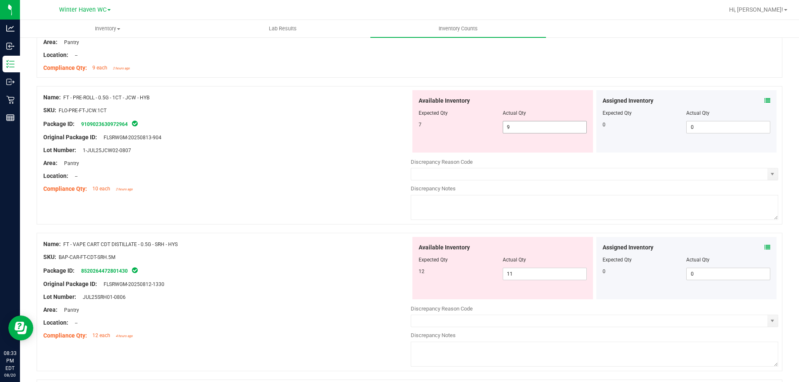
drag, startPoint x: 545, startPoint y: 127, endPoint x: 85, endPoint y: 97, distance: 460.9
click at [208, 115] on div "Name: FT - PRE-ROLL - 0.5G - 1CT - JCW - HYB SKU: FLO-PRE-FT-JCW.1CT Package ID…" at bounding box center [410, 155] width 746 height 139
type input "7"
click at [219, 184] on div at bounding box center [226, 183] width 367 height 4
type input "7"
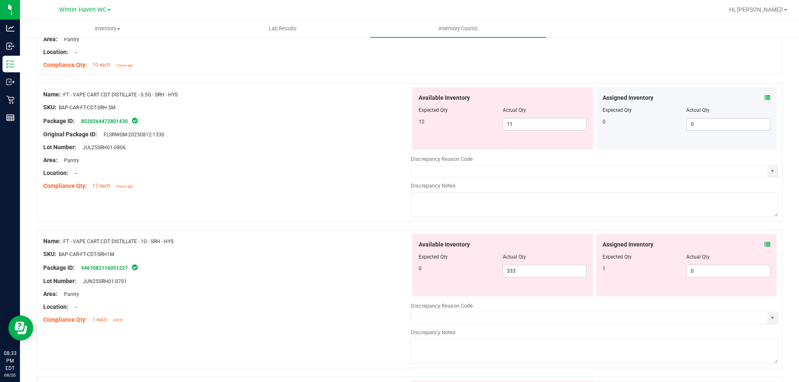
scroll to position [416, 0]
drag, startPoint x: 537, startPoint y: 120, endPoint x: 343, endPoint y: 146, distance: 195.7
click at [344, 146] on div "Name: FT - VAPE CART CDT DISTILLATE - 0.5G - SRH - HYS SKU: BAP-CAR-FT-CDT-SRH.…" at bounding box center [410, 151] width 746 height 139
type input "12"
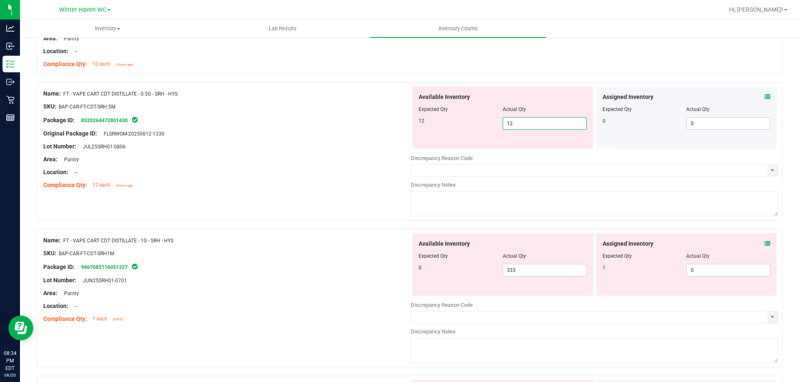
click at [333, 139] on div at bounding box center [226, 140] width 367 height 4
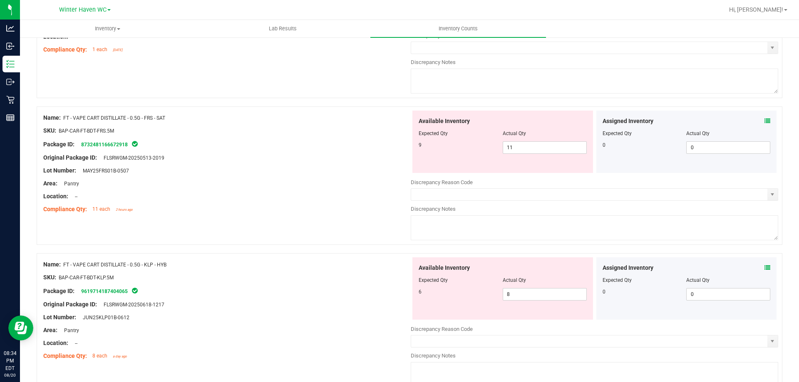
scroll to position [666, 0]
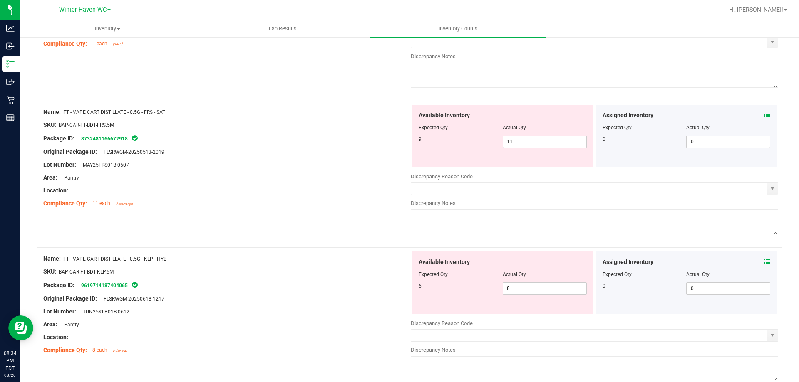
click at [765, 114] on icon at bounding box center [768, 115] width 6 height 6
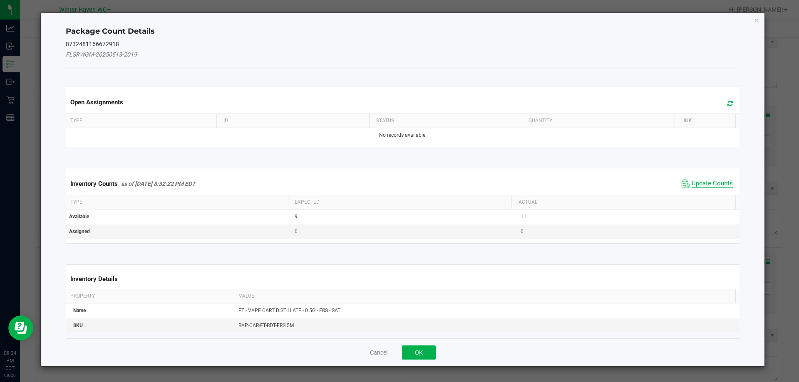
click at [697, 181] on span "Update Counts" at bounding box center [712, 184] width 41 height 8
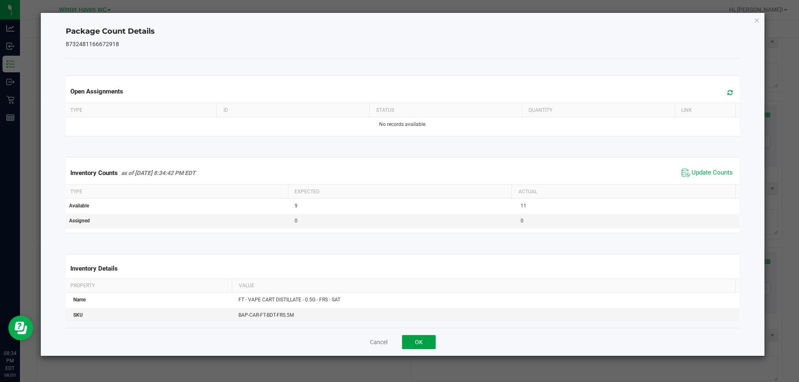
click at [418, 348] on button "OK" at bounding box center [419, 342] width 34 height 14
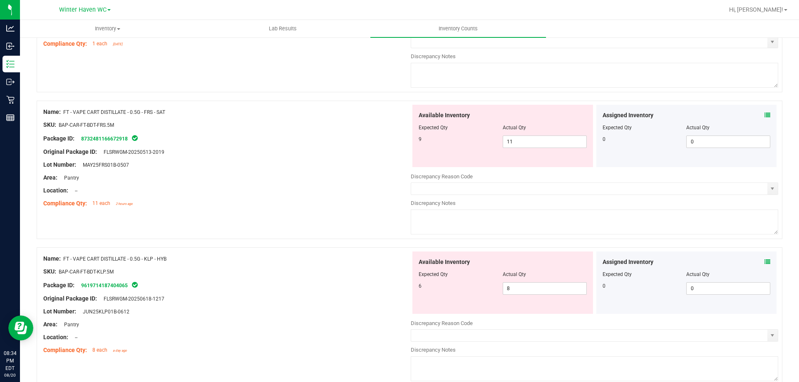
scroll to position [708, 0]
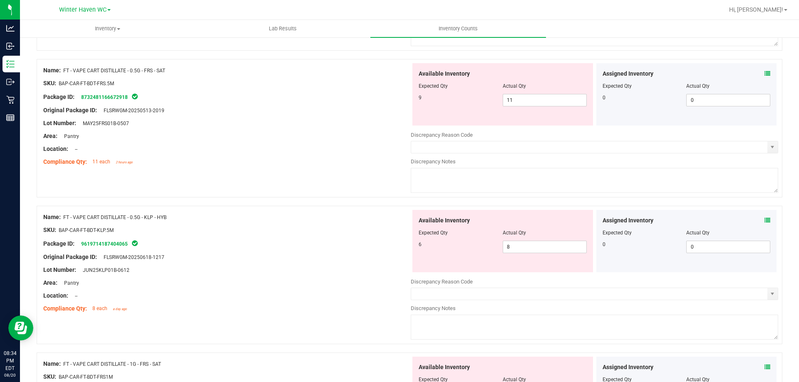
click at [765, 219] on icon at bounding box center [768, 221] width 6 height 6
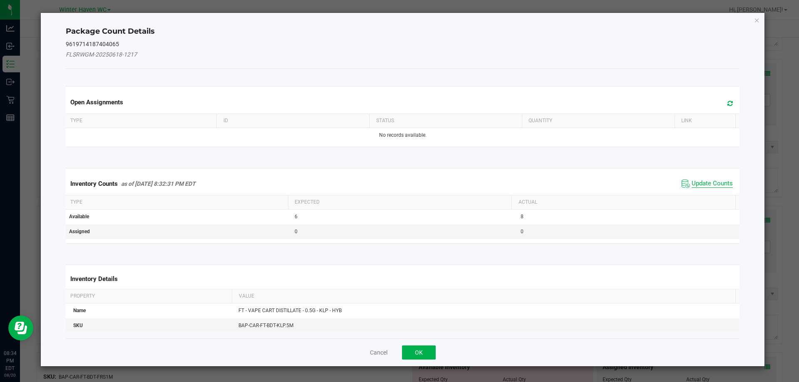
click at [703, 184] on span "Update Counts" at bounding box center [712, 184] width 41 height 8
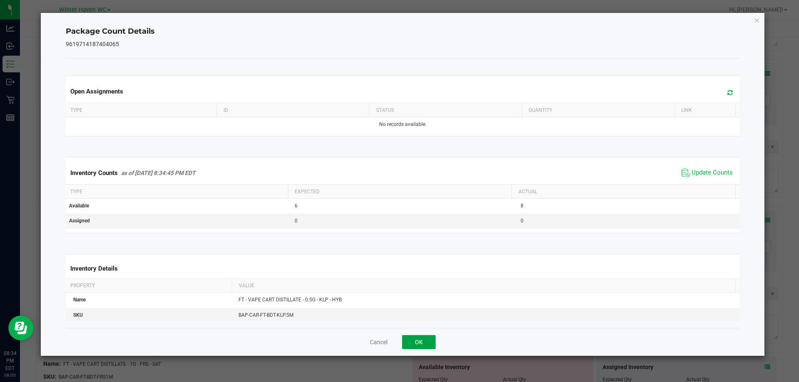
click at [415, 339] on button "OK" at bounding box center [419, 342] width 34 height 14
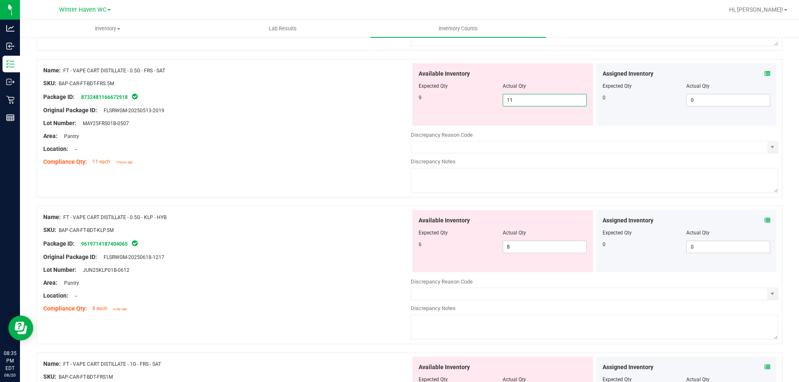
drag, startPoint x: 575, startPoint y: 104, endPoint x: 207, endPoint y: 97, distance: 368.0
click at [249, 101] on div "Name: FT - VAPE CART DISTILLATE - 0.5G - FRS - SAT SKU: BAP-CAR-FT-BDT-FRS.5M P…" at bounding box center [410, 128] width 746 height 139
type input "9"
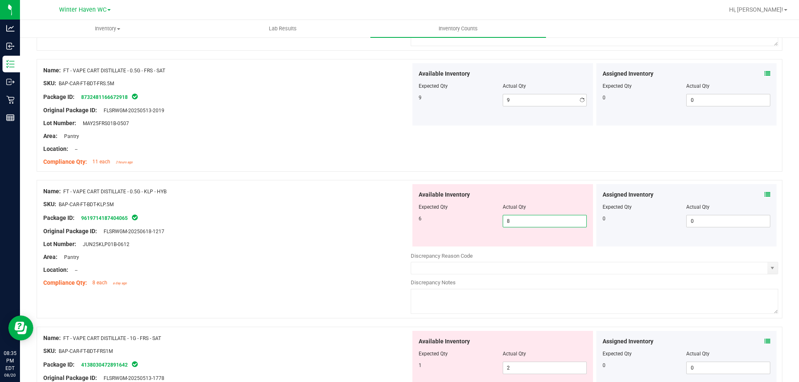
drag, startPoint x: 551, startPoint y: 251, endPoint x: 174, endPoint y: 194, distance: 381.4
click at [258, 221] on div "Name: FT - VAPE CART DISTILLATE - 0.5G - KLP - HYB SKU: BAP-CAR-FT-BDT-KLP.5M P…" at bounding box center [410, 249] width 746 height 139
type input "6"
click at [382, 204] on div "SKU: BAP-CAR-FT-BDT-KLP.5M" at bounding box center [226, 204] width 367 height 9
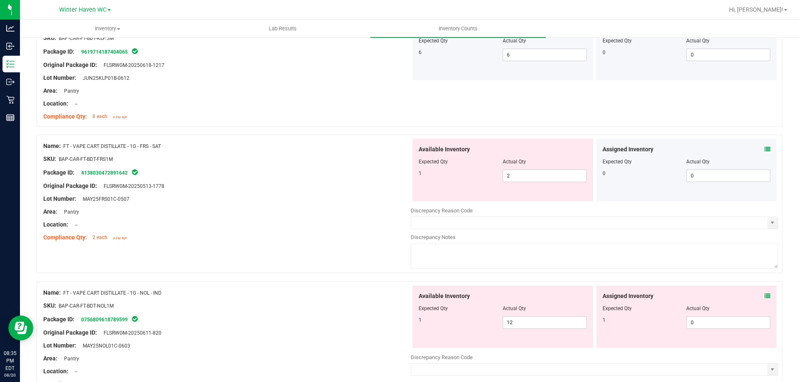
scroll to position [916, 0]
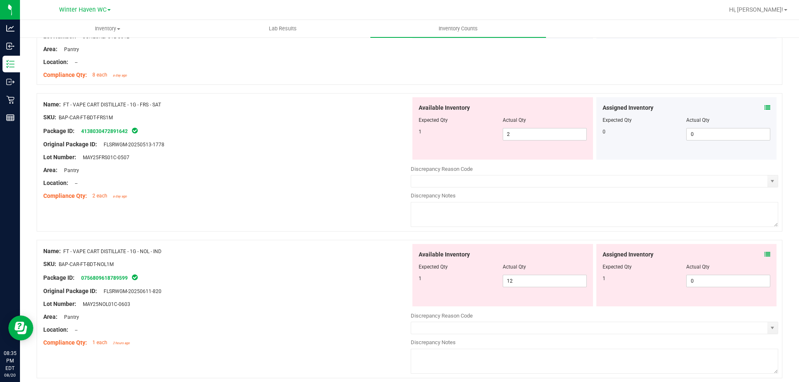
click at [765, 107] on icon at bounding box center [768, 108] width 6 height 6
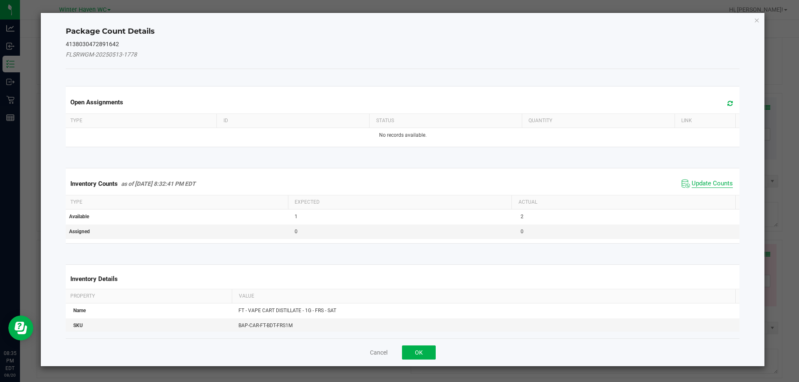
click at [716, 185] on span "Update Counts" at bounding box center [712, 184] width 41 height 8
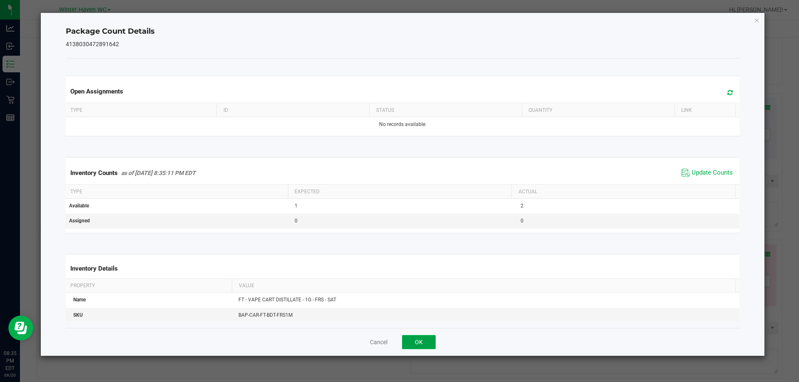
click at [429, 341] on button "OK" at bounding box center [419, 342] width 34 height 14
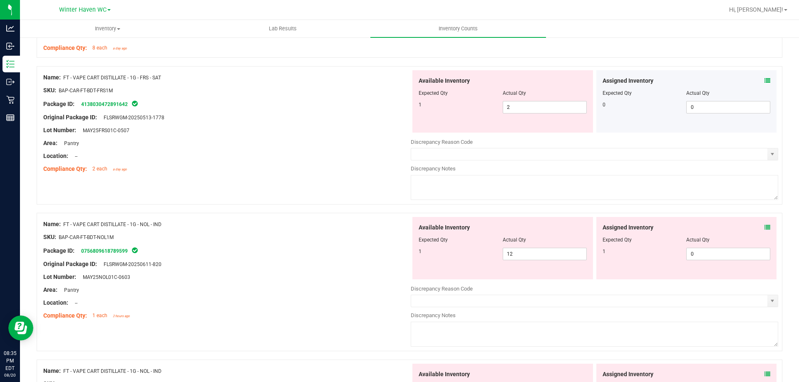
scroll to position [957, 0]
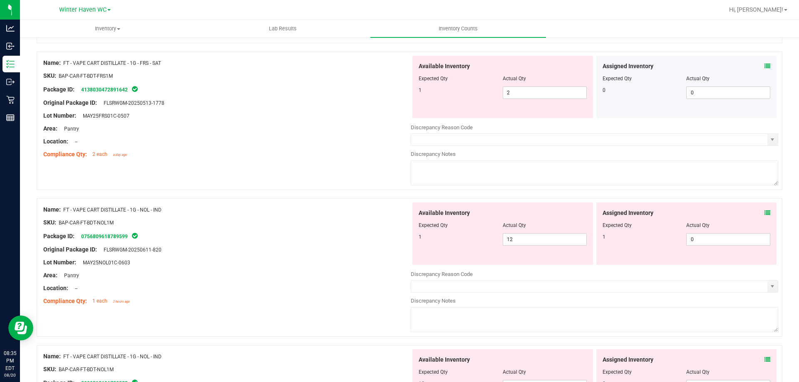
click at [757, 214] on div "Assigned Inventory" at bounding box center [687, 213] width 168 height 9
click at [765, 215] on icon at bounding box center [768, 213] width 6 height 6
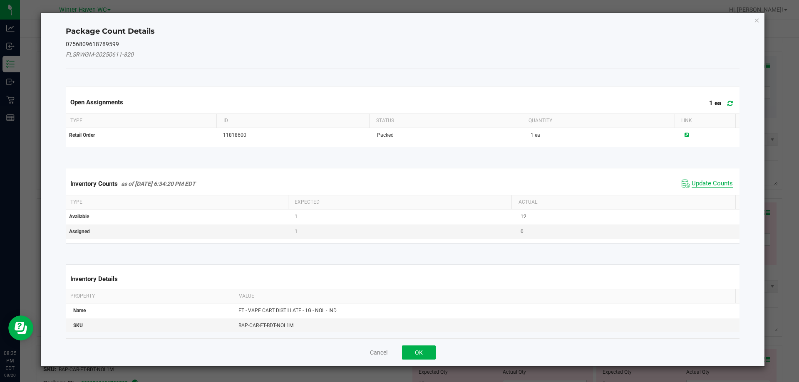
click at [702, 181] on span "Update Counts" at bounding box center [712, 184] width 41 height 8
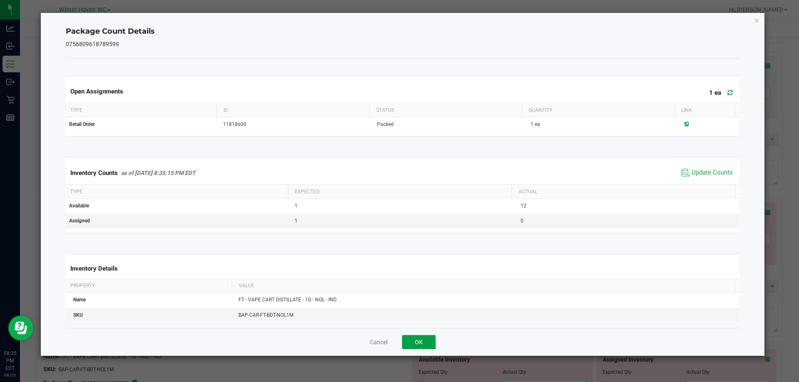
click at [417, 342] on button "OK" at bounding box center [419, 342] width 34 height 14
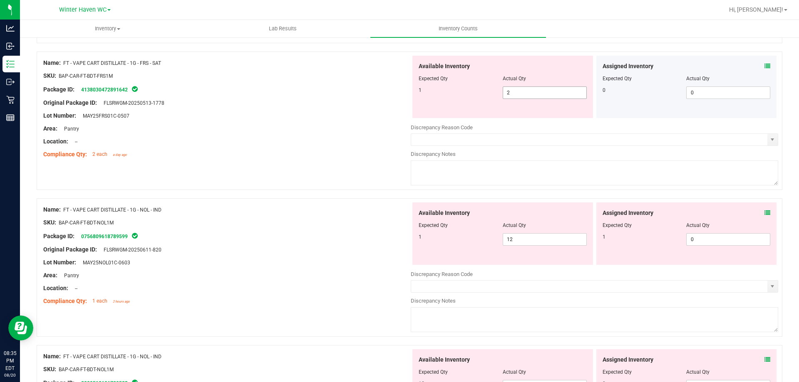
drag, startPoint x: 535, startPoint y: 88, endPoint x: 254, endPoint y: 117, distance: 282.4
click at [261, 118] on div "Name: FT - VAPE CART DISTILLATE - 1G - FRS - SAT SKU: BAP-CAR-FT-BDT-FRS1M Pack…" at bounding box center [410, 121] width 746 height 139
type input "1"
click at [257, 85] on div "Package ID: 4138030472891642" at bounding box center [226, 89] width 367 height 10
type input "1"
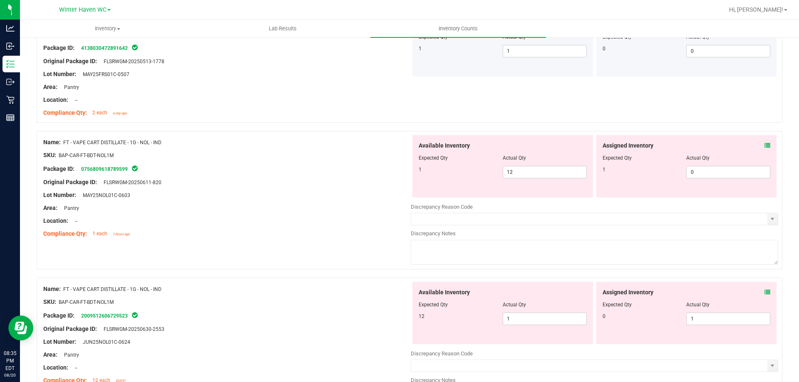
scroll to position [1040, 0]
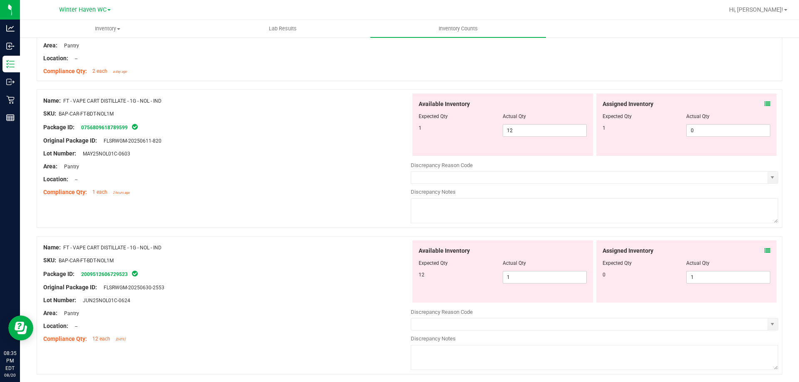
click at [765, 106] on icon at bounding box center [768, 104] width 6 height 6
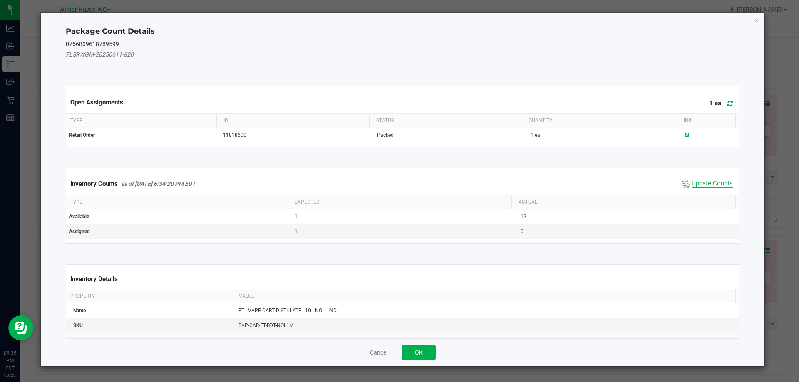
click at [711, 184] on span "Update Counts" at bounding box center [712, 184] width 41 height 8
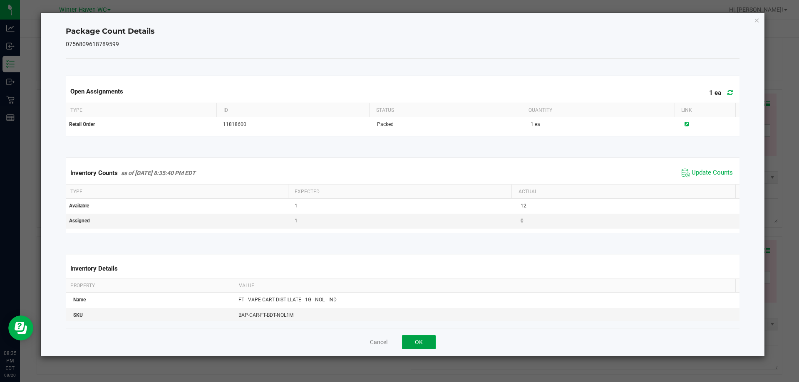
click at [417, 343] on button "OK" at bounding box center [419, 342] width 34 height 14
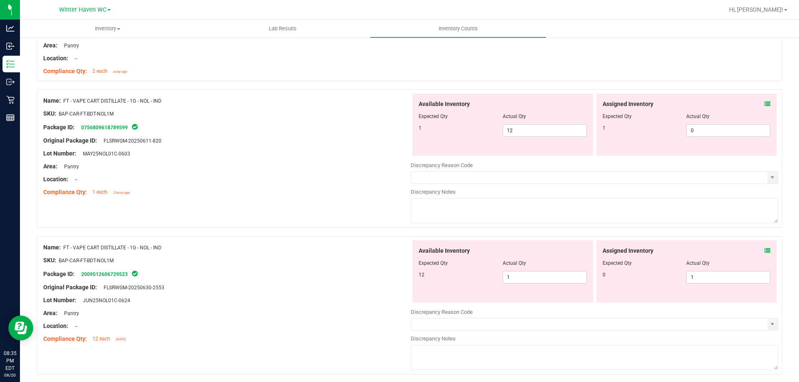
click at [765, 249] on icon at bounding box center [768, 251] width 6 height 6
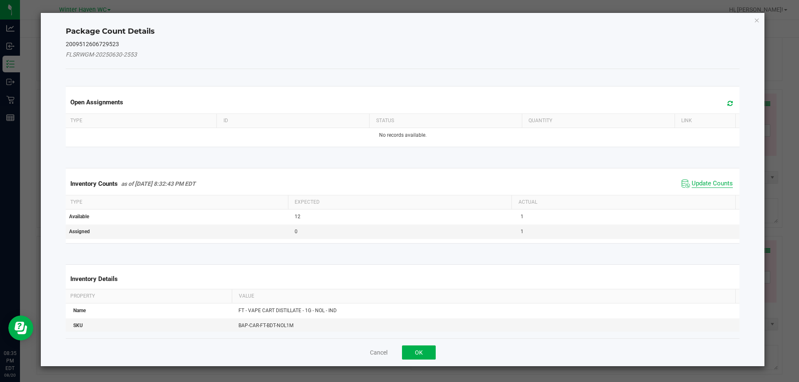
click at [710, 182] on span "Update Counts" at bounding box center [712, 184] width 41 height 8
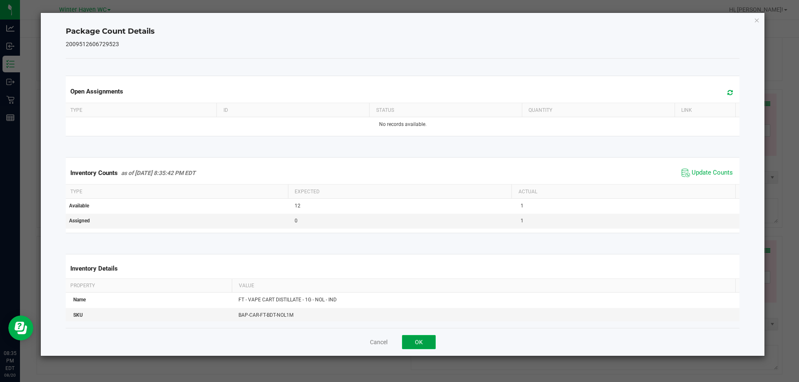
click at [431, 338] on button "OK" at bounding box center [419, 342] width 34 height 14
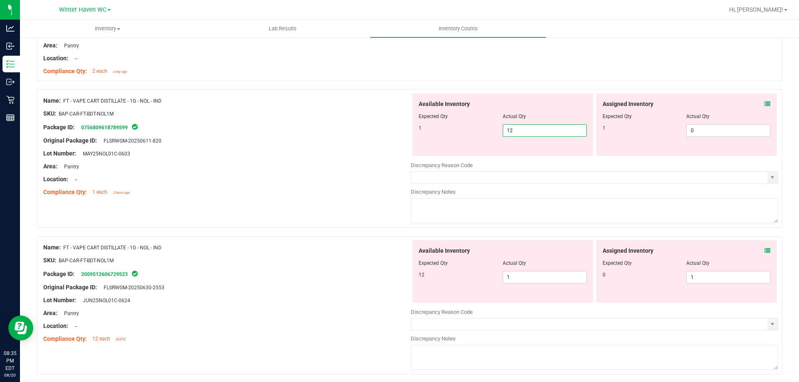
drag, startPoint x: 563, startPoint y: 134, endPoint x: 262, endPoint y: 134, distance: 301.3
click at [262, 134] on div "Name: FT - VAPE CART DISTILLATE - 1G - NOL - IND SKU: BAP-CAR-FT-BDT-NOL1M Pack…" at bounding box center [410, 158] width 746 height 139
type input "1"
click at [554, 283] on span "1 1" at bounding box center [545, 277] width 84 height 12
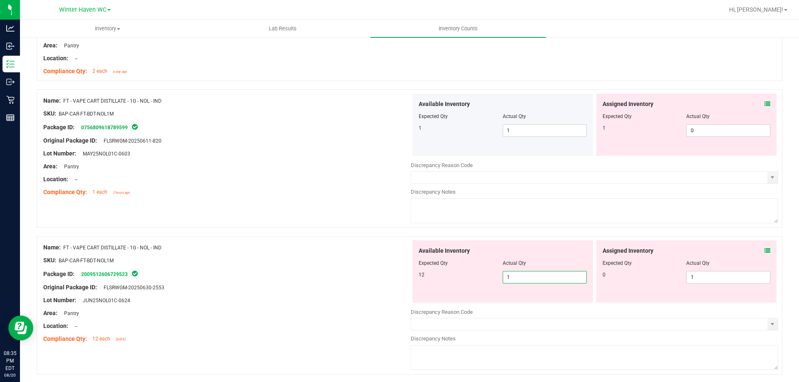
type input "12"
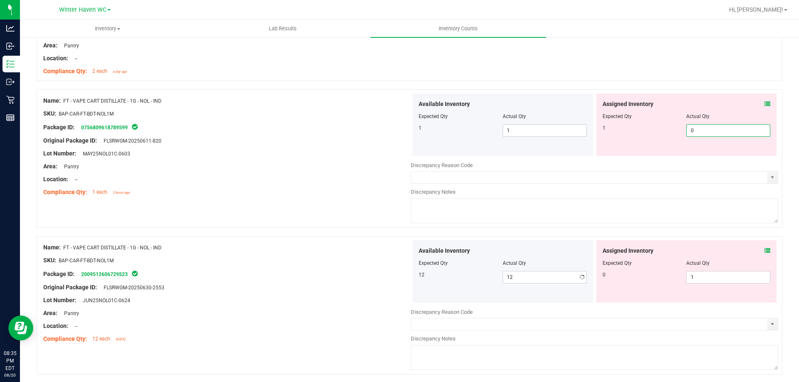
drag, startPoint x: 747, startPoint y: 136, endPoint x: 301, endPoint y: 110, distance: 446.5
click at [314, 131] on div "Name: FT - VAPE CART DISTILLATE - 1G - NOL - IND SKU: BAP-CAR-FT-BDT-NOL1M Pack…" at bounding box center [410, 158] width 746 height 139
type input "1"
click at [328, 132] on div at bounding box center [226, 134] width 367 height 4
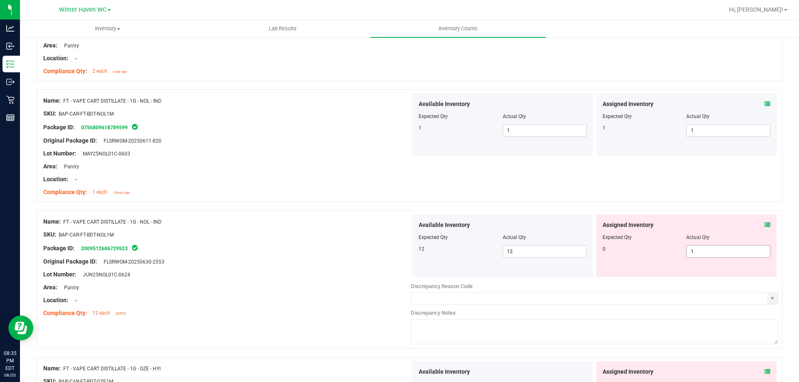
drag, startPoint x: 727, startPoint y: 251, endPoint x: 473, endPoint y: 252, distance: 253.9
click at [474, 252] on div "Available Inventory Expected Qty Actual Qty 12 12 12 1 1" at bounding box center [594, 246] width 367 height 62
type input "0"
click at [336, 172] on div at bounding box center [226, 173] width 367 height 4
type input "0"
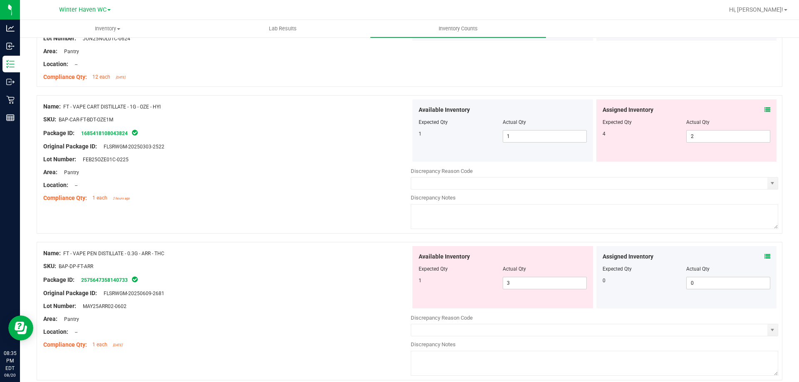
scroll to position [1290, 0]
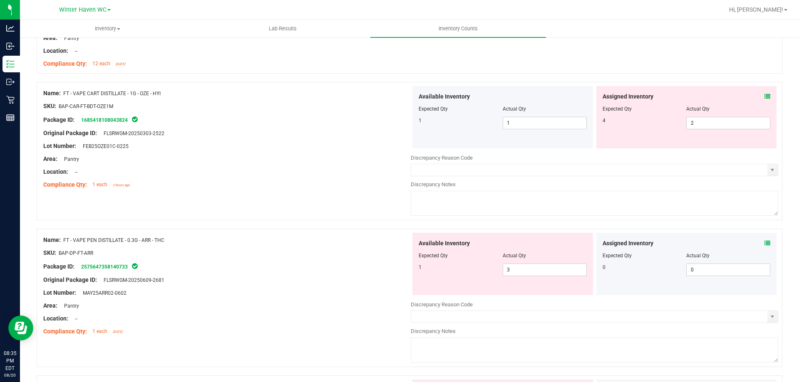
click at [765, 95] on icon at bounding box center [768, 97] width 6 height 6
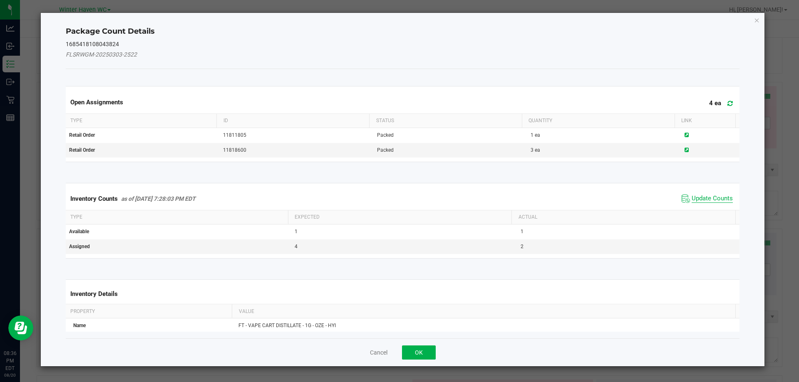
click at [713, 198] on span "Update Counts" at bounding box center [712, 199] width 41 height 8
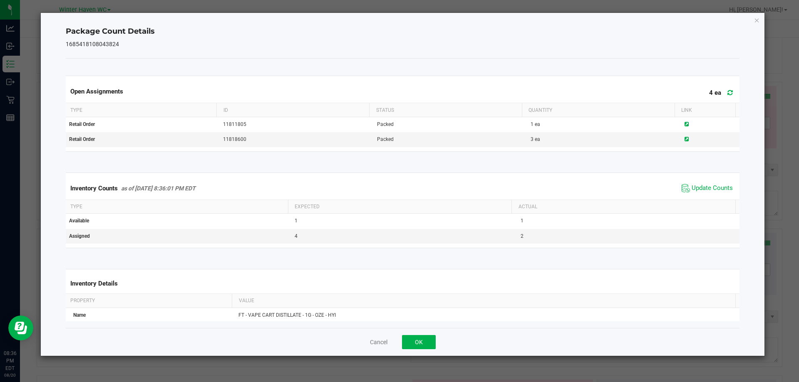
click at [422, 333] on div "Cancel OK" at bounding box center [403, 342] width 674 height 28
click at [421, 340] on button "OK" at bounding box center [419, 342] width 34 height 14
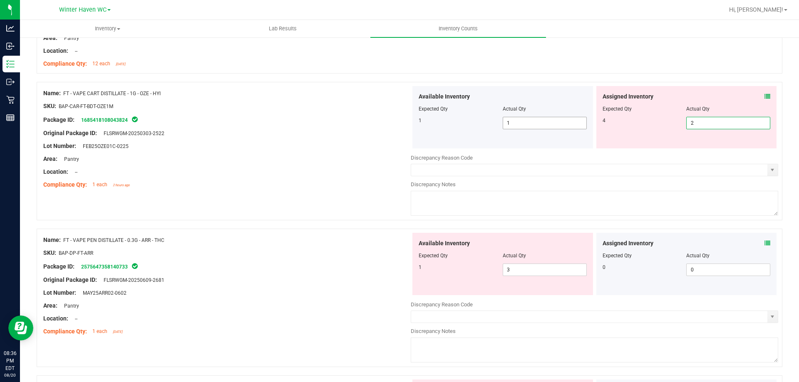
drag, startPoint x: 697, startPoint y: 124, endPoint x: 579, endPoint y: 127, distance: 117.8
click at [576, 124] on div "Available Inventory Expected Qty Actual Qty 1 1 1 2 2" at bounding box center [594, 117] width 367 height 62
type input "4"
click at [198, 133] on div "Original Package ID: FLSRWGM-20250303-2522" at bounding box center [226, 133] width 367 height 9
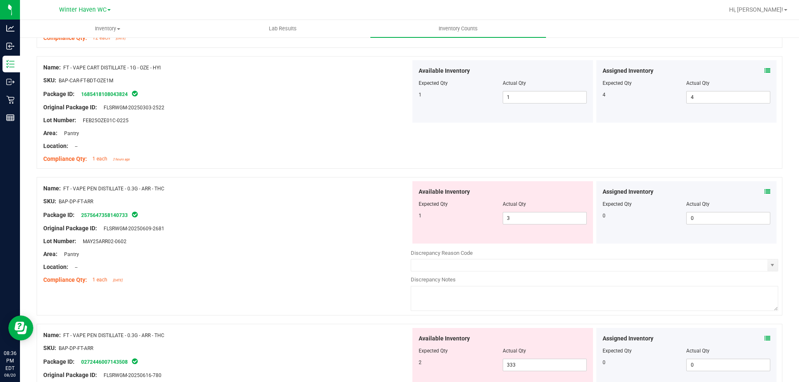
scroll to position [1415, 0]
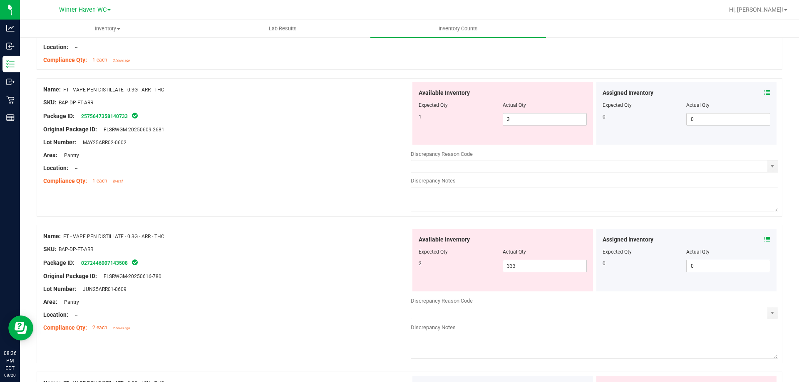
click at [765, 90] on icon at bounding box center [768, 93] width 6 height 6
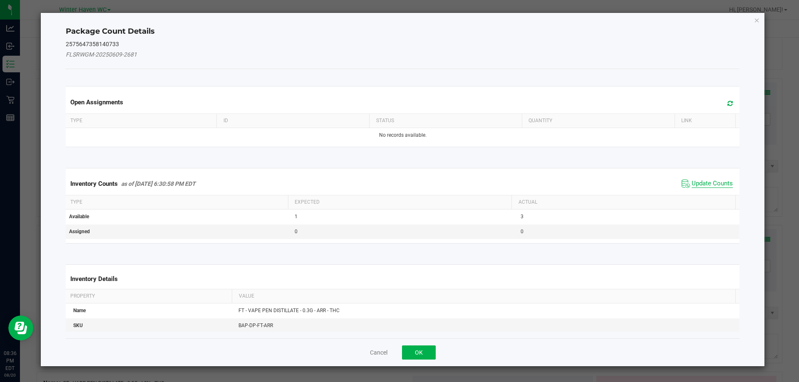
click at [706, 184] on span "Update Counts" at bounding box center [712, 184] width 41 height 8
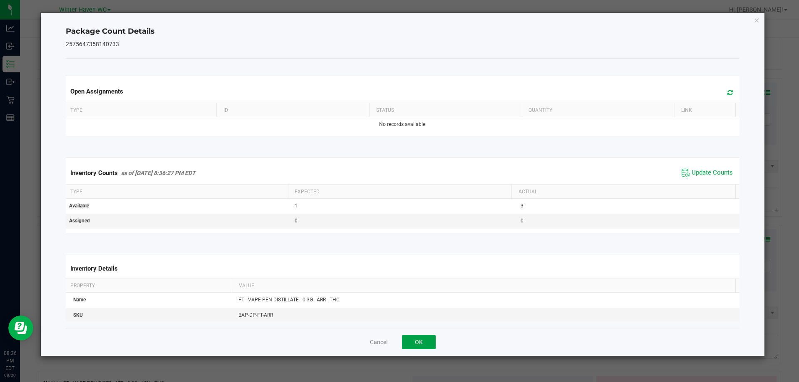
click at [422, 340] on button "OK" at bounding box center [419, 342] width 34 height 14
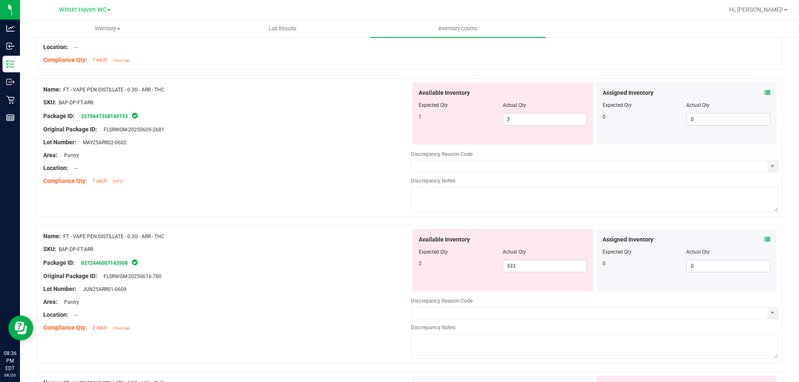
click at [765, 239] on icon at bounding box center [768, 240] width 6 height 6
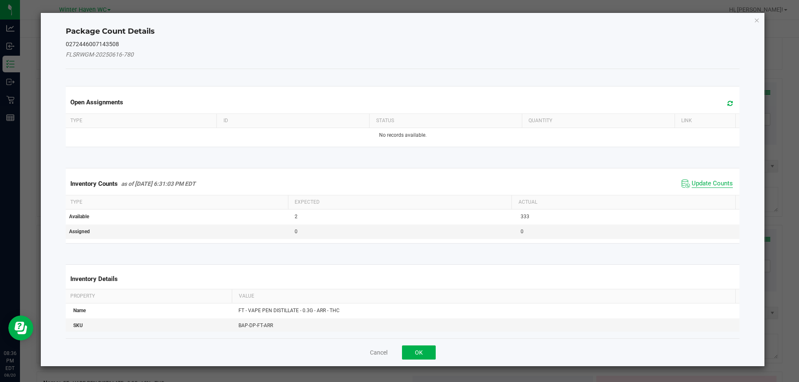
click at [705, 185] on span "Update Counts" at bounding box center [712, 184] width 41 height 8
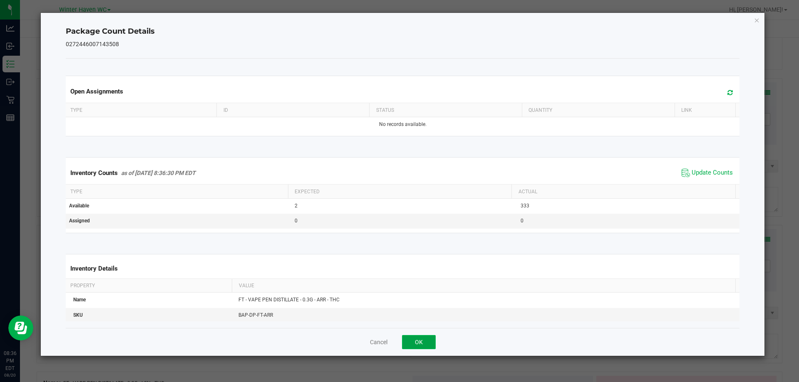
click at [417, 343] on button "OK" at bounding box center [419, 342] width 34 height 14
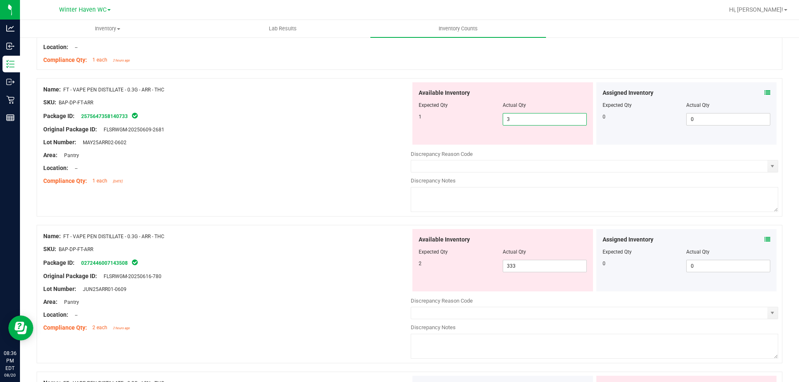
drag, startPoint x: 554, startPoint y: 118, endPoint x: 226, endPoint y: 118, distance: 328.4
click at [241, 118] on div "Name: FT - VAPE PEN DISTILLATE - 0.3G - ARR - THC SKU: BAP-DP-FT-ARR Package ID…" at bounding box center [410, 147] width 746 height 139
type input "1"
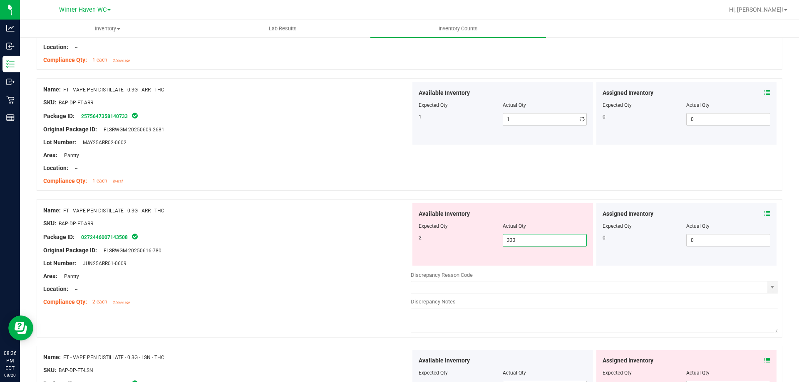
drag, startPoint x: 476, startPoint y: 269, endPoint x: 348, endPoint y: 257, distance: 128.3
click at [365, 264] on div "Name: FT - VAPE PEN DISTILLATE - 0.3G - ARR - THC SKU: BAP-DP-FT-ARR Package ID…" at bounding box center [410, 268] width 746 height 139
drag, startPoint x: 546, startPoint y: 246, endPoint x: 423, endPoint y: 232, distance: 123.5
click at [429, 238] on div "2 333 333" at bounding box center [503, 240] width 168 height 12
type input "2"
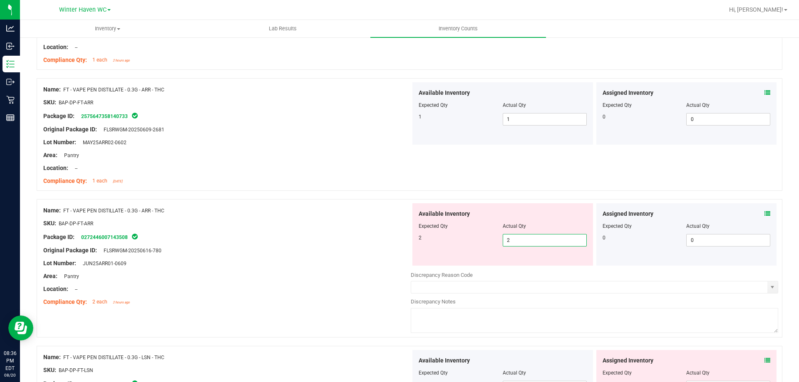
type input "2"
click at [329, 241] on div "Package ID: 0272446007143508" at bounding box center [226, 237] width 367 height 10
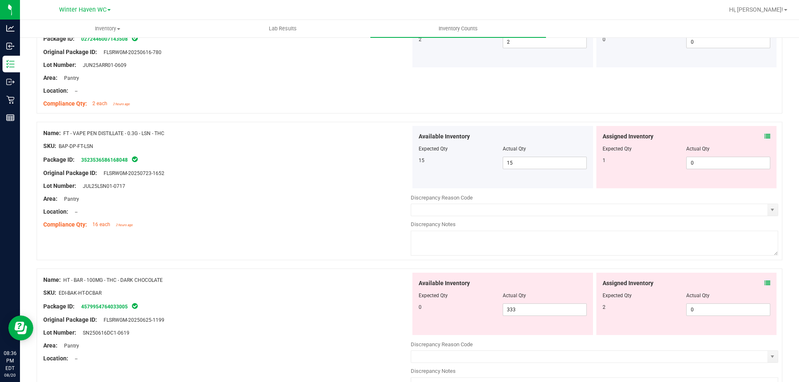
scroll to position [1623, 0]
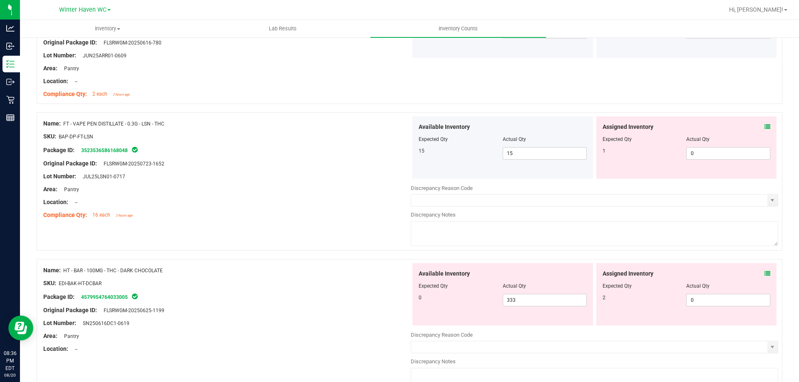
click at [765, 126] on icon at bounding box center [768, 127] width 6 height 6
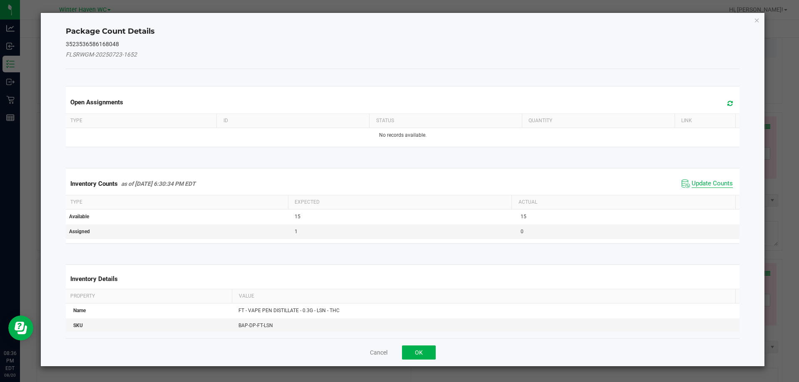
click at [700, 186] on span "Update Counts" at bounding box center [712, 184] width 41 height 8
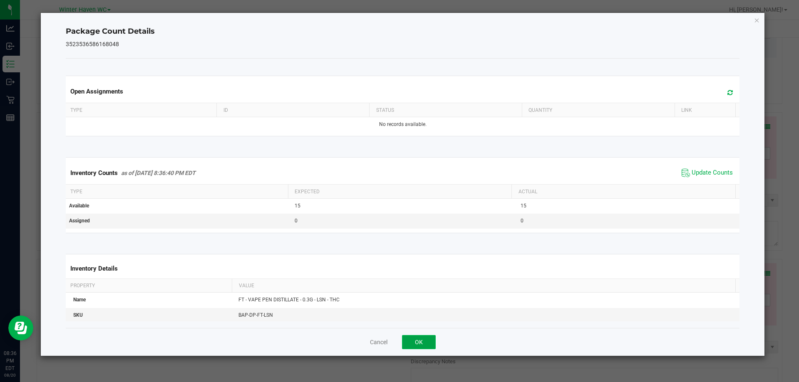
click at [424, 340] on button "OK" at bounding box center [419, 342] width 34 height 14
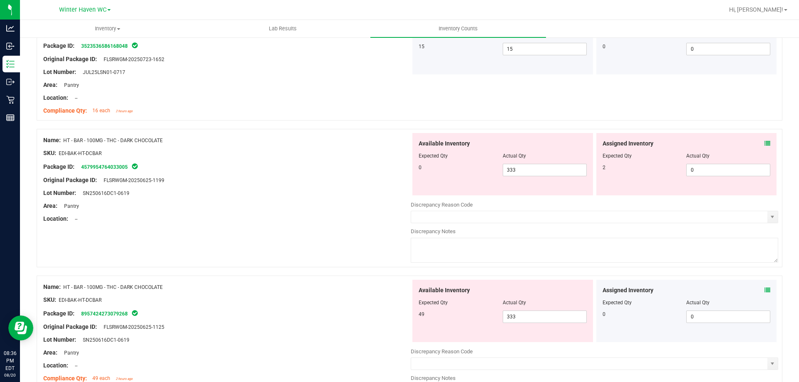
scroll to position [1748, 0]
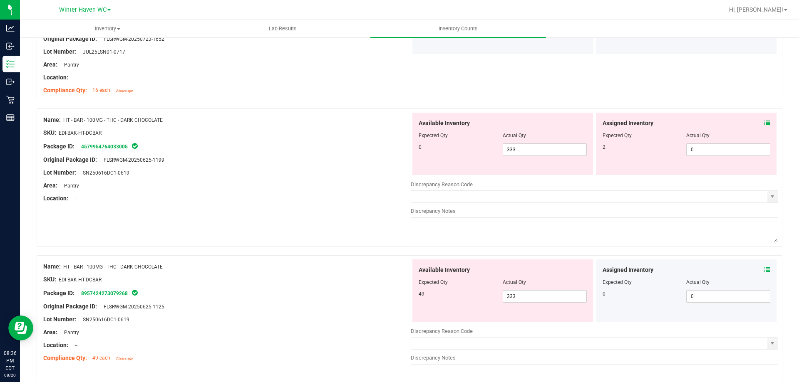
click at [765, 121] on icon at bounding box center [768, 123] width 6 height 6
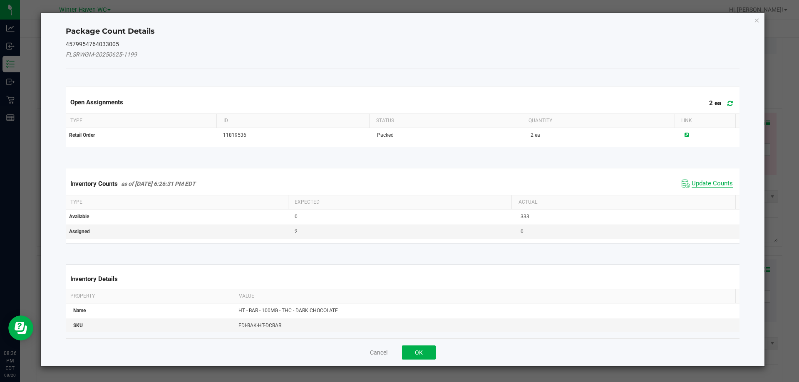
click at [696, 183] on span "Update Counts" at bounding box center [712, 184] width 41 height 8
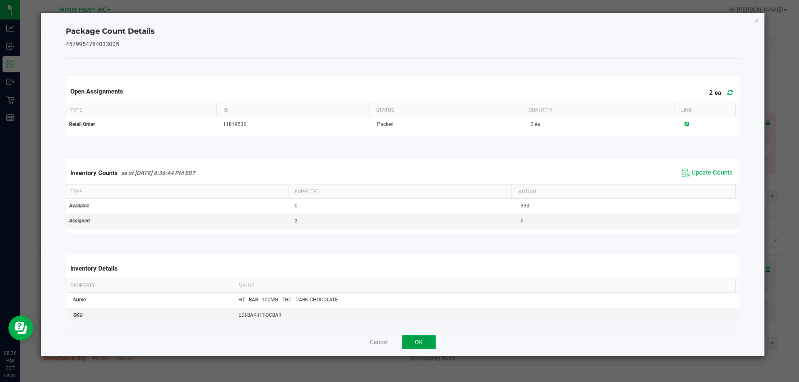
click at [422, 343] on button "OK" at bounding box center [419, 342] width 34 height 14
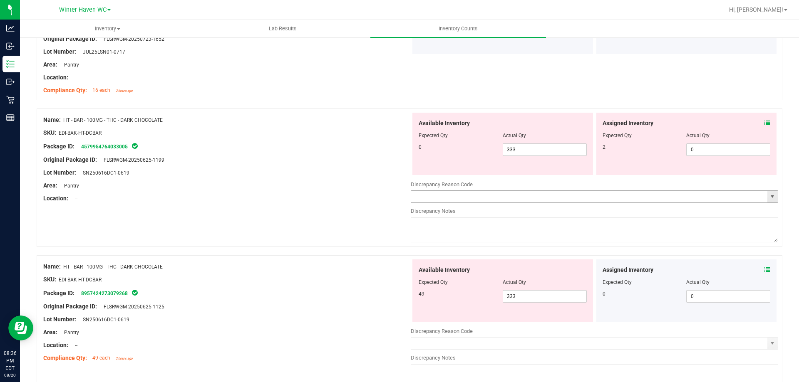
scroll to position [1790, 0]
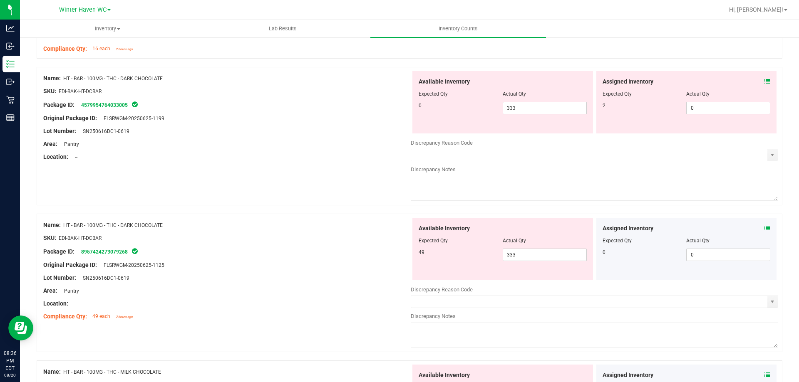
click at [765, 228] on icon at bounding box center [768, 229] width 6 height 6
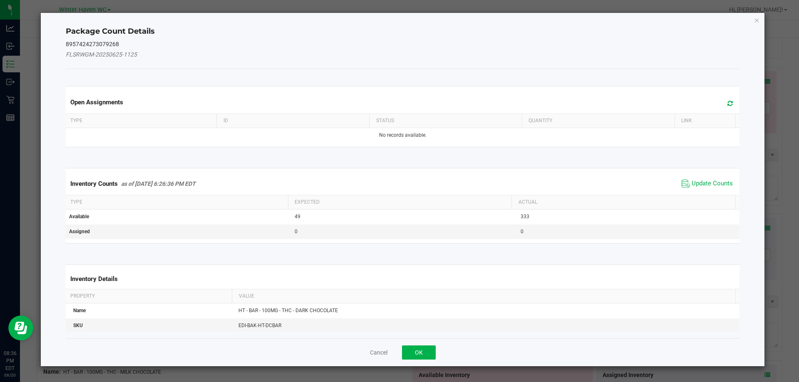
click at [709, 179] on span "Update Counts" at bounding box center [707, 184] width 55 height 12
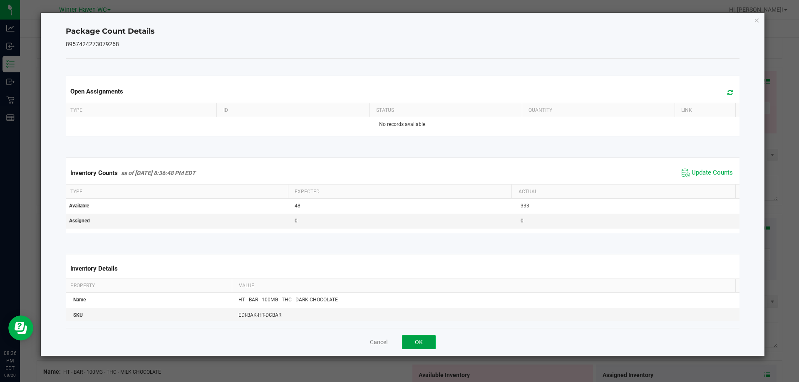
click at [435, 339] on button "OK" at bounding box center [419, 342] width 34 height 14
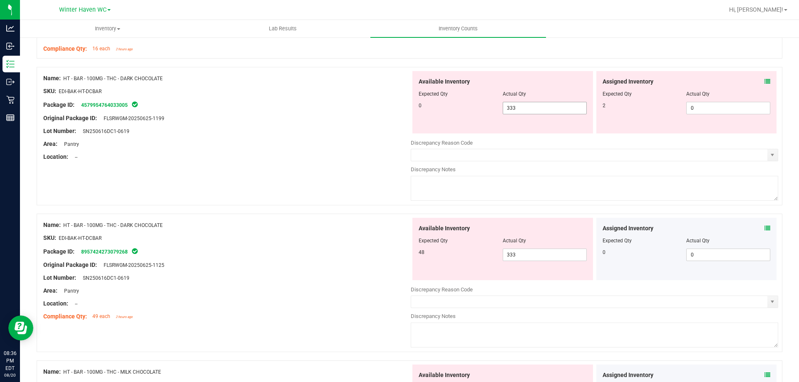
drag, startPoint x: 560, startPoint y: 110, endPoint x: 185, endPoint y: 131, distance: 375.6
click at [185, 132] on div "Name: HT - BAR - 100MG - THC - DARK CHOCOLATE SKU: EDI-BAK-HT-DCBAR Package ID:…" at bounding box center [410, 136] width 746 height 139
type input "0"
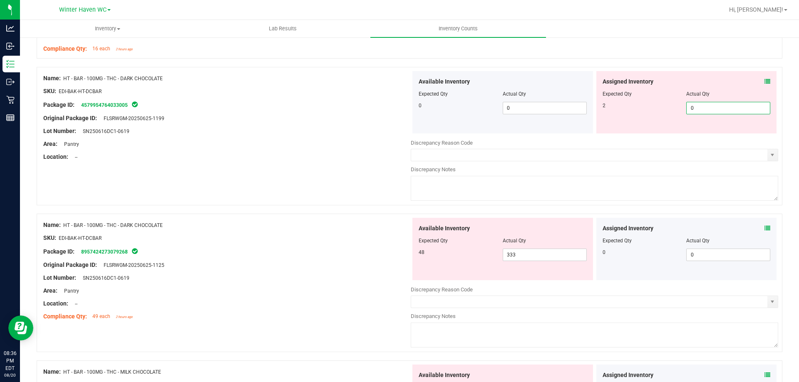
drag, startPoint x: 714, startPoint y: 105, endPoint x: 348, endPoint y: 99, distance: 365.5
click at [350, 102] on div "Name: HT - BAR - 100MG - THC - DARK CHOCOLATE SKU: EDI-BAK-HT-DCBAR Package ID:…" at bounding box center [410, 136] width 746 height 139
type input "2"
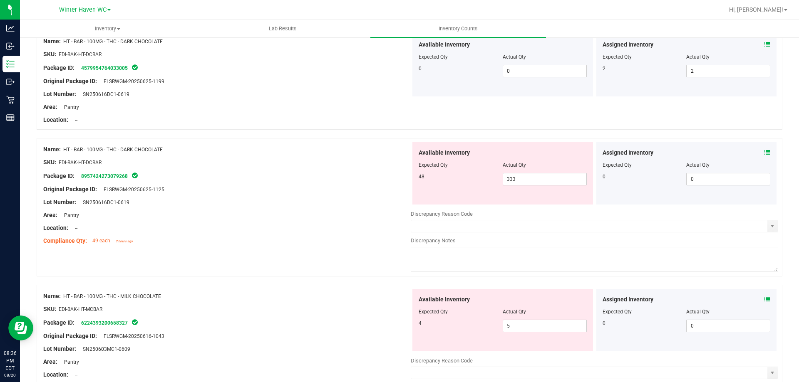
scroll to position [1873, 0]
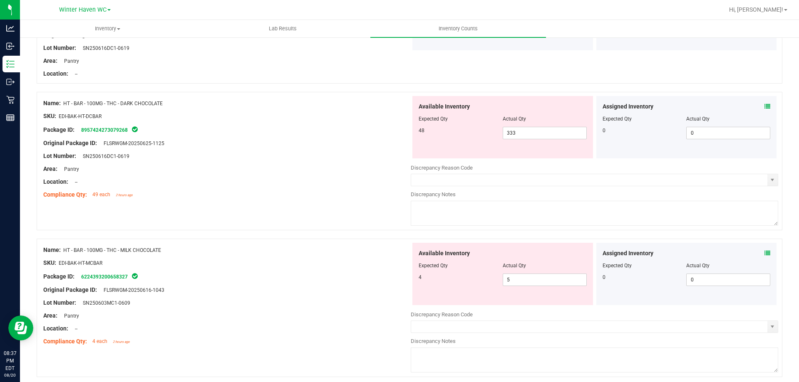
click at [765, 108] on icon at bounding box center [768, 107] width 6 height 6
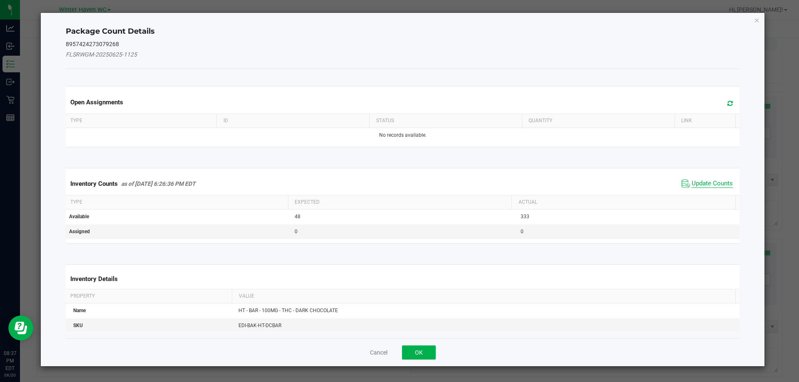
click at [702, 183] on span "Update Counts" at bounding box center [712, 184] width 41 height 8
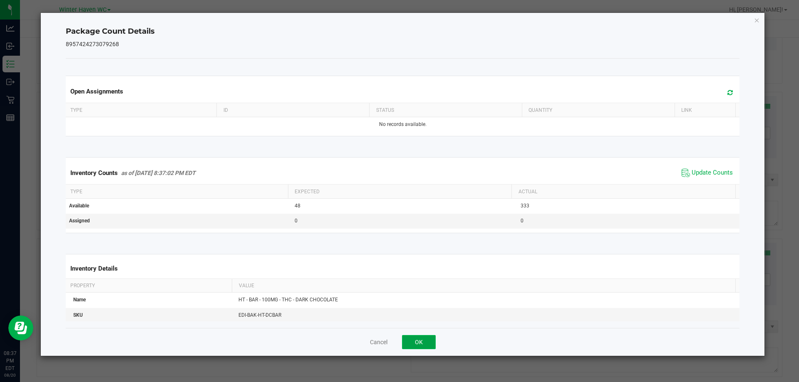
click at [423, 337] on button "OK" at bounding box center [419, 342] width 34 height 14
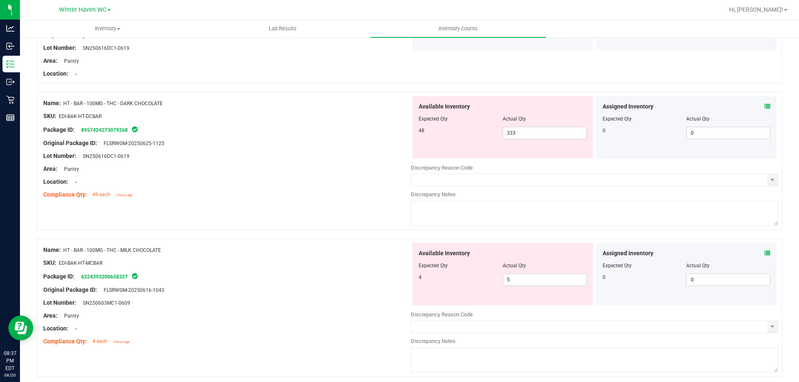
click at [765, 254] on icon at bounding box center [768, 254] width 6 height 6
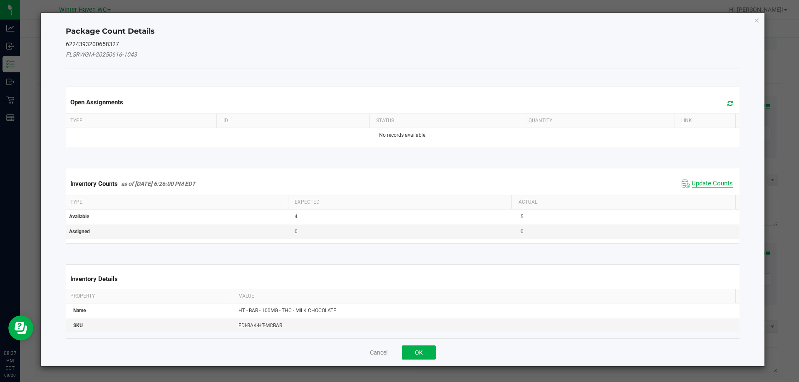
click at [711, 182] on span "Update Counts" at bounding box center [712, 184] width 41 height 8
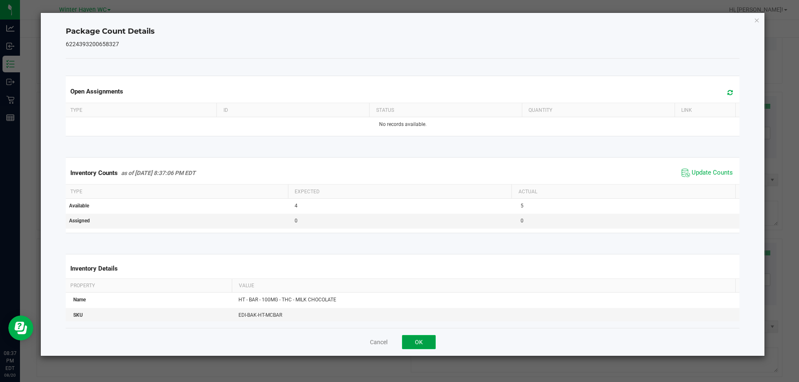
click at [408, 343] on button "OK" at bounding box center [419, 342] width 34 height 14
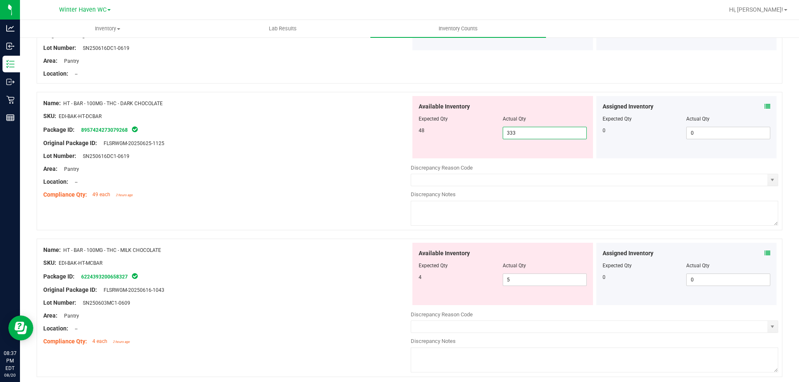
drag, startPoint x: 535, startPoint y: 134, endPoint x: 457, endPoint y: 145, distance: 78.6
click at [402, 145] on div "Name: HT - BAR - 100MG - THC - DARK CHOCOLATE SKU: EDI-BAK-HT-DCBAR Package ID:…" at bounding box center [410, 161] width 746 height 139
type input "48"
click at [316, 195] on div "Compliance Qty: 49 each 2 hours ago" at bounding box center [226, 195] width 367 height 9
type input "48"
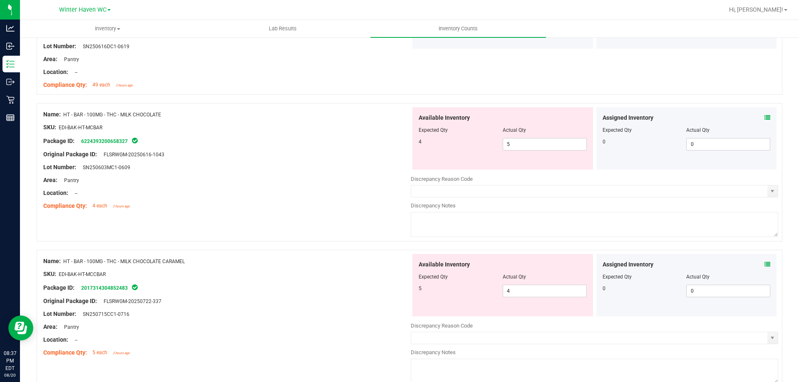
scroll to position [1998, 0]
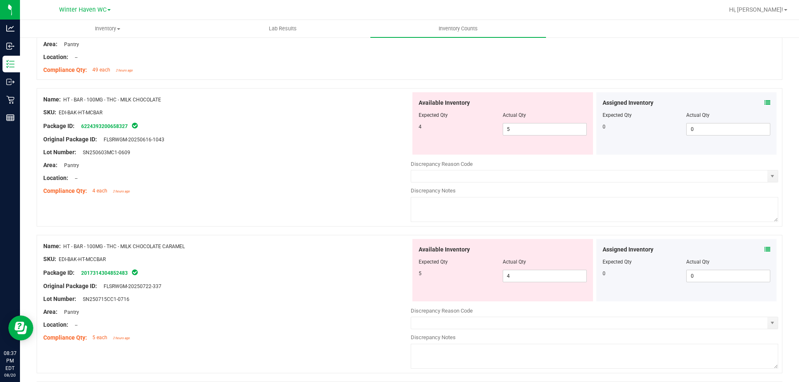
click at [765, 105] on icon at bounding box center [768, 103] width 6 height 6
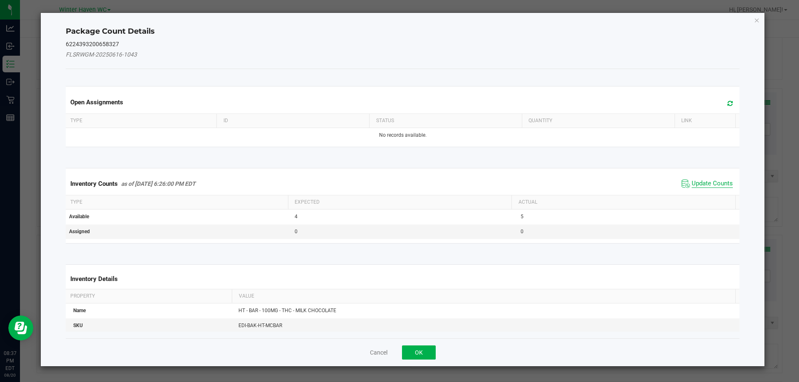
click at [699, 181] on span "Update Counts" at bounding box center [712, 184] width 41 height 8
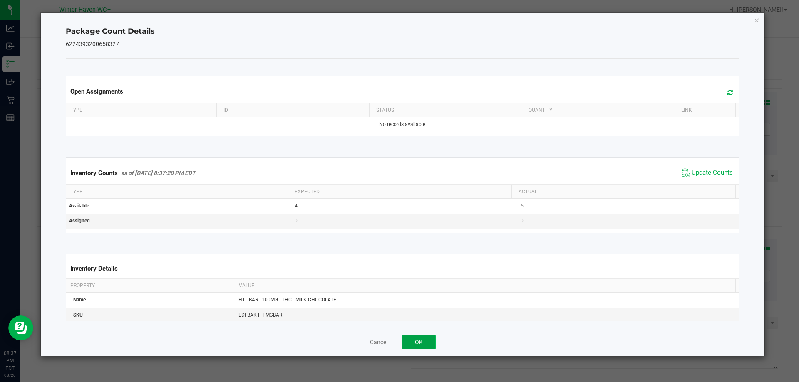
click at [432, 337] on button "OK" at bounding box center [419, 342] width 34 height 14
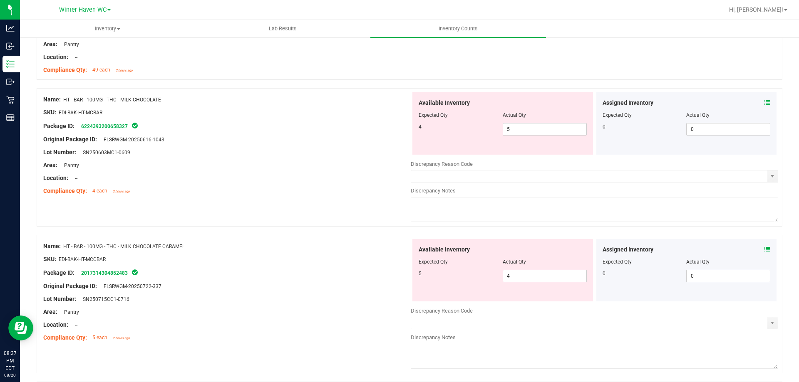
click at [765, 251] on icon at bounding box center [768, 250] width 6 height 6
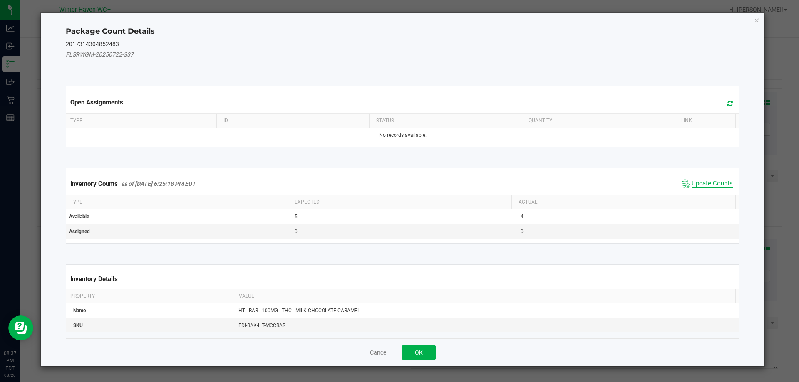
click at [703, 183] on span "Update Counts" at bounding box center [712, 184] width 41 height 8
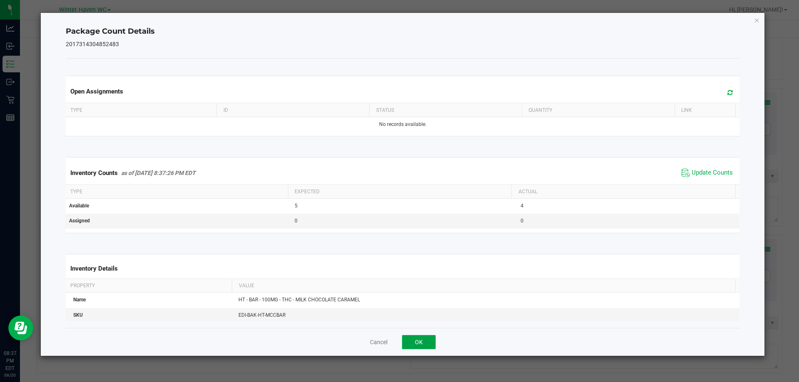
click at [425, 336] on button "OK" at bounding box center [419, 342] width 34 height 14
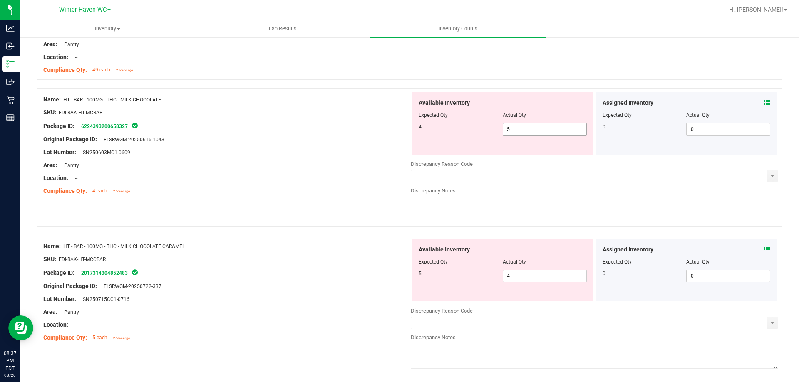
drag, startPoint x: 543, startPoint y: 128, endPoint x: 181, endPoint y: 124, distance: 362.1
click at [179, 130] on div "Name: HT - BAR - 100MG - THC - MILK CHOCOLATE SKU: EDI-BAK-HT-MCBAR Package ID:…" at bounding box center [410, 157] width 746 height 139
type input "4"
click at [185, 123] on div "Package ID: 6224393200658327" at bounding box center [226, 126] width 367 height 10
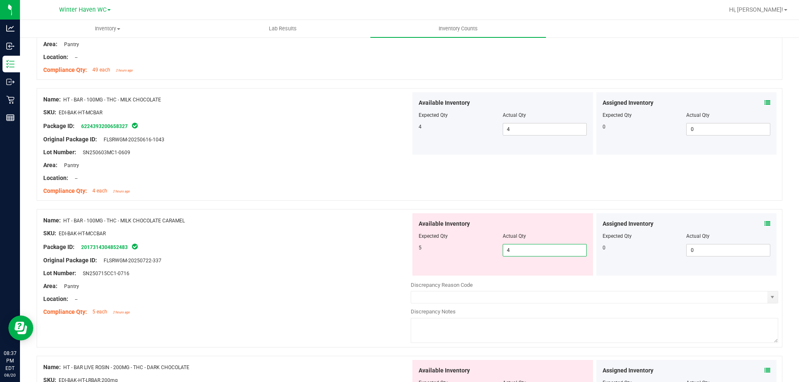
drag, startPoint x: 541, startPoint y: 251, endPoint x: 238, endPoint y: 226, distance: 304.1
click at [247, 240] on div "Name: HT - BAR - 100MG - THC - MILK CHOCOLATE CARAMEL SKU: EDI-BAK-HT-MCCBAR Pa…" at bounding box center [410, 278] width 746 height 139
type input "5"
click at [238, 226] on div at bounding box center [226, 227] width 367 height 4
type input "5"
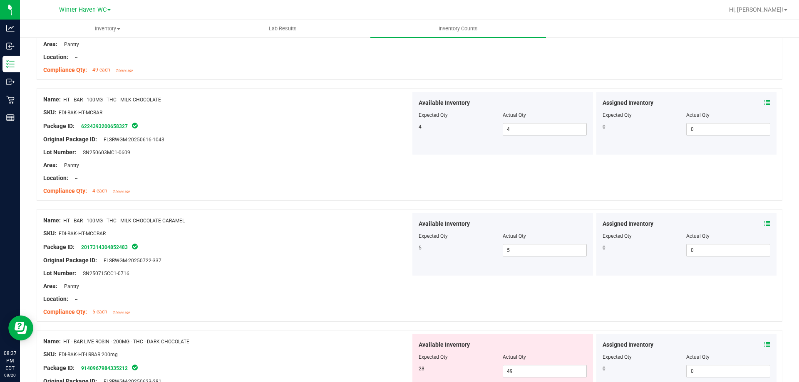
click at [765, 225] on icon at bounding box center [768, 224] width 6 height 6
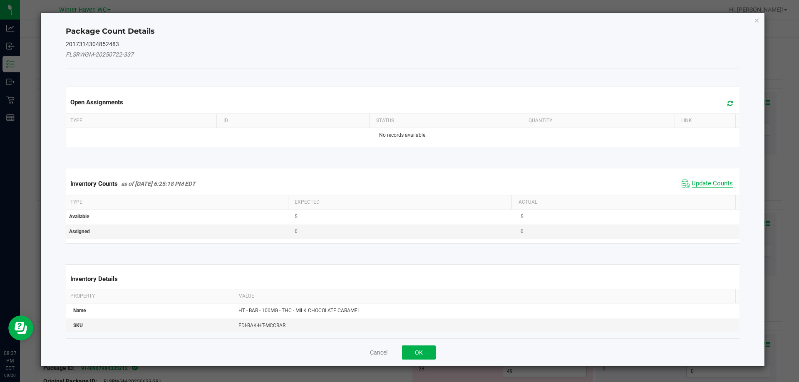
click at [710, 187] on span "Update Counts" at bounding box center [712, 184] width 41 height 8
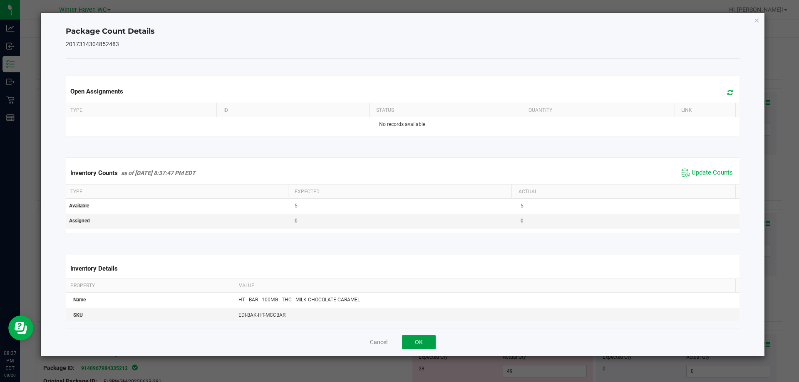
click at [429, 345] on button "OK" at bounding box center [419, 342] width 34 height 14
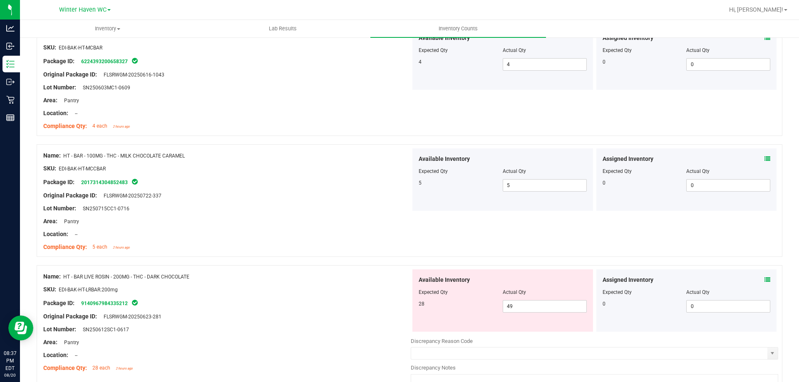
scroll to position [2164, 0]
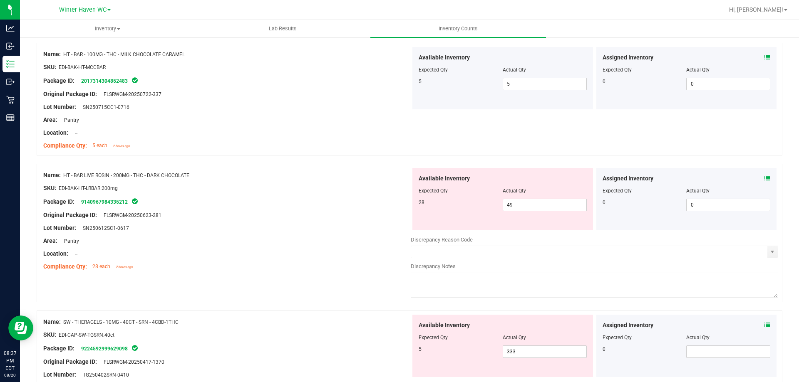
click at [765, 181] on icon at bounding box center [768, 179] width 6 height 6
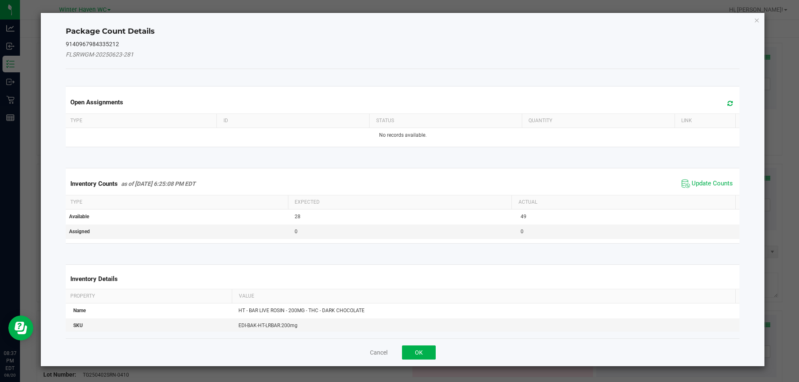
click at [704, 179] on span "Update Counts" at bounding box center [707, 184] width 55 height 12
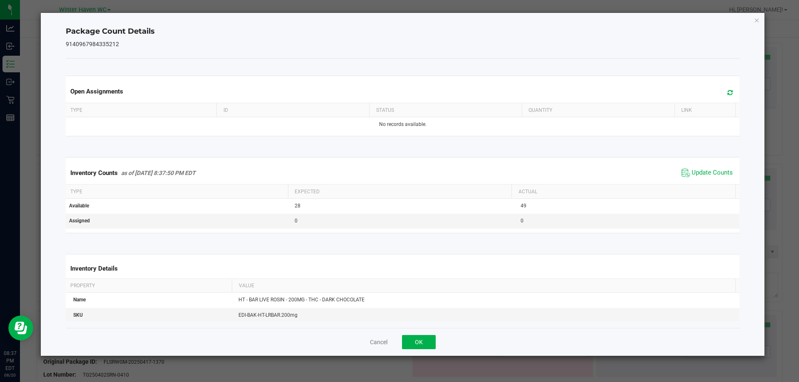
click at [404, 351] on div "Cancel OK" at bounding box center [403, 342] width 674 height 28
click at [410, 348] on button "OK" at bounding box center [419, 342] width 34 height 14
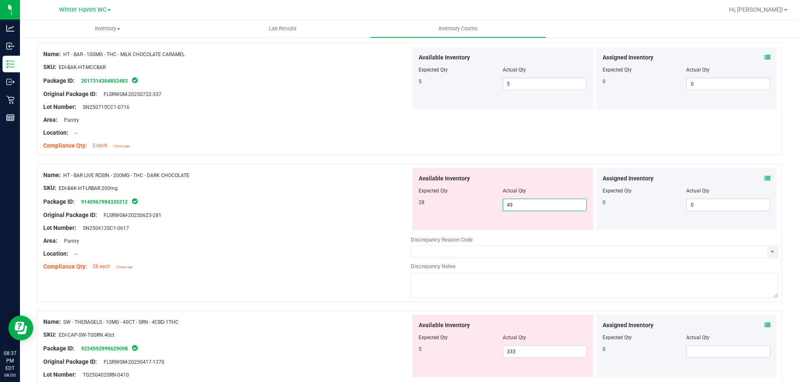
drag, startPoint x: 512, startPoint y: 210, endPoint x: 463, endPoint y: 212, distance: 49.6
click at [463, 212] on div "Available Inventory Expected Qty Actual Qty 28 49 49" at bounding box center [502, 199] width 181 height 62
type input "28"
click at [305, 246] on div at bounding box center [226, 248] width 367 height 4
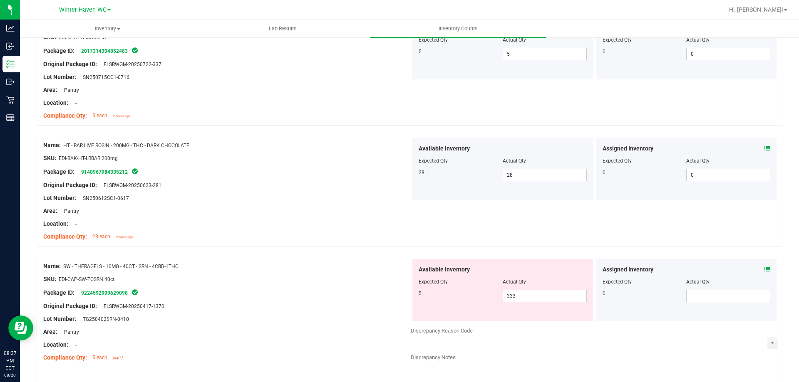
scroll to position [2242, 0]
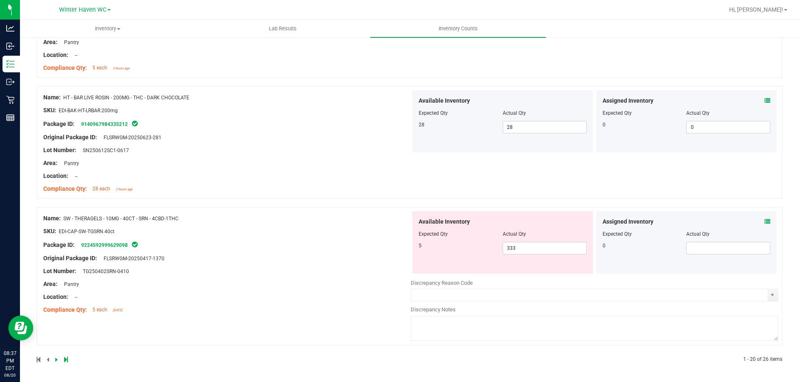
click at [765, 223] on icon at bounding box center [768, 222] width 6 height 6
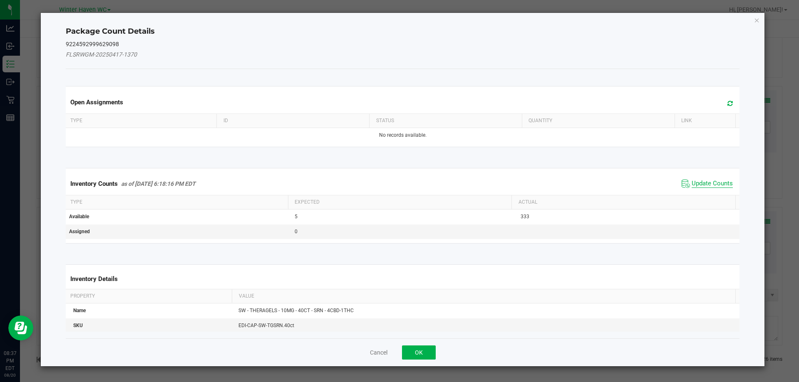
click at [717, 181] on span "Update Counts" at bounding box center [712, 184] width 41 height 8
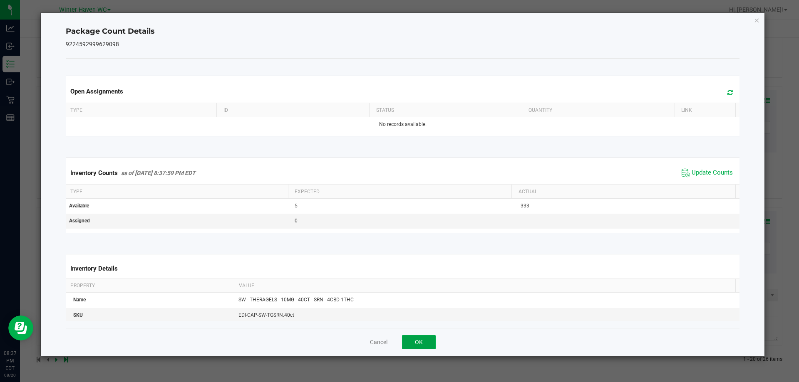
click at [430, 343] on button "OK" at bounding box center [419, 342] width 34 height 14
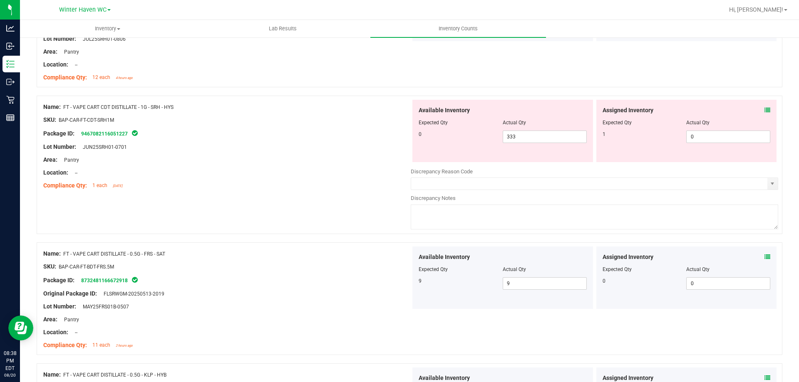
scroll to position [0, 0]
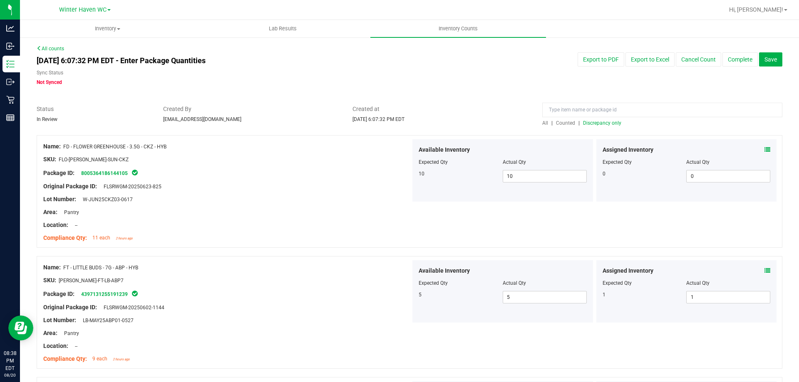
click at [591, 128] on div at bounding box center [410, 131] width 746 height 8
click at [592, 125] on span "Discrepancy only" at bounding box center [602, 123] width 38 height 6
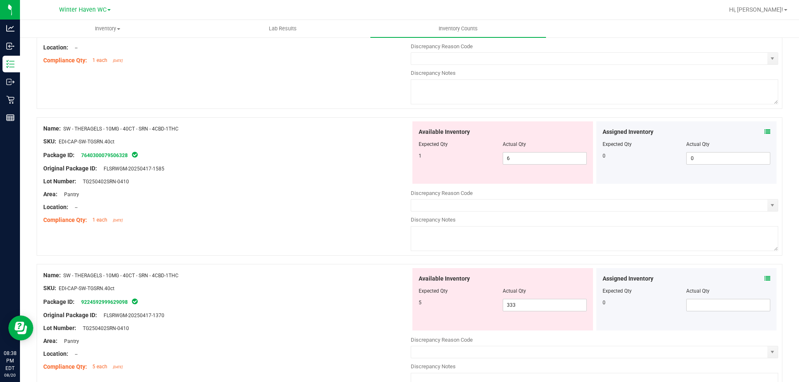
scroll to position [166, 0]
click at [765, 275] on icon at bounding box center [768, 277] width 6 height 6
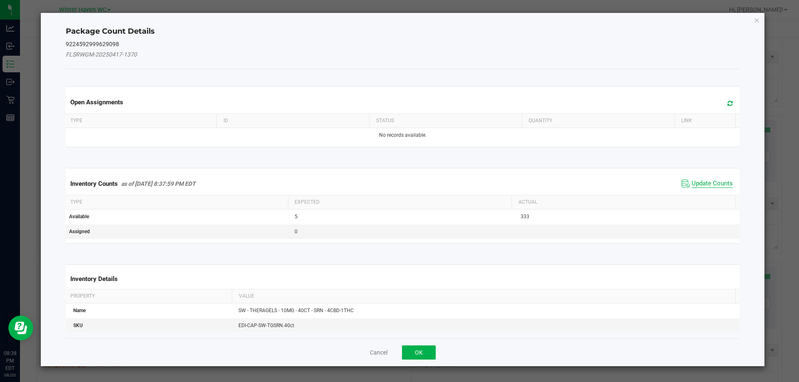
click at [713, 184] on span "Update Counts" at bounding box center [712, 184] width 41 height 8
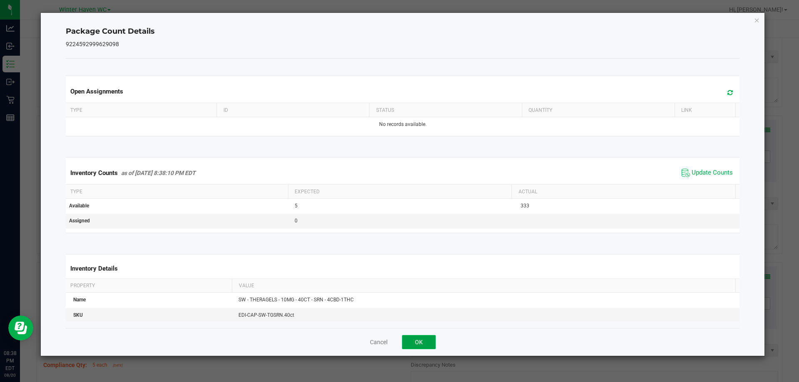
click at [413, 343] on button "OK" at bounding box center [419, 342] width 34 height 14
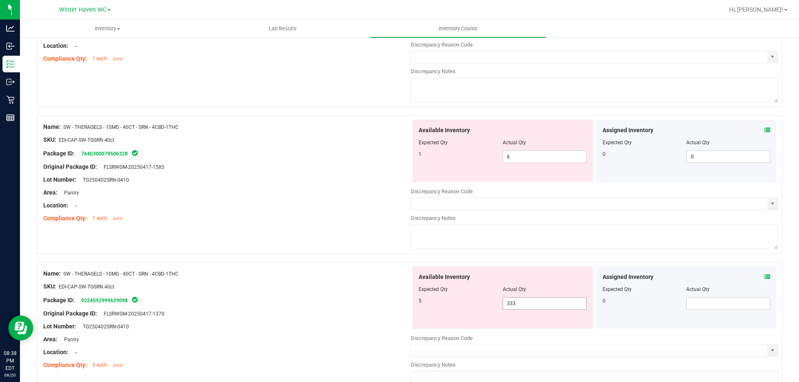
drag, startPoint x: 570, startPoint y: 301, endPoint x: 316, endPoint y: 330, distance: 255.5
click at [313, 333] on div "Name: SW - THERAGELS - 10MG - 40CT - SRN - 4CBD-1THC SKU: EDI-CAP-SW-TGSRN.40ct…" at bounding box center [410, 332] width 746 height 139
type input "5"
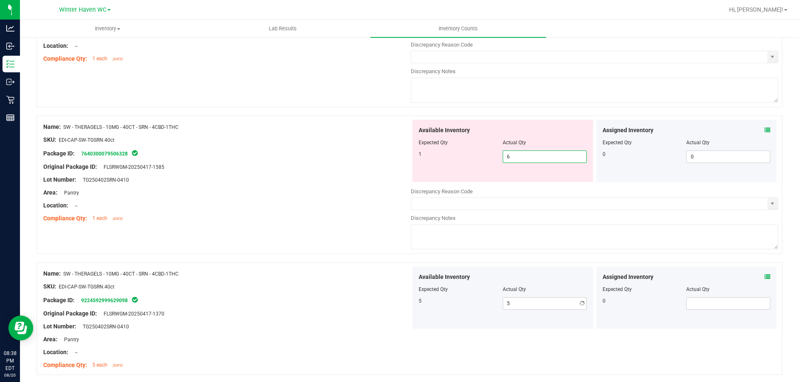
drag, startPoint x: 536, startPoint y: 161, endPoint x: 475, endPoint y: 166, distance: 61.8
click at [475, 166] on div "Available Inventory Expected Qty Actual Qty 1 6 6" at bounding box center [502, 151] width 181 height 62
type input "1"
click at [311, 166] on div "Original Package ID: FLSRWGM-20250417-1585" at bounding box center [226, 167] width 367 height 9
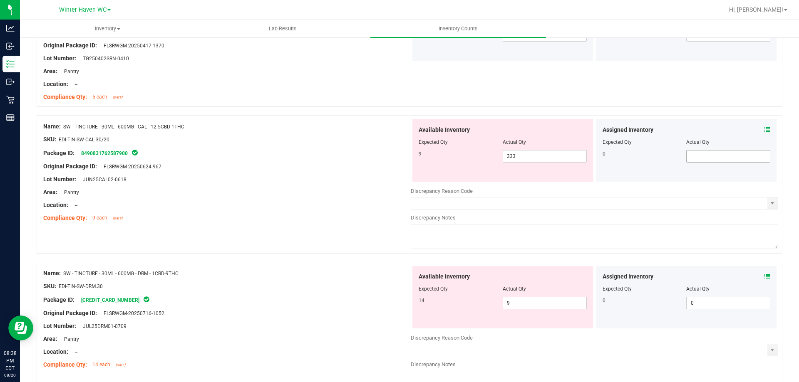
scroll to position [416, 0]
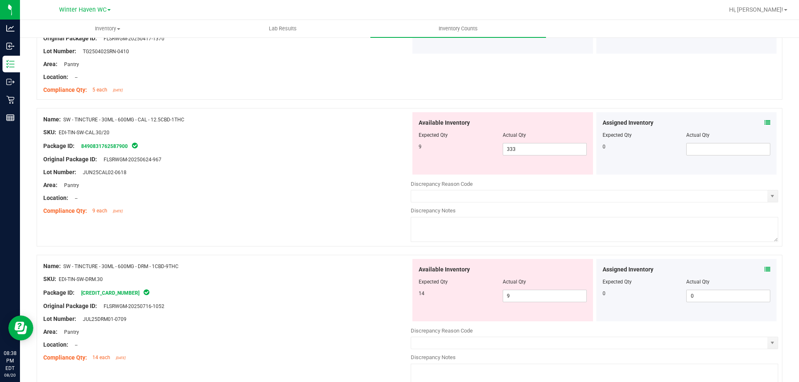
click at [765, 124] on icon at bounding box center [768, 123] width 6 height 6
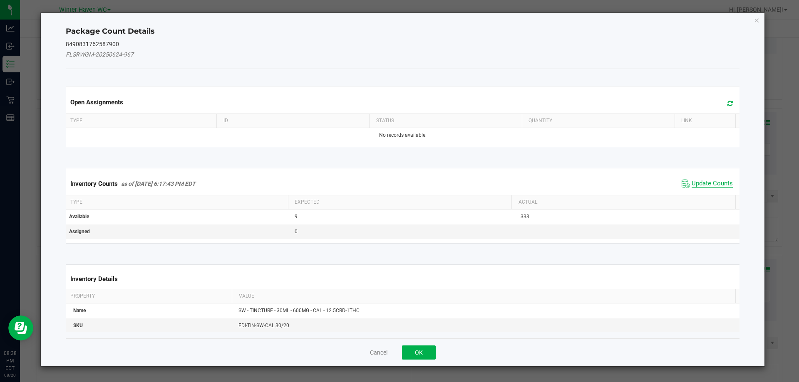
click at [721, 182] on span "Update Counts" at bounding box center [712, 184] width 41 height 8
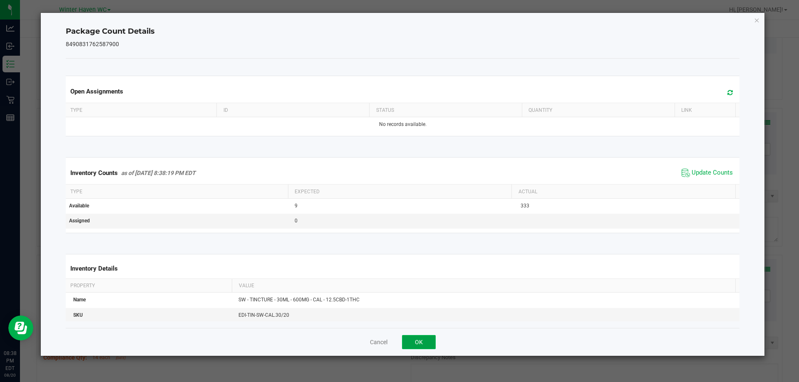
click at [425, 345] on button "OK" at bounding box center [419, 342] width 34 height 14
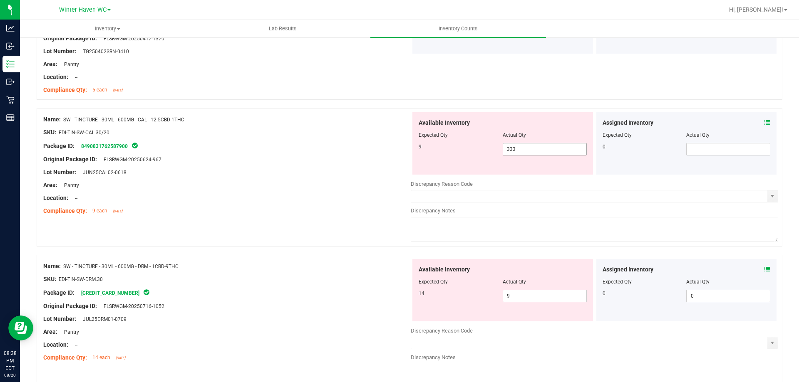
click at [308, 163] on div "Name: SW - TINCTURE - 30ML - 600MG - CAL - 12.5CBD-1THC SKU: EDI-TIN-SW-CAL.30/…" at bounding box center [410, 177] width 746 height 139
type input "9"
click at [312, 166] on div at bounding box center [226, 166] width 367 height 4
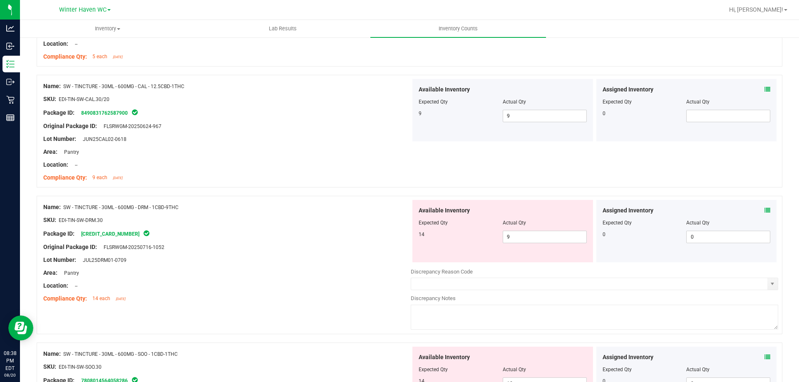
scroll to position [541, 0]
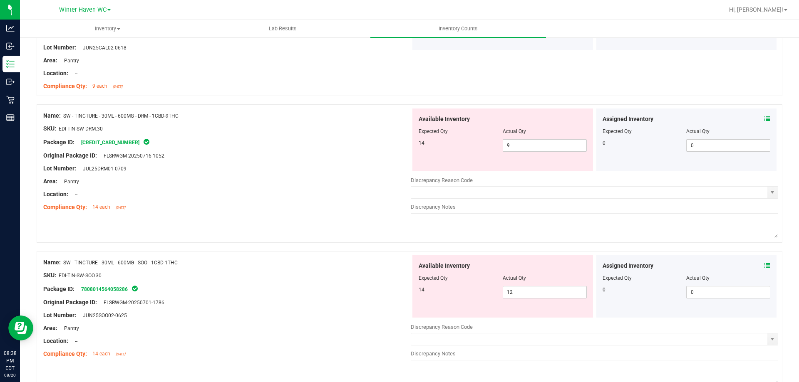
click at [765, 117] on icon at bounding box center [768, 119] width 6 height 6
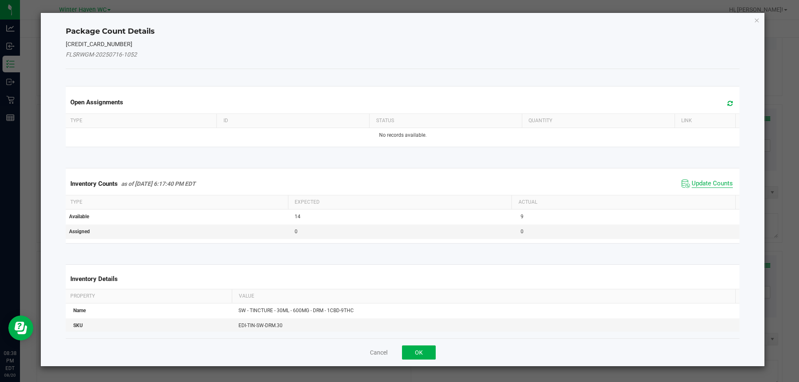
click at [721, 182] on span "Update Counts" at bounding box center [712, 184] width 41 height 8
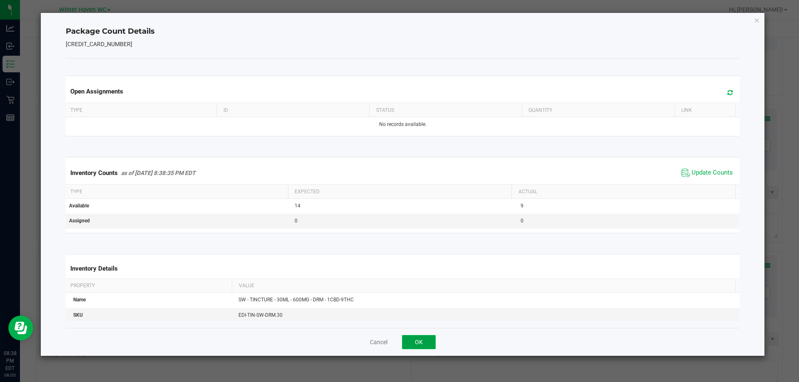
click at [421, 338] on button "OK" at bounding box center [419, 342] width 34 height 14
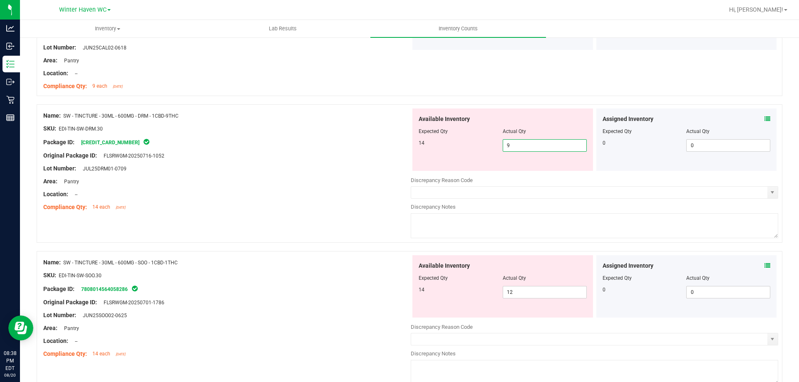
drag, startPoint x: 531, startPoint y: 148, endPoint x: 331, endPoint y: 147, distance: 199.8
click at [330, 147] on div "Name: SW - TINCTURE - 30ML - 600MG - DRM - 1CBD-9THC SKU: EDI-TIN-SW-DRM.30 Pac…" at bounding box center [410, 173] width 746 height 139
type input "14"
click at [350, 175] on div at bounding box center [226, 175] width 367 height 4
type input "14"
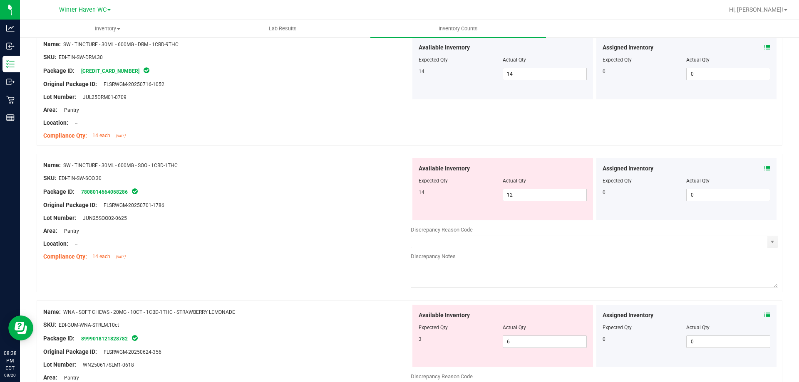
scroll to position [624, 0]
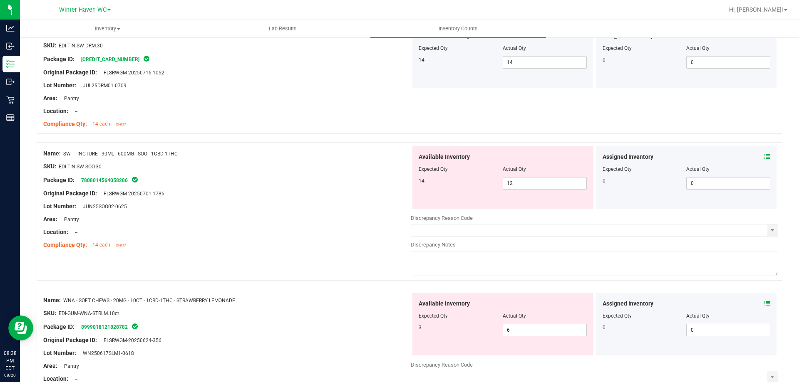
click at [765, 153] on span at bounding box center [768, 157] width 6 height 9
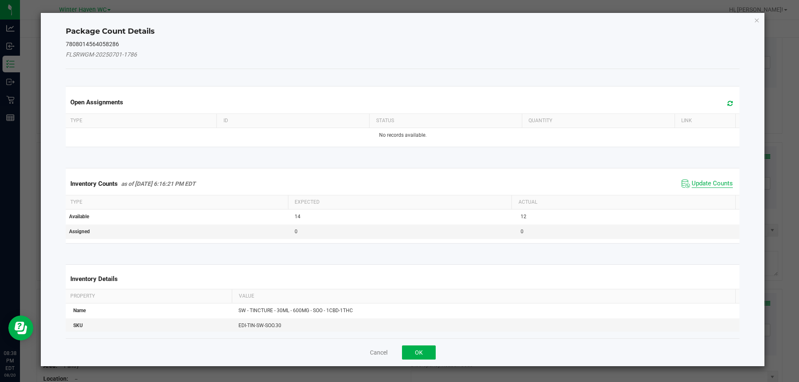
click at [723, 182] on span "Update Counts" at bounding box center [712, 184] width 41 height 8
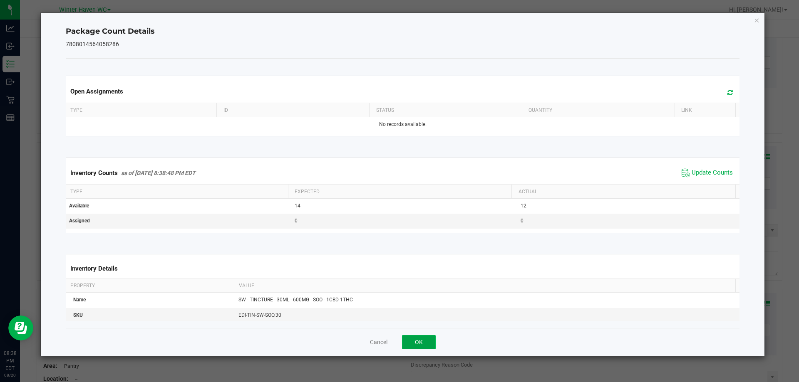
click at [427, 336] on button "OK" at bounding box center [419, 342] width 34 height 14
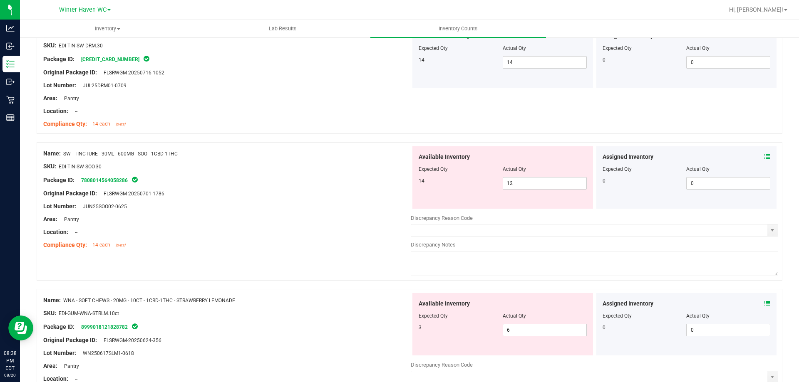
click at [765, 306] on icon at bounding box center [768, 304] width 6 height 6
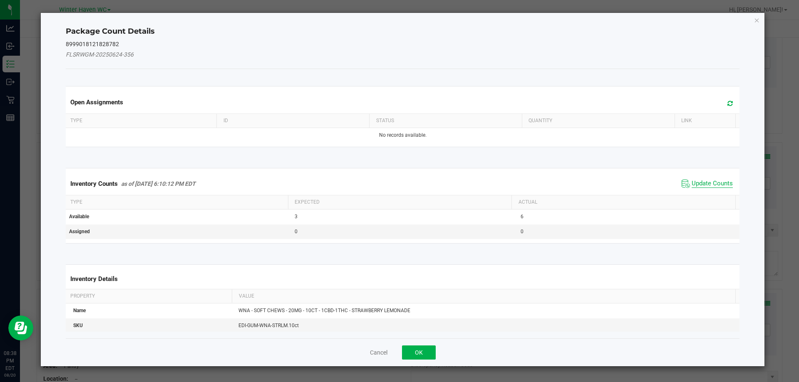
click at [720, 182] on span "Update Counts" at bounding box center [712, 184] width 41 height 8
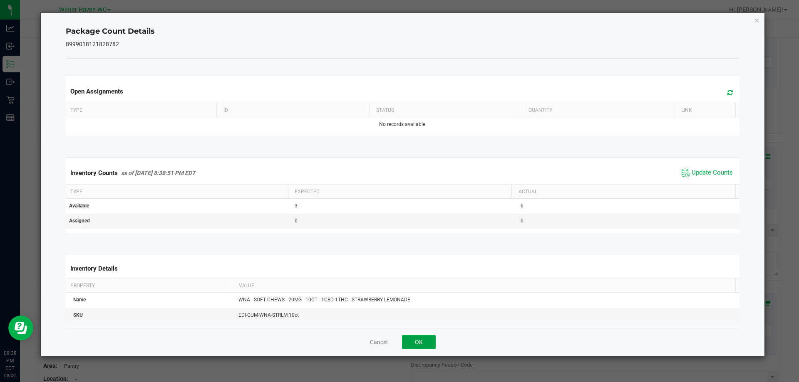
click at [425, 340] on button "OK" at bounding box center [419, 342] width 34 height 14
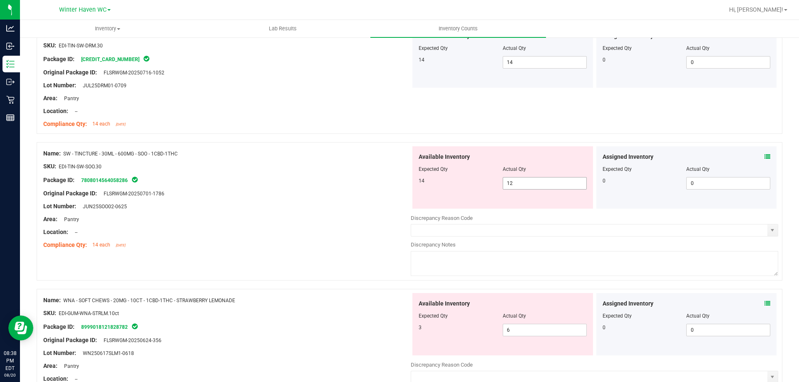
click at [521, 180] on span "12 12" at bounding box center [545, 183] width 84 height 12
type input "14"
click at [345, 224] on div at bounding box center [226, 226] width 367 height 4
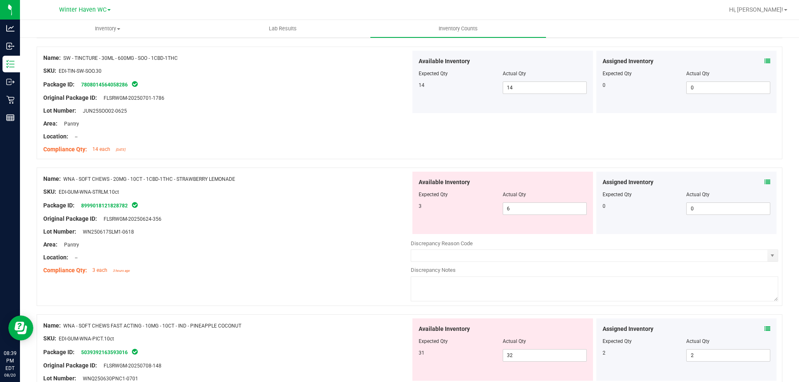
scroll to position [749, 0]
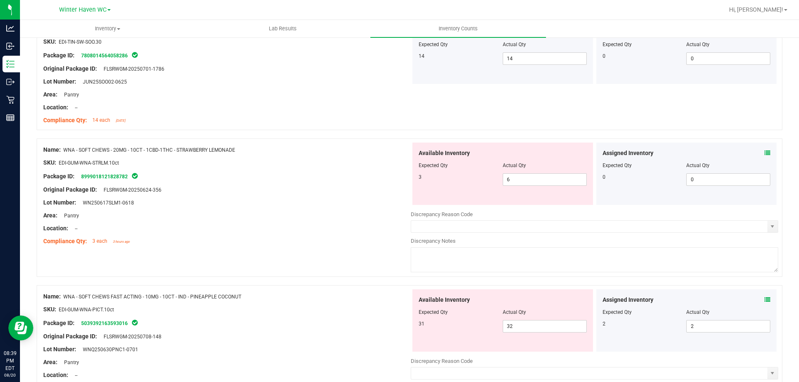
click at [765, 154] on icon at bounding box center [768, 153] width 6 height 6
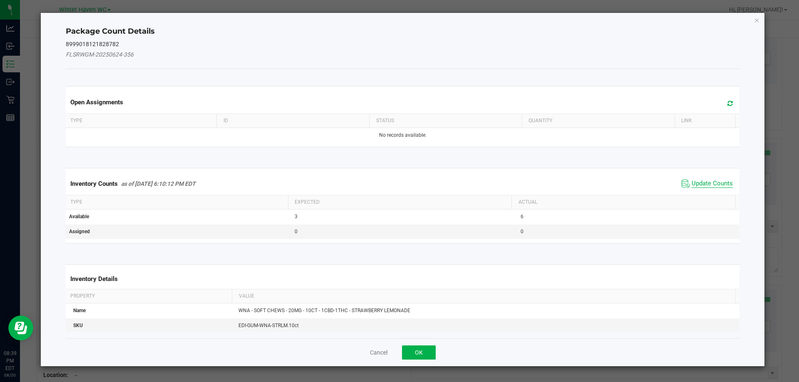
click at [718, 183] on span "Update Counts" at bounding box center [712, 184] width 41 height 8
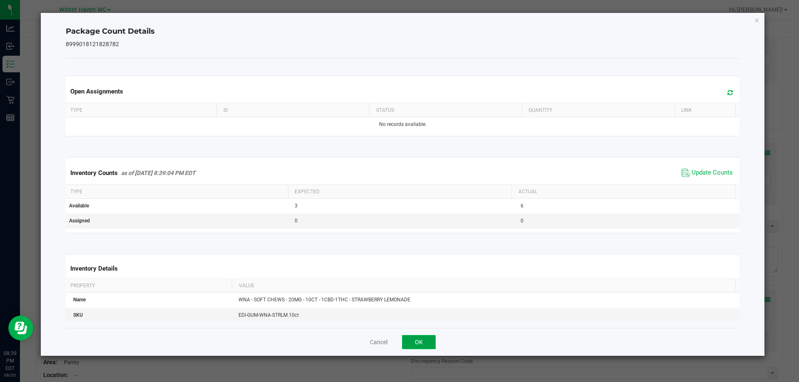
click at [419, 340] on button "OK" at bounding box center [419, 342] width 34 height 14
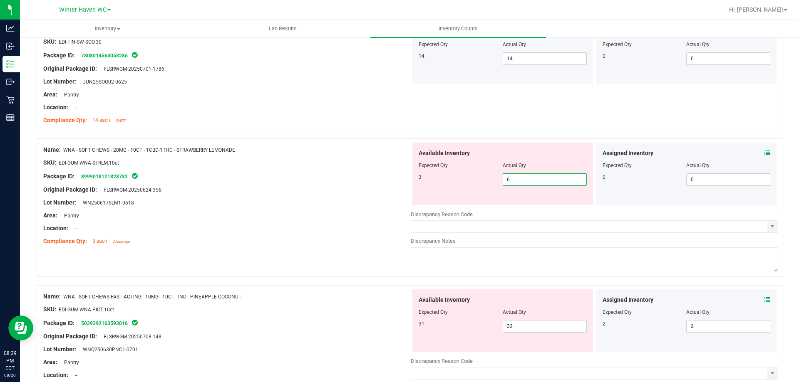
drag, startPoint x: 549, startPoint y: 182, endPoint x: 332, endPoint y: 174, distance: 216.6
click at [330, 180] on div "Name: WNA - SOFT CHEWS - 20MG - 10CT - 1CBD-1THC - STRAWBERRY LEMONADE SKU: EDI…" at bounding box center [410, 208] width 746 height 139
type input "3"
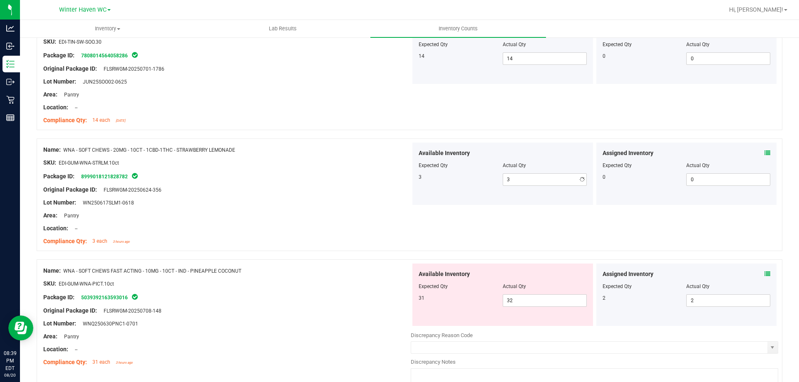
click at [332, 174] on div "Package ID: 8999018121828782" at bounding box center [226, 176] width 367 height 10
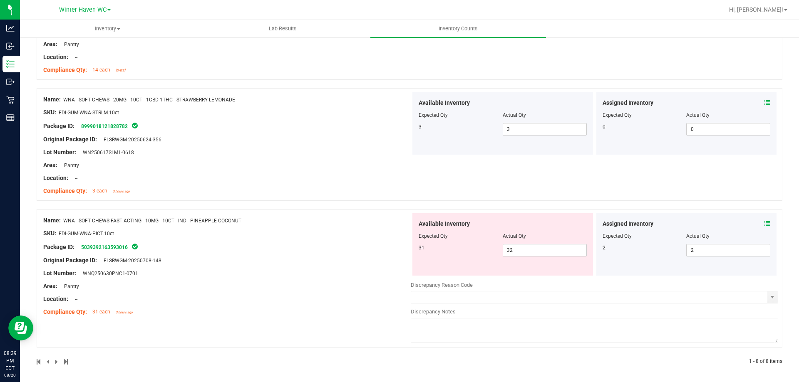
scroll to position [802, 0]
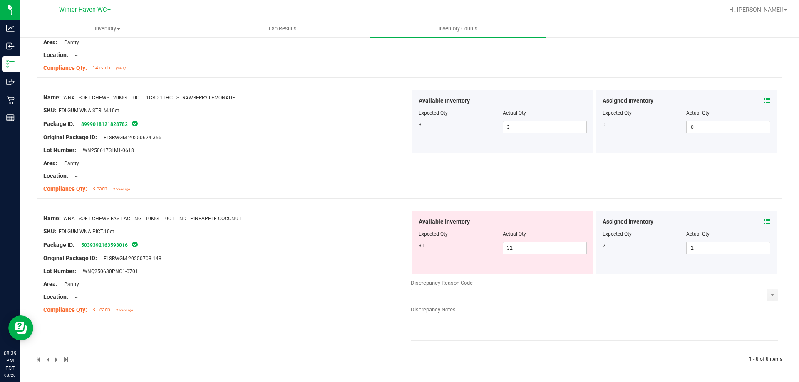
click at [765, 221] on icon at bounding box center [768, 222] width 6 height 6
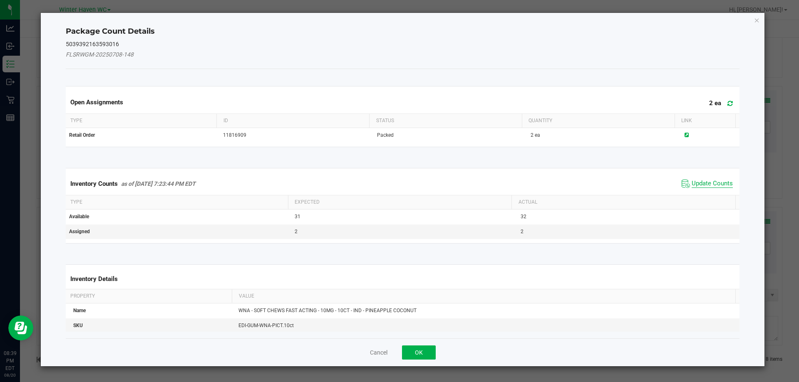
click at [698, 186] on span "Update Counts" at bounding box center [712, 184] width 41 height 8
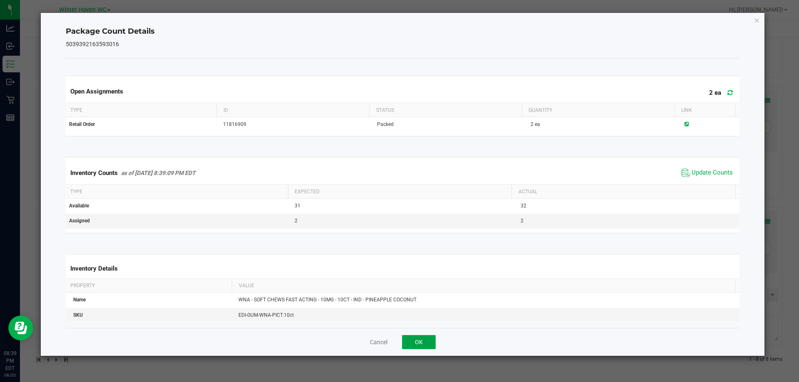
click at [429, 341] on button "OK" at bounding box center [419, 342] width 34 height 14
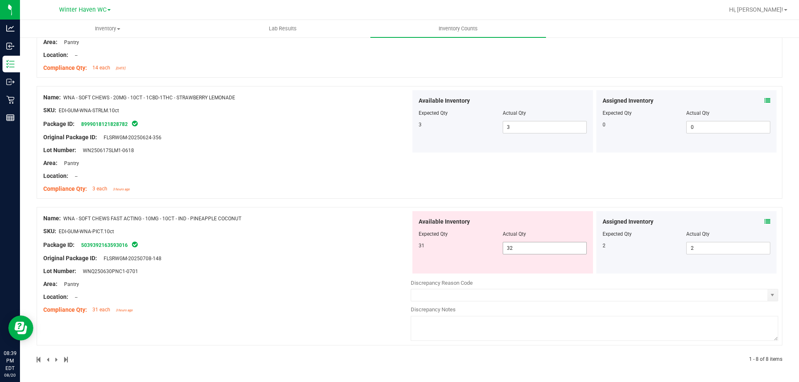
click at [510, 251] on span "32 32" at bounding box center [545, 248] width 84 height 12
type input "31"
click at [333, 258] on div "Name: WNA - SOFT CHEWS FAST ACTING - 10MG - 10CT - IND - PINEAPPLE COCONUT SKU:…" at bounding box center [226, 264] width 367 height 106
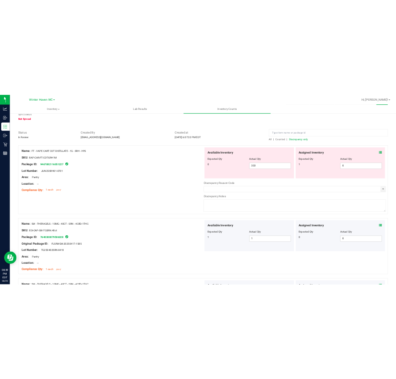
scroll to position [0, 0]
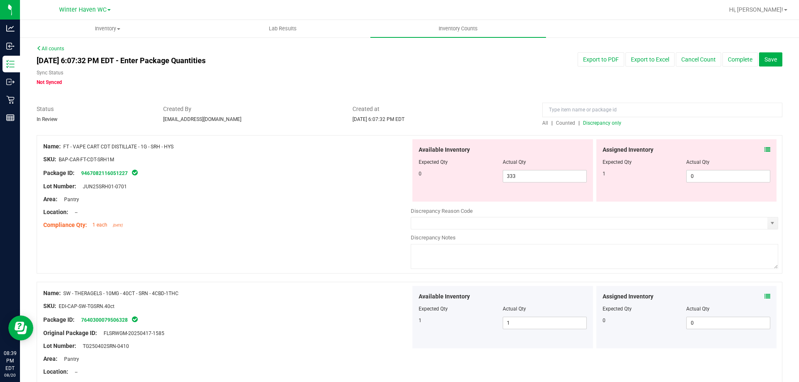
click at [596, 123] on span "Discrepancy only" at bounding box center [602, 123] width 38 height 6
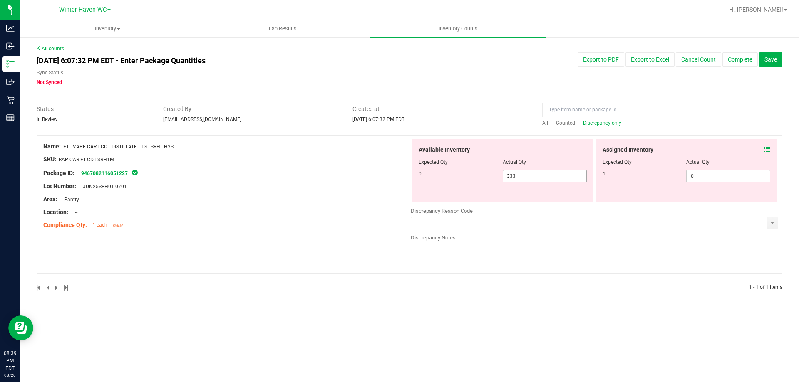
drag, startPoint x: 563, startPoint y: 178, endPoint x: 259, endPoint y: 208, distance: 304.9
click at [264, 206] on div "Name: FT - VAPE CART CDT DISTILLATE - 1G - SRH - HYS SKU: BAP-CAR-FT-CDT-SRH1M …" at bounding box center [410, 204] width 746 height 139
type input "0"
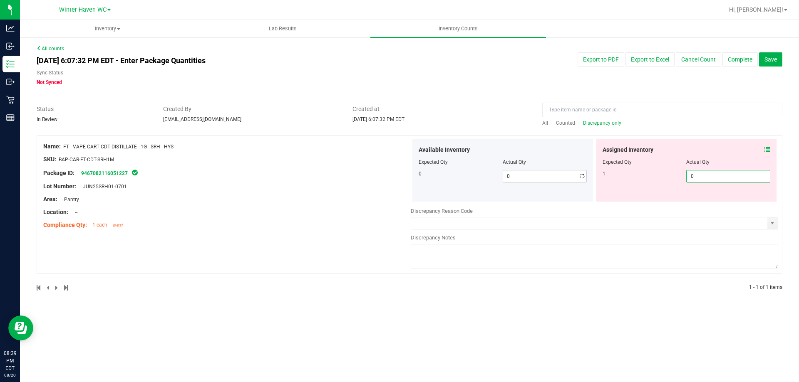
drag, startPoint x: 735, startPoint y: 180, endPoint x: 537, endPoint y: 194, distance: 198.2
click at [582, 199] on div "Available Inventory Expected Qty Actual Qty 0 0 0 0 0" at bounding box center [594, 170] width 367 height 62
type input "1"
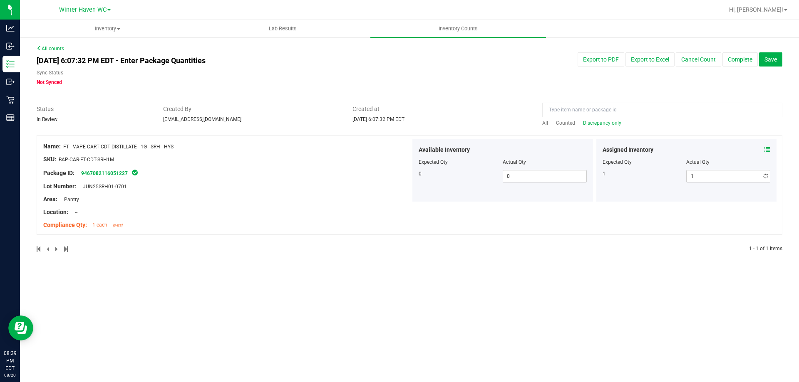
click at [383, 191] on div at bounding box center [226, 193] width 367 height 4
click at [615, 122] on span "Discrepancy only" at bounding box center [602, 123] width 38 height 6
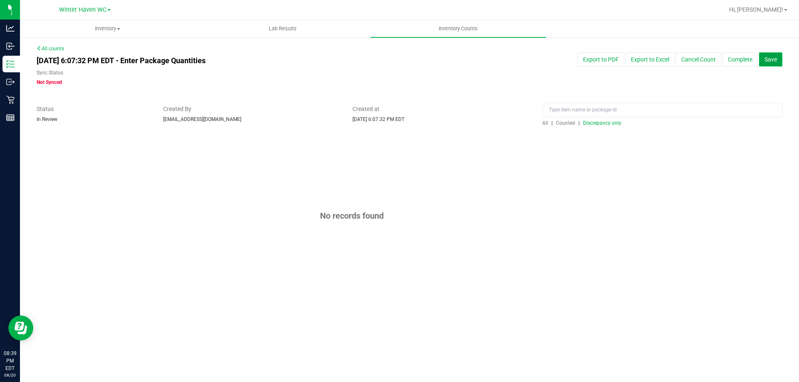
click at [770, 59] on span "Save" at bounding box center [771, 59] width 12 height 7
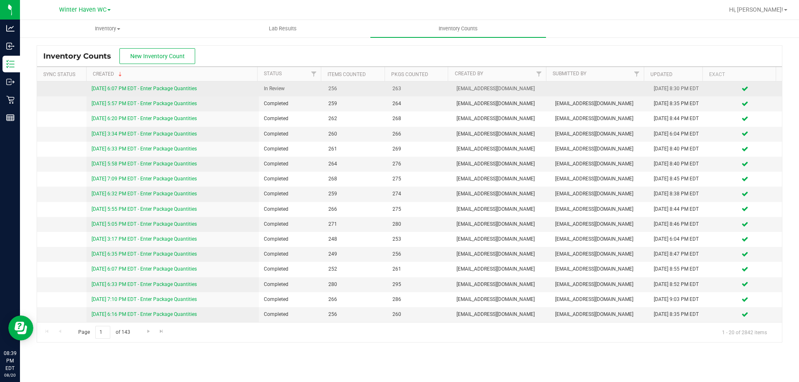
click at [176, 90] on link "[DATE] 6:07 PM EDT - Enter Package Quantities" at bounding box center [144, 89] width 105 height 6
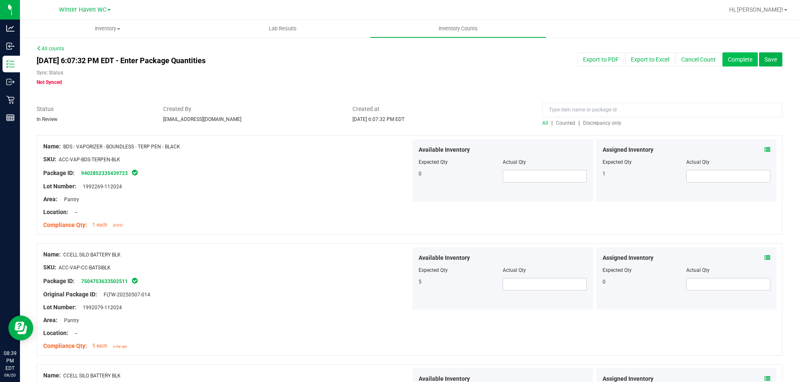
click at [732, 62] on button "Complete" at bounding box center [740, 59] width 35 height 14
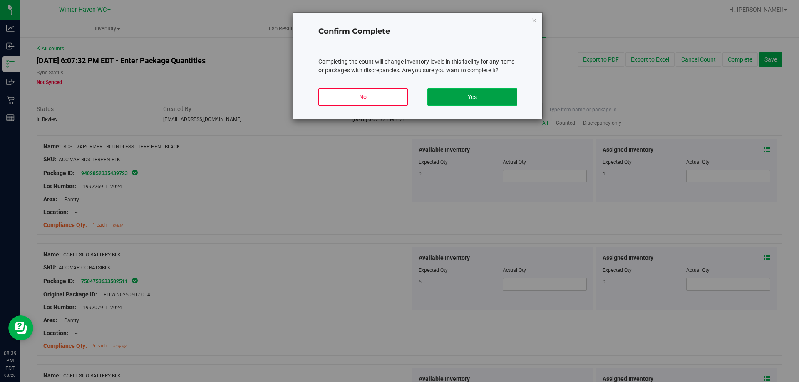
click at [493, 94] on button "Yes" at bounding box center [471, 96] width 89 height 17
